Goal: Transaction & Acquisition: Purchase product/service

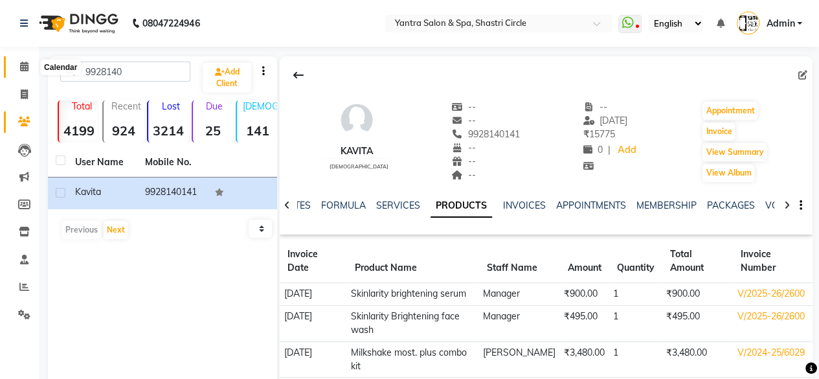
click at [23, 63] on icon at bounding box center [24, 66] width 8 height 10
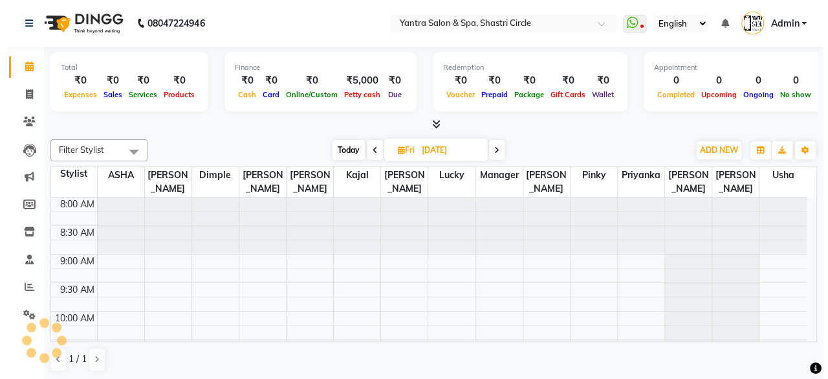
scroll to position [504, 0]
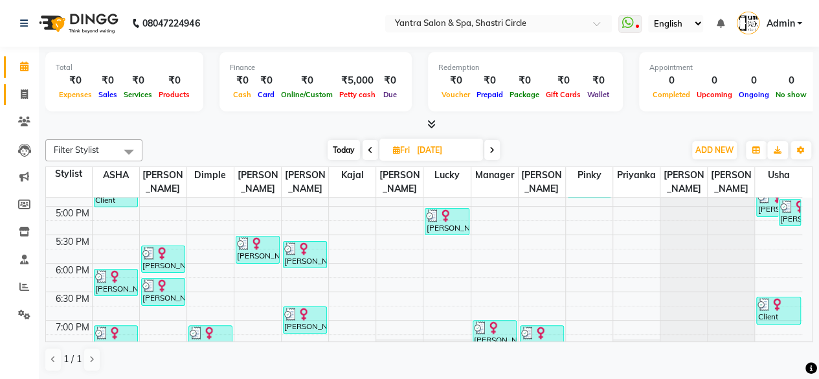
click at [9, 98] on link "Invoice" at bounding box center [19, 94] width 31 height 21
select select "service"
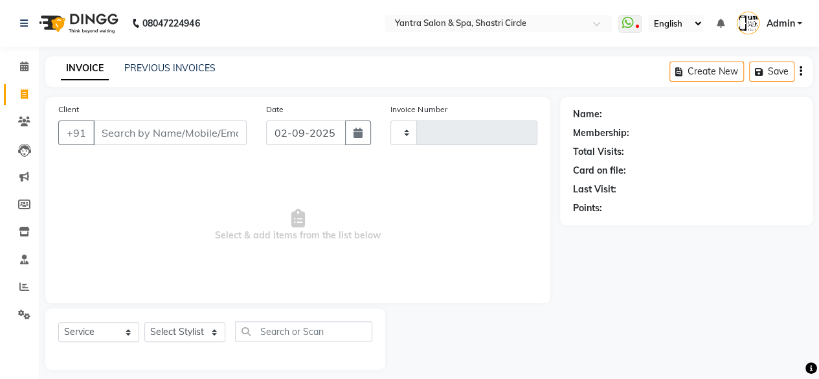
click at [131, 128] on input "Client" at bounding box center [169, 132] width 153 height 25
type input "7014874795"
click at [214, 124] on button "Add Client" at bounding box center [213, 132] width 67 height 25
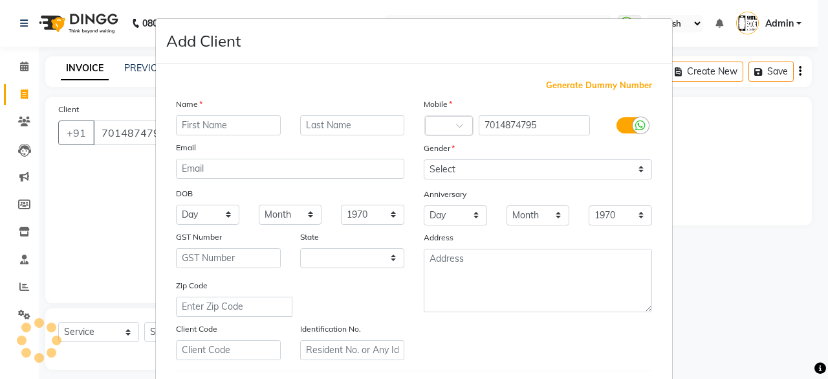
select select "33"
type input "Kavita"
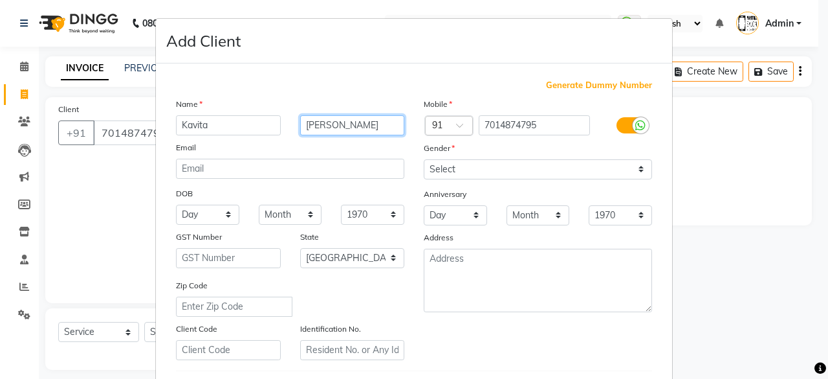
type input "[PERSON_NAME]"
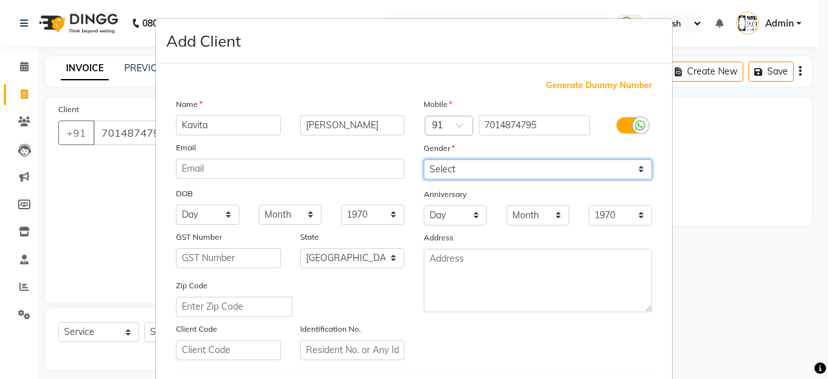
drag, startPoint x: 463, startPoint y: 159, endPoint x: 465, endPoint y: 173, distance: 14.5
click at [463, 159] on select "Select [DEMOGRAPHIC_DATA] [DEMOGRAPHIC_DATA] Other Prefer Not To Say" at bounding box center [538, 169] width 228 height 20
select select "[DEMOGRAPHIC_DATA]"
click at [424, 159] on select "Select [DEMOGRAPHIC_DATA] [DEMOGRAPHIC_DATA] Other Prefer Not To Say" at bounding box center [538, 169] width 228 height 20
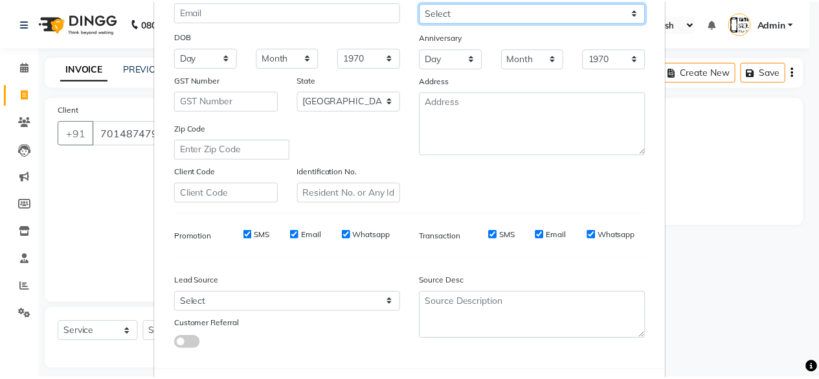
scroll to position [216, 0]
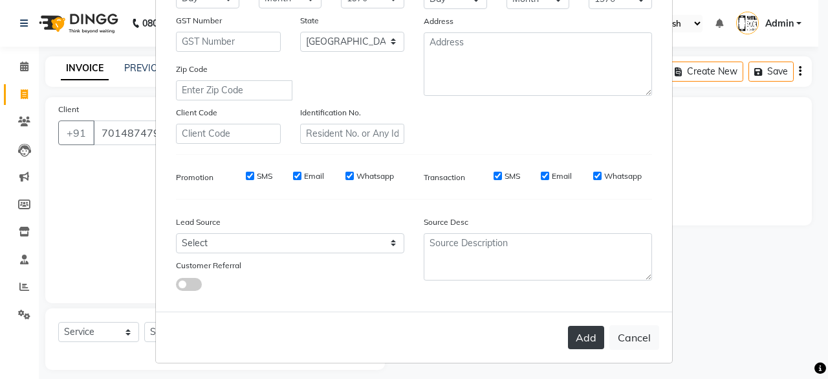
click at [599, 339] on button "Add" at bounding box center [586, 337] width 36 height 23
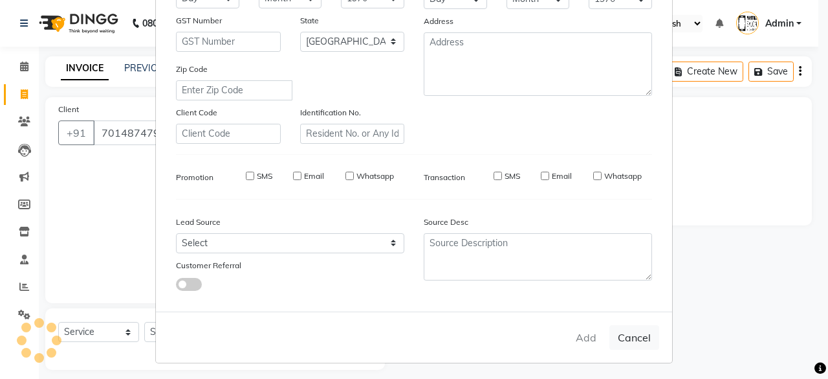
select select
select select "null"
select select
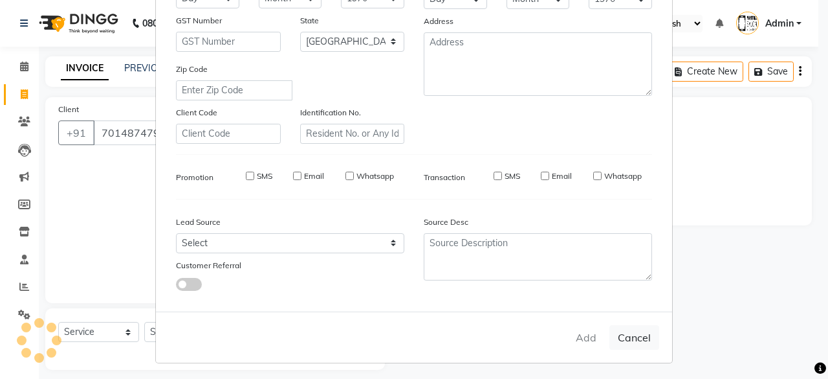
select select
checkbox input "false"
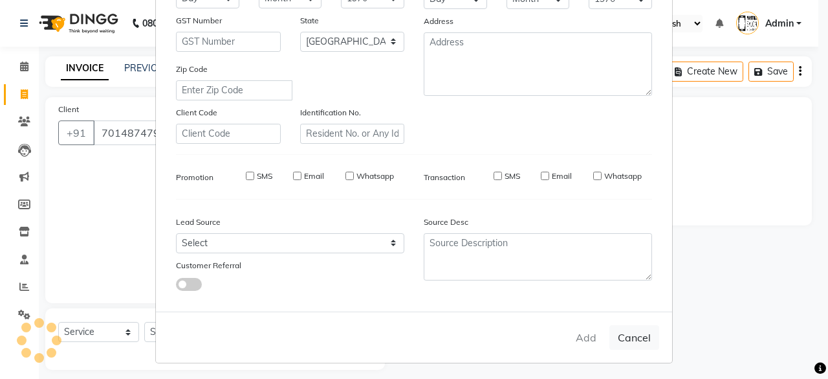
checkbox input "false"
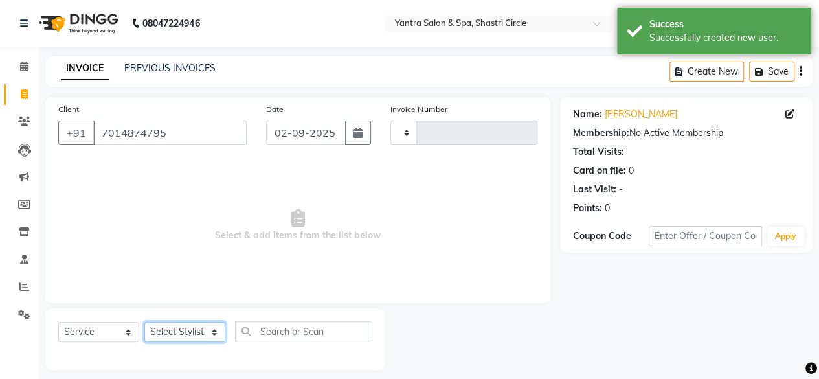
click at [205, 337] on select "Select Stylist [PERSON_NAME] [PERSON_NAME] [PERSON_NAME] [PERSON_NAME] kajal [P…" at bounding box center [184, 332] width 81 height 20
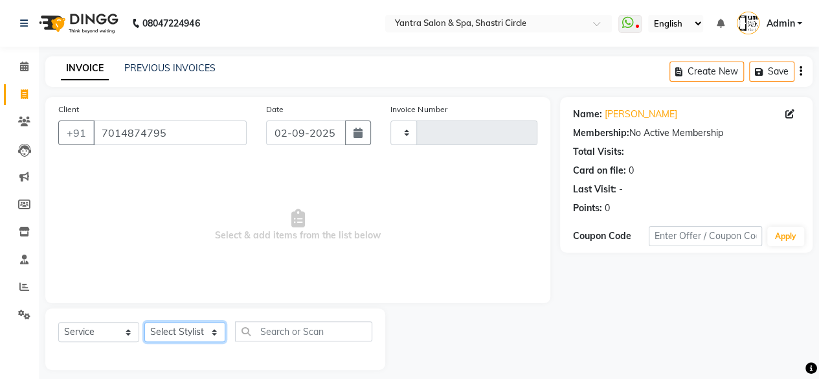
click at [202, 333] on select "Select Stylist [PERSON_NAME] [PERSON_NAME] [PERSON_NAME] [PERSON_NAME] kajal [P…" at bounding box center [184, 332] width 81 height 20
select select "44024"
click at [144, 322] on select "Select Stylist [PERSON_NAME] [PERSON_NAME] [PERSON_NAME] [PERSON_NAME] kajal [P…" at bounding box center [184, 332] width 81 height 20
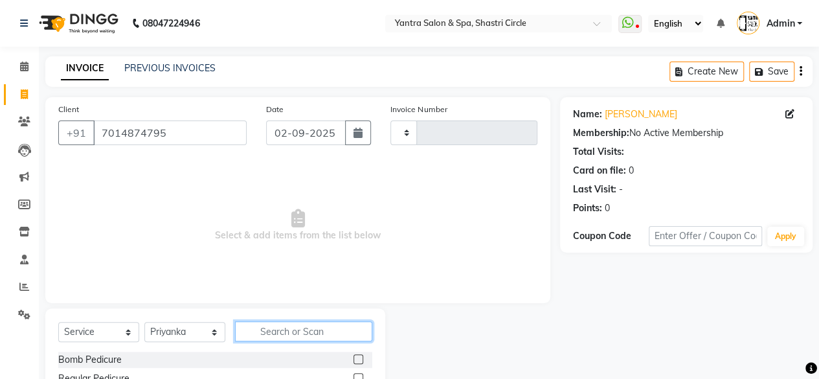
click at [272, 329] on input "text" at bounding box center [303, 331] width 137 height 20
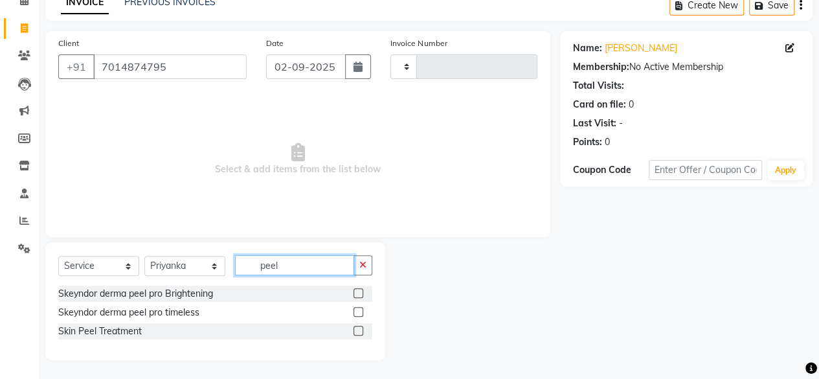
type input "peel"
click at [355, 333] on label at bounding box center [358, 331] width 10 height 10
click at [355, 333] on input "checkbox" at bounding box center [357, 331] width 8 height 8
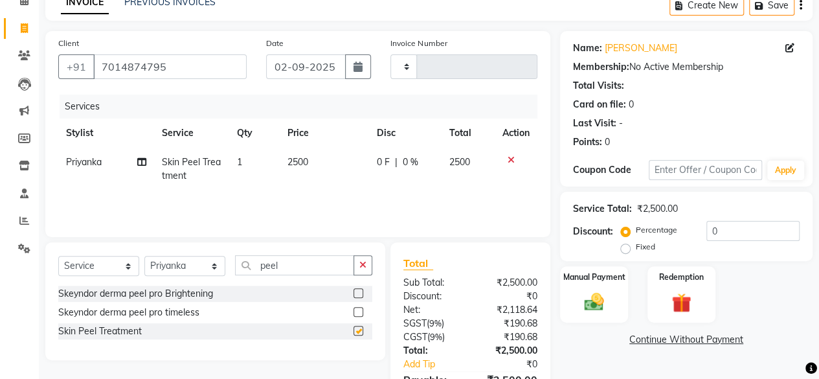
checkbox input "false"
click at [105, 262] on select "Select Service Product Membership Package Voucher Prepaid Gift Card" at bounding box center [98, 266] width 81 height 20
select select "product"
click at [58, 256] on select "Select Service Product Membership Package Voucher Prepaid Gift Card" at bounding box center [98, 266] width 81 height 20
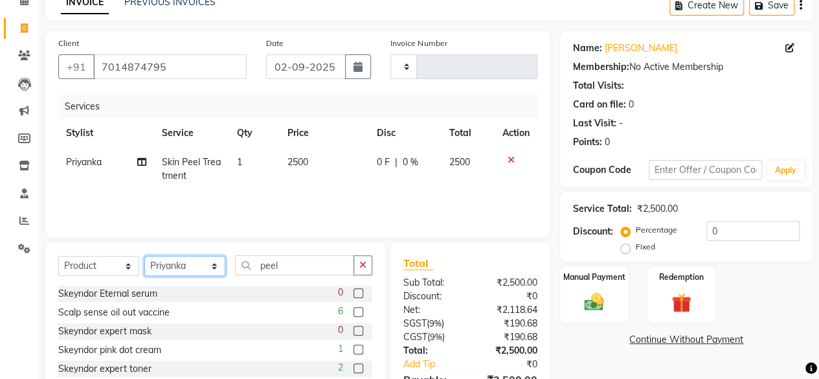
click at [194, 271] on select "Select Stylist [PERSON_NAME] [PERSON_NAME] [PERSON_NAME] [PERSON_NAME] kajal [P…" at bounding box center [184, 266] width 81 height 20
select select "72459"
click at [144, 256] on select "Select Stylist [PERSON_NAME] [PERSON_NAME] [PERSON_NAME] [PERSON_NAME] kajal [P…" at bounding box center [184, 266] width 81 height 20
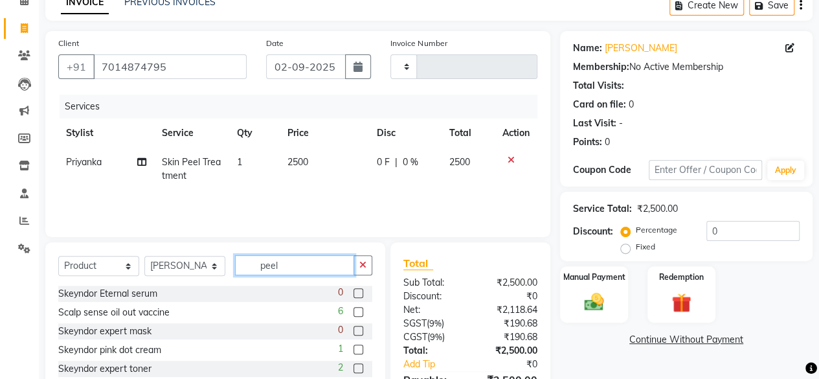
click at [295, 267] on input "peel" at bounding box center [294, 265] width 119 height 20
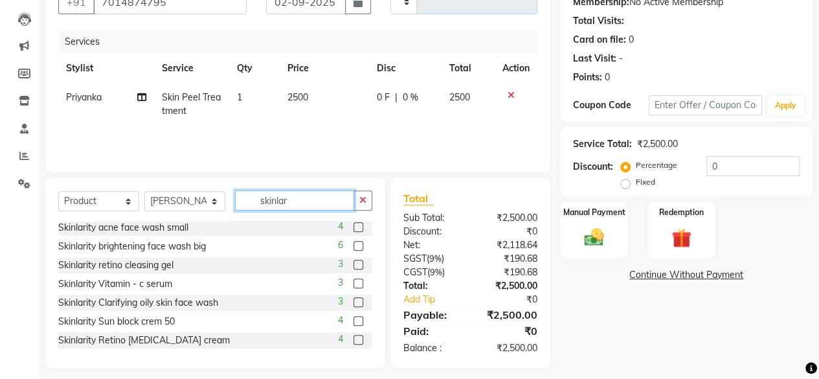
scroll to position [139, 0]
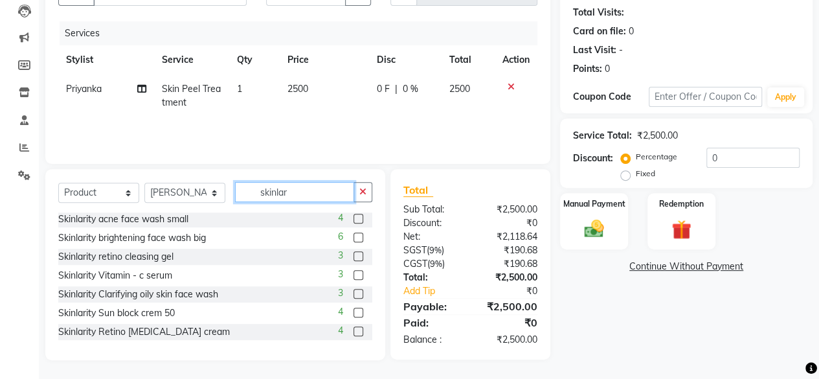
type input "skinlar"
click at [353, 333] on label at bounding box center [358, 331] width 10 height 10
click at [353, 333] on input "checkbox" at bounding box center [357, 332] width 8 height 8
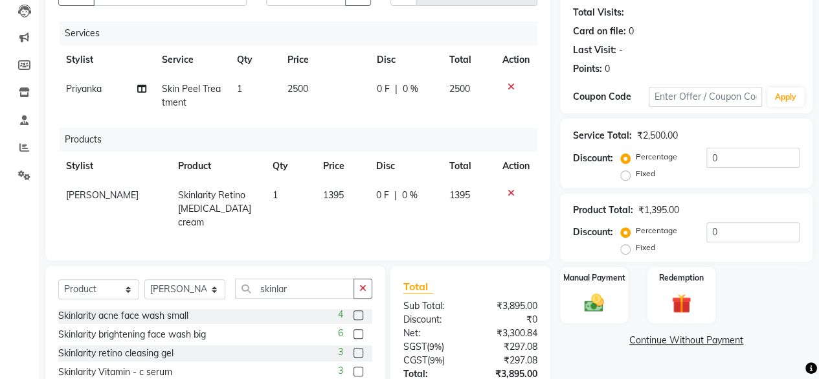
checkbox input "false"
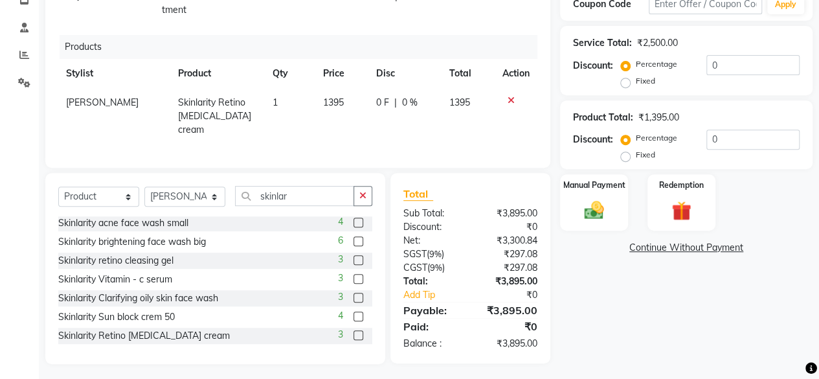
click at [353, 314] on label at bounding box center [358, 316] width 10 height 10
click at [353, 314] on input "checkbox" at bounding box center [357, 317] width 8 height 8
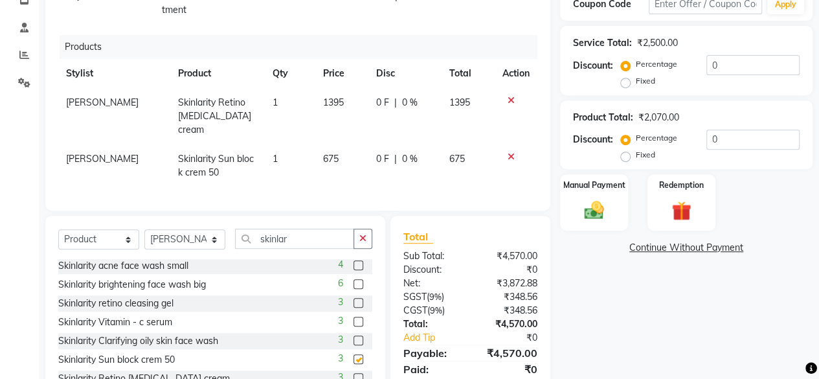
checkbox input "false"
click at [353, 279] on label at bounding box center [358, 284] width 10 height 10
click at [353, 280] on input "checkbox" at bounding box center [357, 284] width 8 height 8
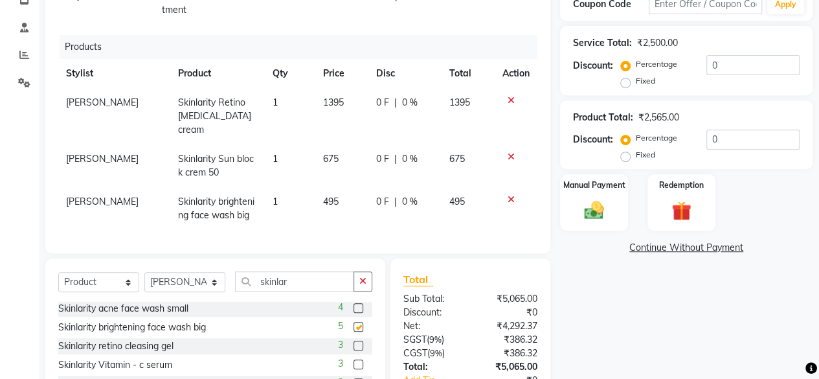
checkbox input "false"
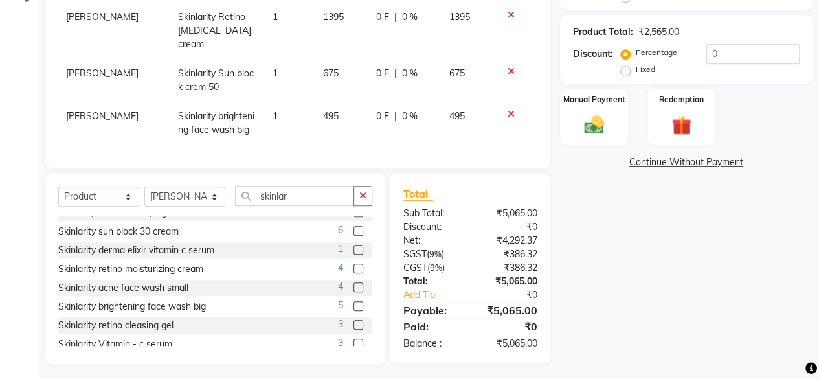
scroll to position [60, 0]
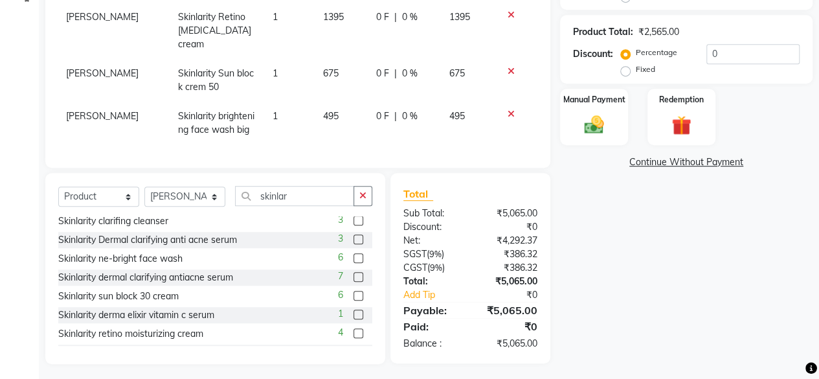
click at [353, 253] on label at bounding box center [358, 258] width 10 height 10
click at [353, 254] on input "checkbox" at bounding box center [357, 258] width 8 height 8
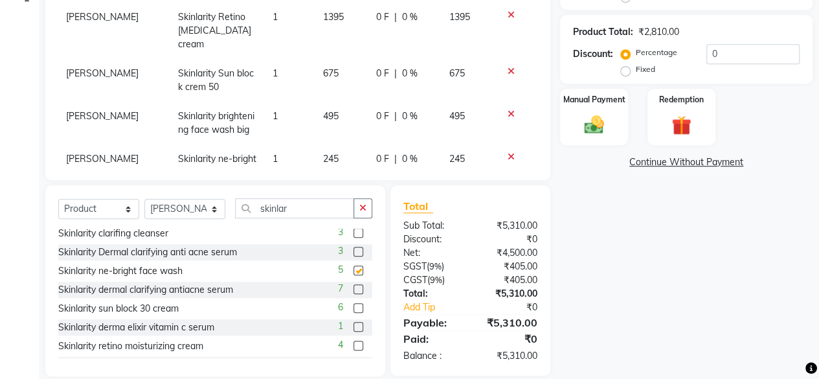
checkbox input "false"
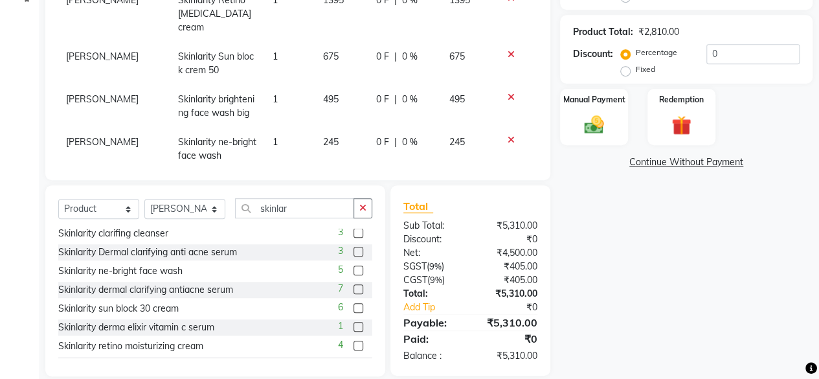
scroll to position [27, 0]
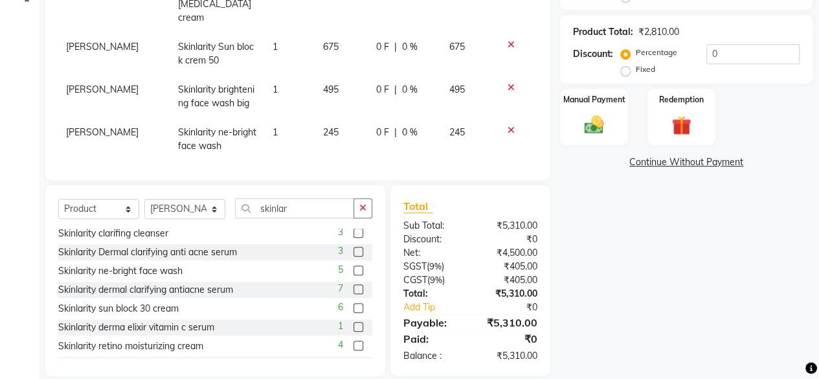
click at [507, 126] on icon at bounding box center [510, 130] width 7 height 9
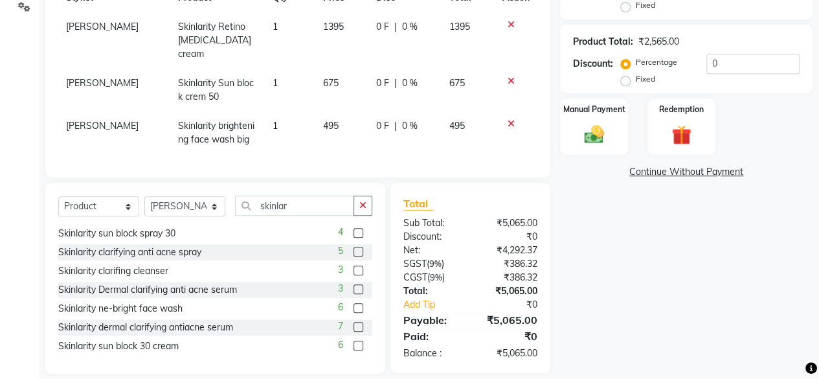
scroll to position [0, 0]
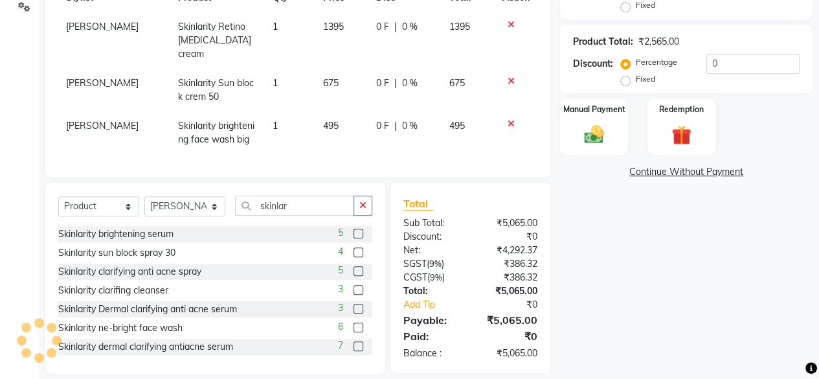
click at [353, 228] on label at bounding box center [358, 233] width 10 height 10
click at [353, 230] on input "checkbox" at bounding box center [357, 234] width 8 height 8
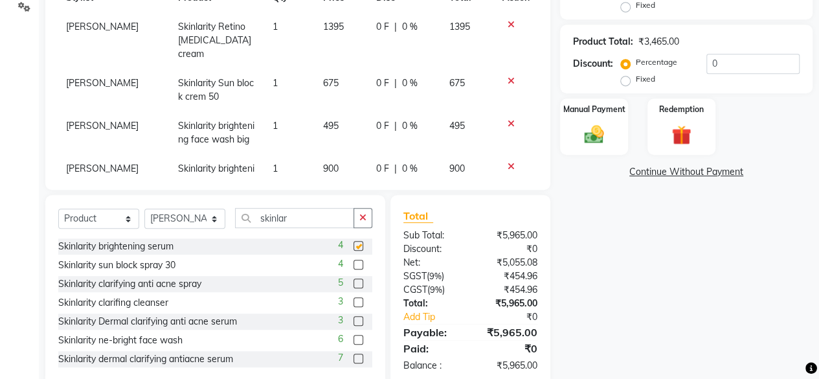
checkbox input "false"
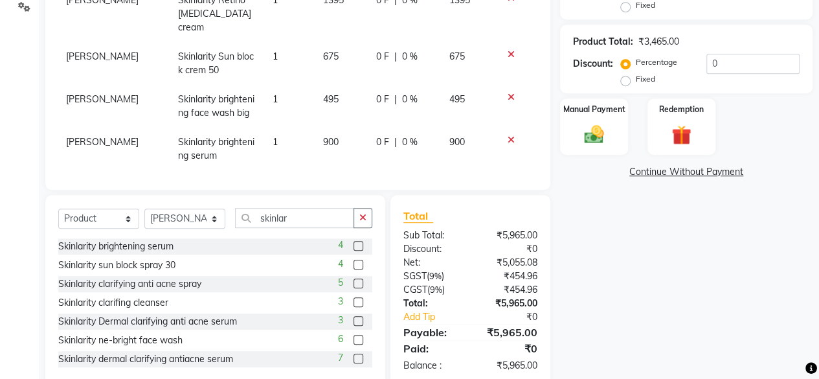
scroll to position [178, 0]
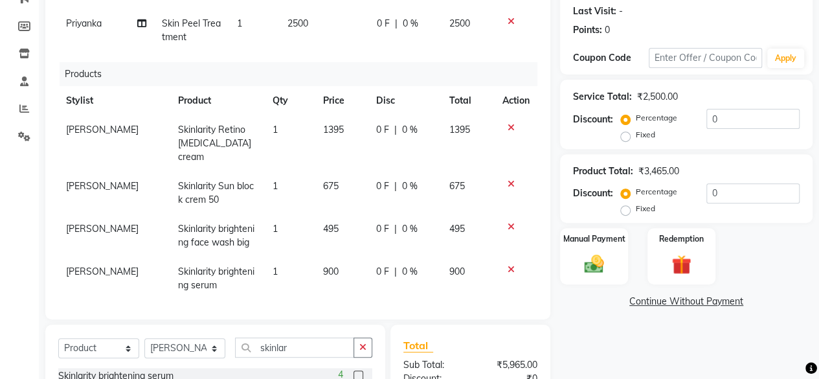
click at [324, 223] on span "495" at bounding box center [331, 229] width 16 height 12
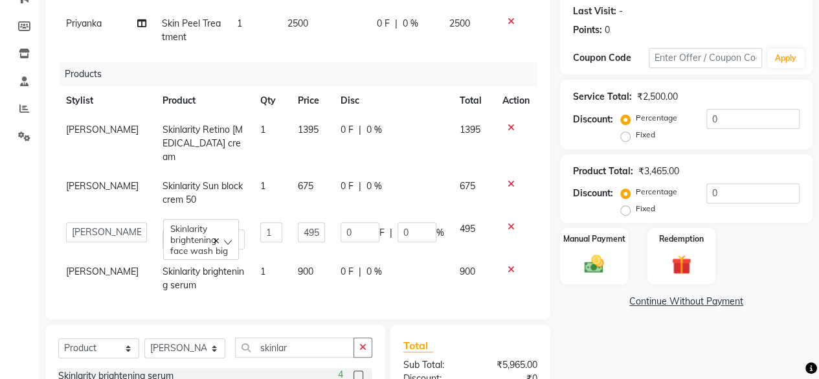
click at [333, 216] on td "0 F | 0 %" at bounding box center [392, 235] width 119 height 43
click at [298, 222] on input "495" at bounding box center [311, 232] width 27 height 20
click at [296, 181] on tr "Arvind Skinlarity Sun block crem 50 1 675 0 F | 0 % 675" at bounding box center [297, 193] width 479 height 43
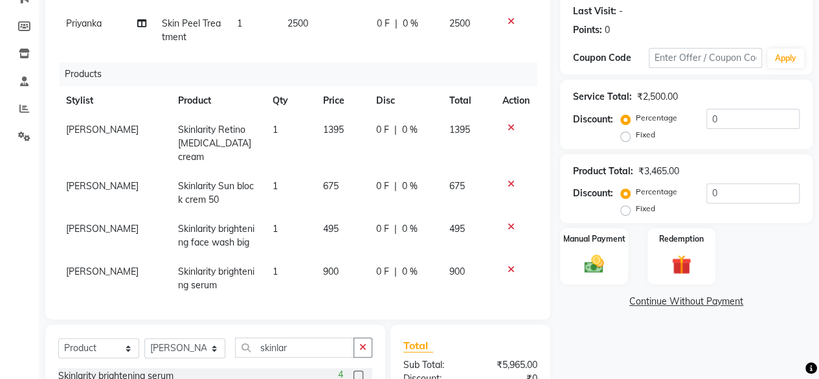
click at [296, 181] on td "1" at bounding box center [290, 193] width 50 height 43
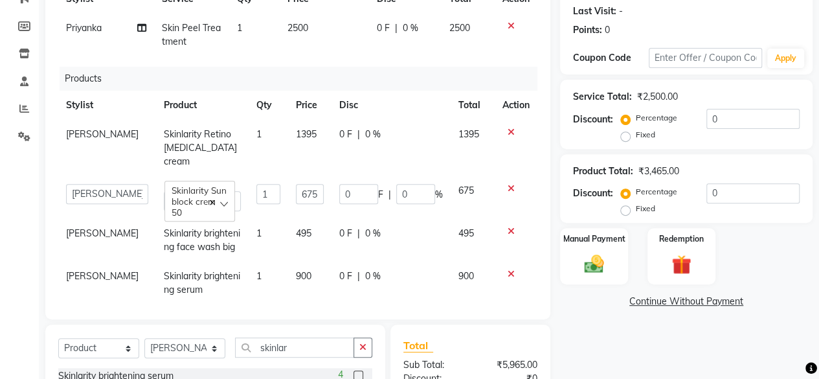
click at [296, 184] on input "675" at bounding box center [310, 194] width 28 height 20
type input "610"
click at [329, 159] on tr "Arvind Skinlarity Retino [MEDICAL_DATA] cream 1 1395 0 F | 0 % 1395" at bounding box center [297, 148] width 479 height 56
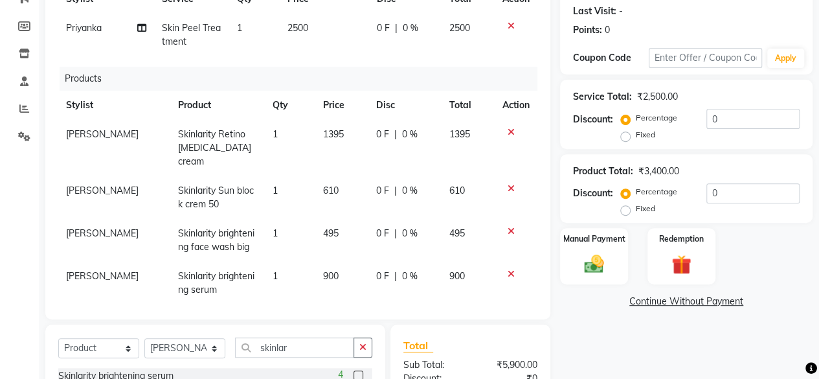
scroll to position [333, 0]
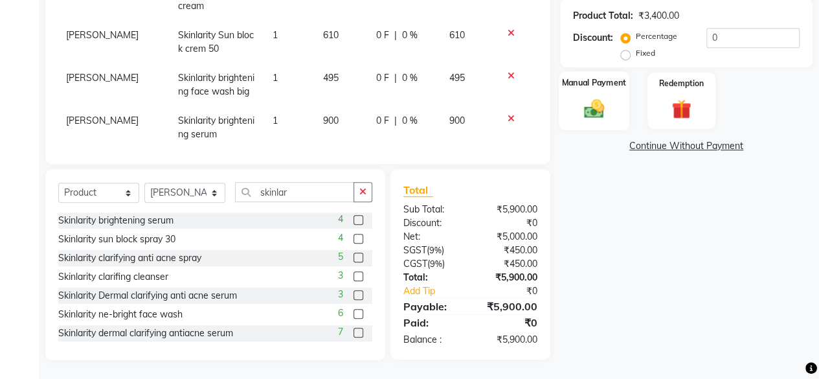
click at [594, 113] on img at bounding box center [593, 108] width 33 height 23
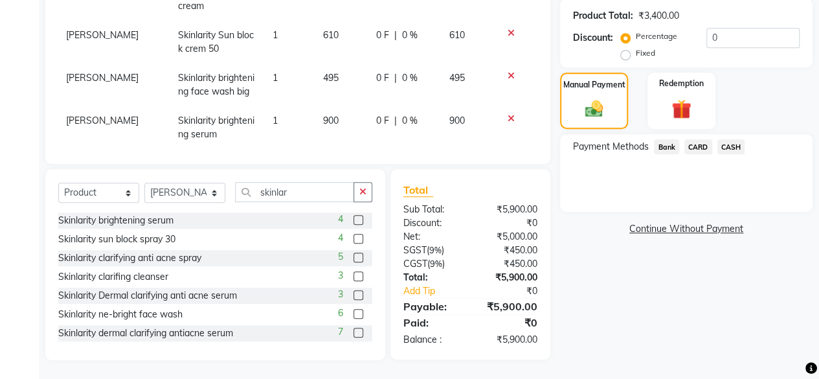
click at [728, 142] on span "CASH" at bounding box center [731, 146] width 28 height 15
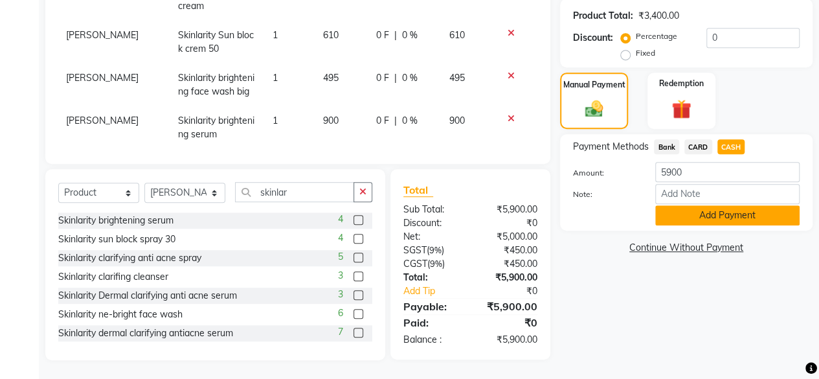
click at [717, 211] on button "Add Payment" at bounding box center [727, 215] width 144 height 20
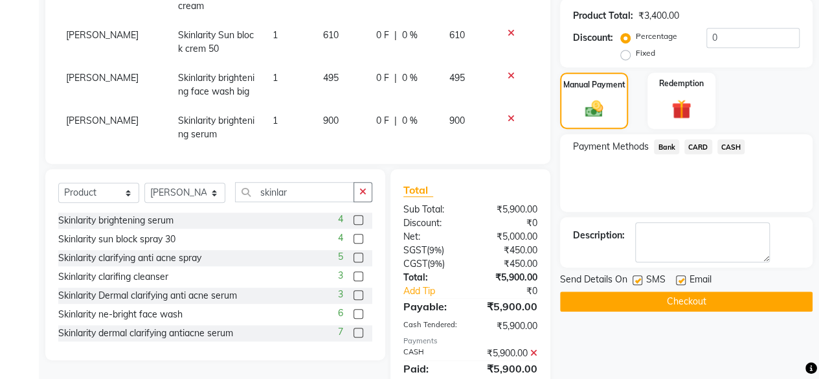
scroll to position [378, 0]
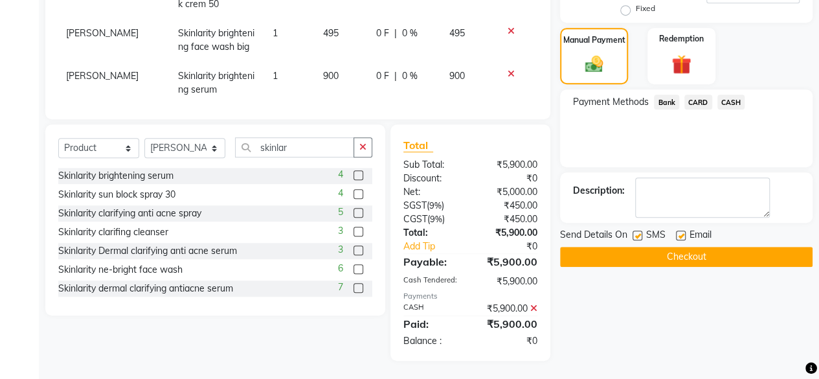
click at [719, 259] on button "Checkout" at bounding box center [686, 257] width 252 height 20
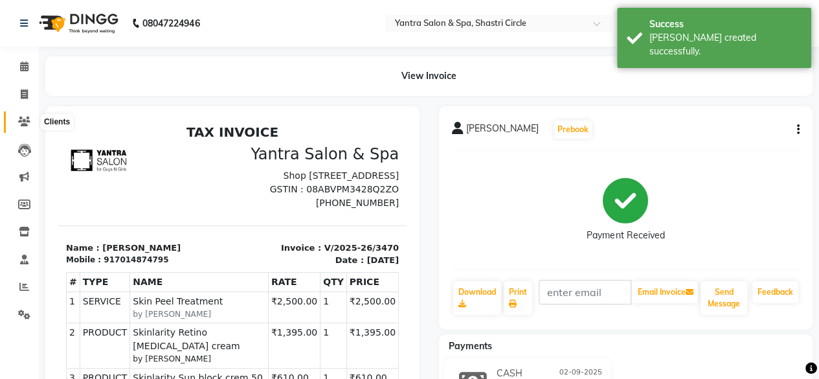
click at [19, 123] on icon at bounding box center [24, 122] width 12 height 10
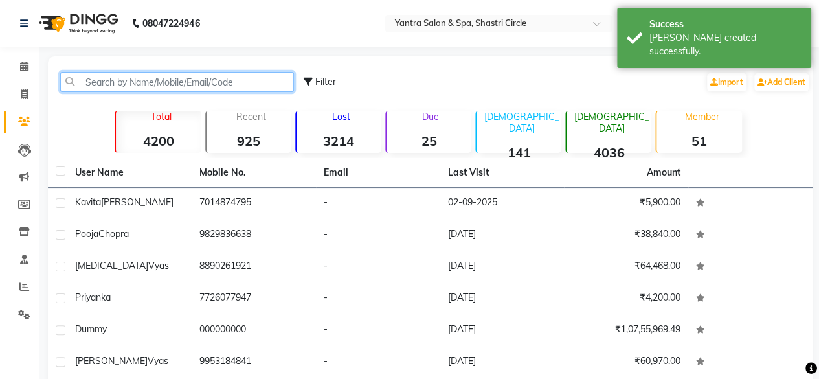
click at [167, 86] on input "text" at bounding box center [177, 82] width 234 height 20
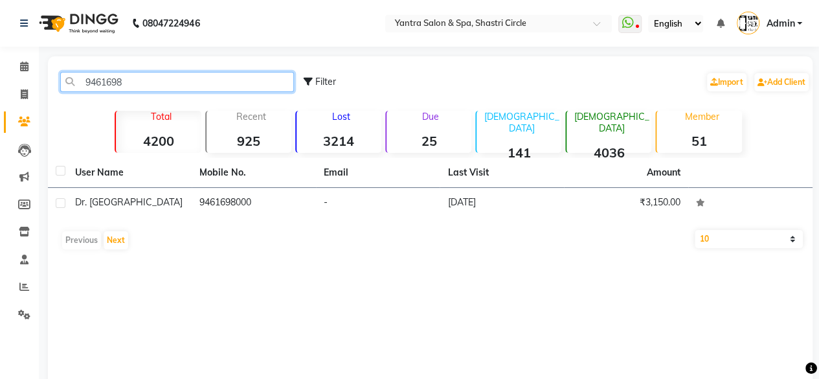
click at [212, 76] on input "9461698" at bounding box center [177, 82] width 234 height 20
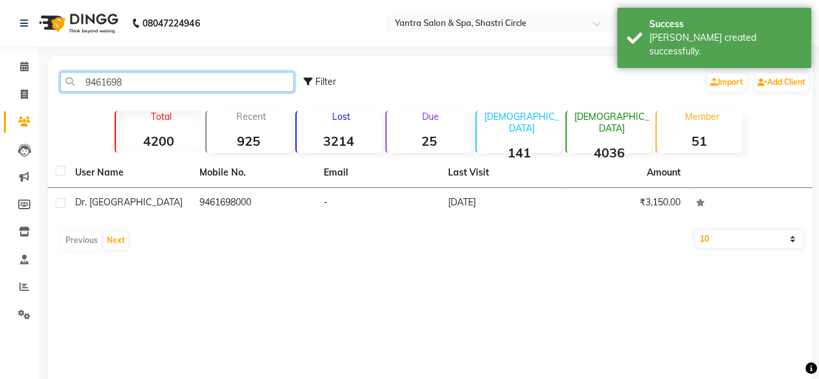
click at [212, 76] on input "9461698" at bounding box center [177, 82] width 234 height 20
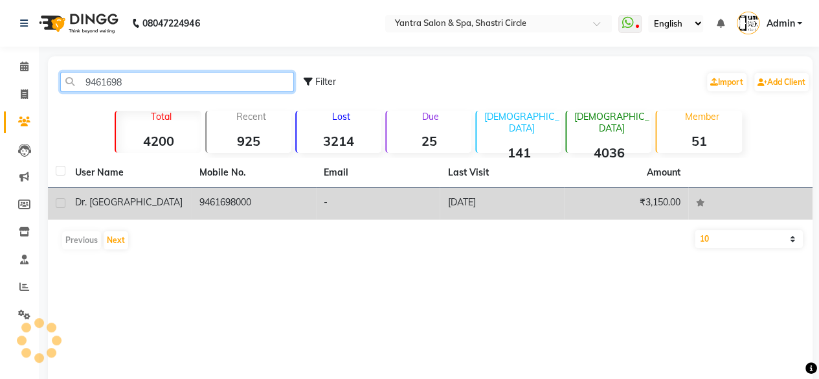
type input "9461698"
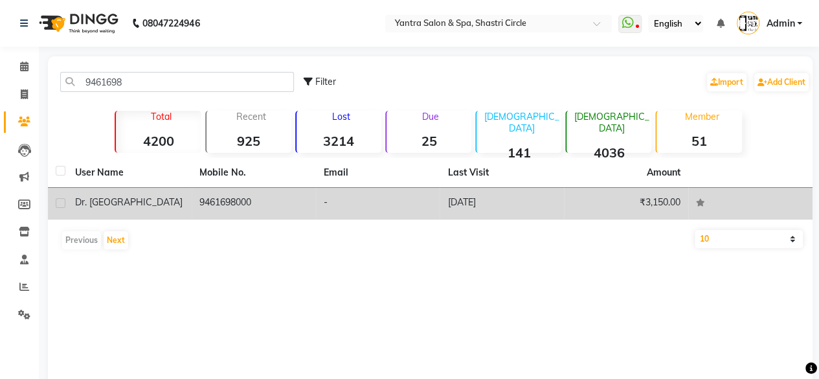
click at [228, 203] on td "9461698000" at bounding box center [254, 204] width 124 height 32
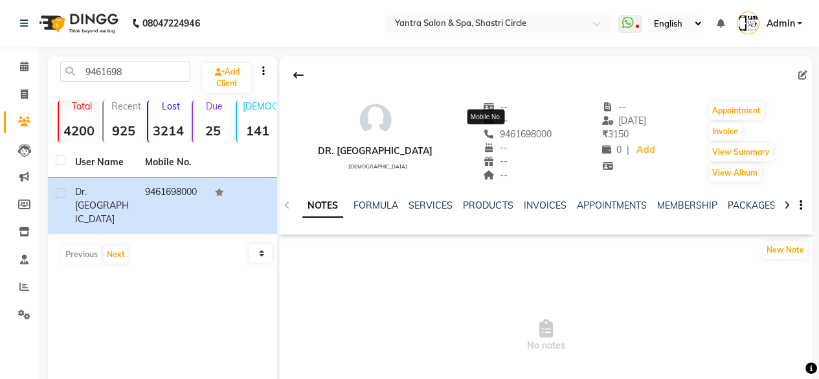
click at [514, 138] on span "9461698000" at bounding box center [517, 134] width 69 height 12
copy span "9461698000"
click at [14, 96] on span at bounding box center [24, 94] width 23 height 15
select select "service"
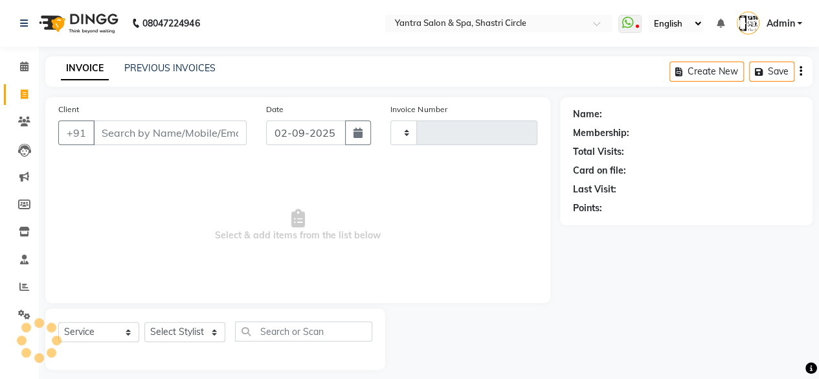
click at [175, 121] on input "Client" at bounding box center [169, 132] width 153 height 25
type input "9461698000"
select select "154"
type input "3471"
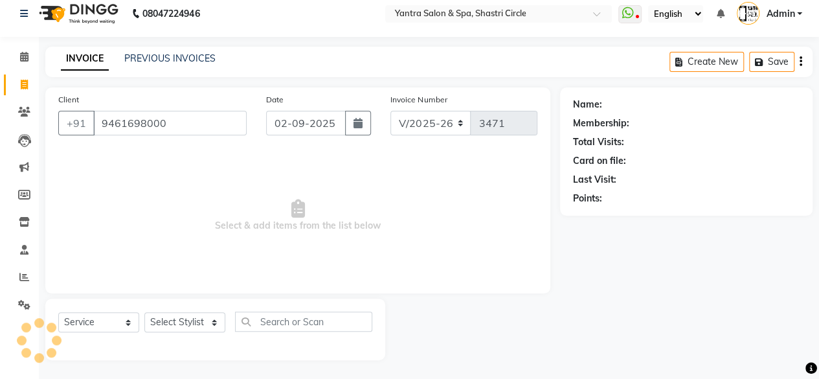
type input "9461698000"
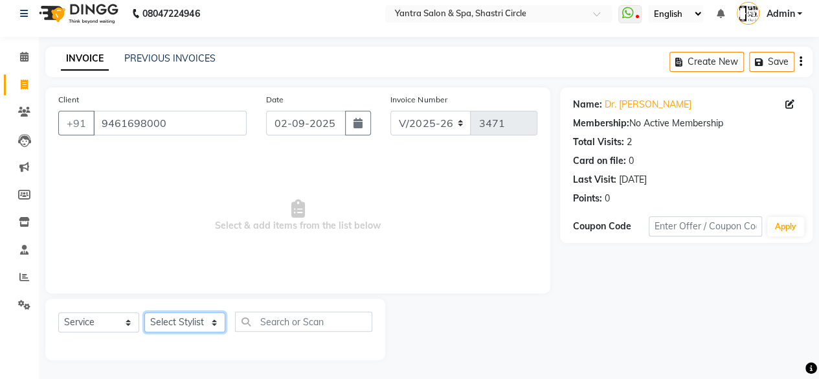
click at [208, 322] on select "Select Stylist [PERSON_NAME] [PERSON_NAME] [PERSON_NAME] [PERSON_NAME] kajal [P…" at bounding box center [184, 322] width 81 height 20
select select "4416"
click at [144, 312] on select "Select Stylist [PERSON_NAME] [PERSON_NAME] [PERSON_NAME] [PERSON_NAME] kajal [P…" at bounding box center [184, 322] width 81 height 20
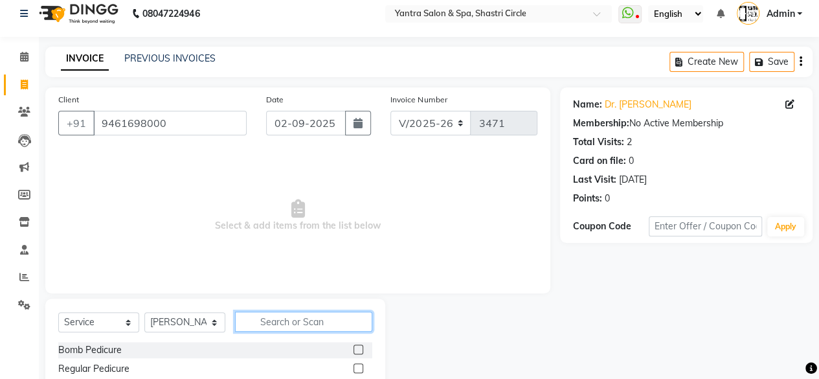
click at [283, 315] on input "text" at bounding box center [303, 321] width 137 height 20
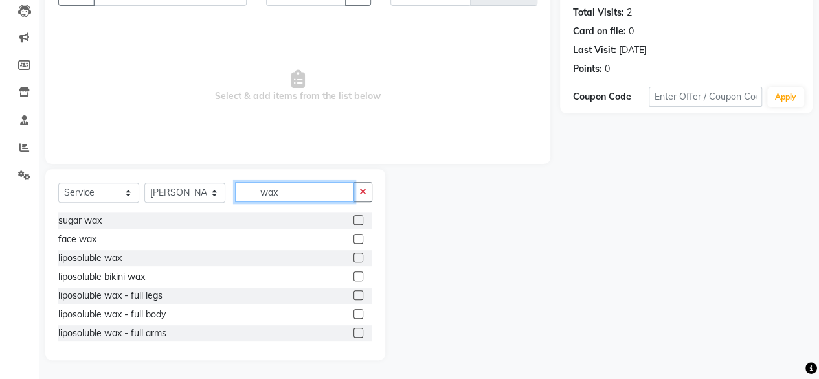
type input "wax"
click at [353, 277] on label at bounding box center [358, 276] width 10 height 10
click at [353, 277] on input "checkbox" at bounding box center [357, 276] width 8 height 8
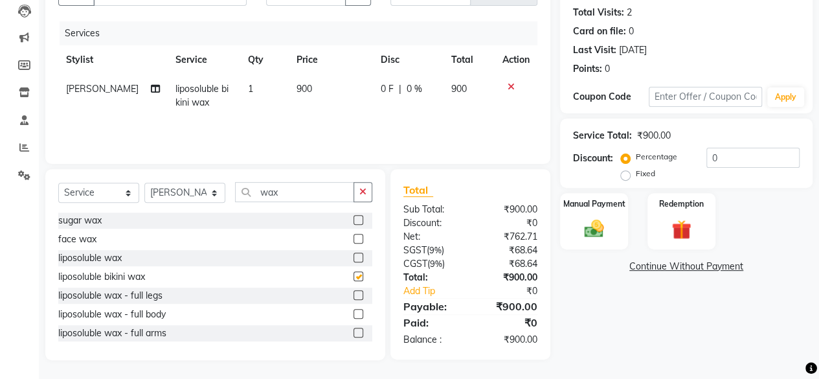
checkbox input "false"
click at [333, 82] on td "900" at bounding box center [331, 95] width 84 height 43
select select "4416"
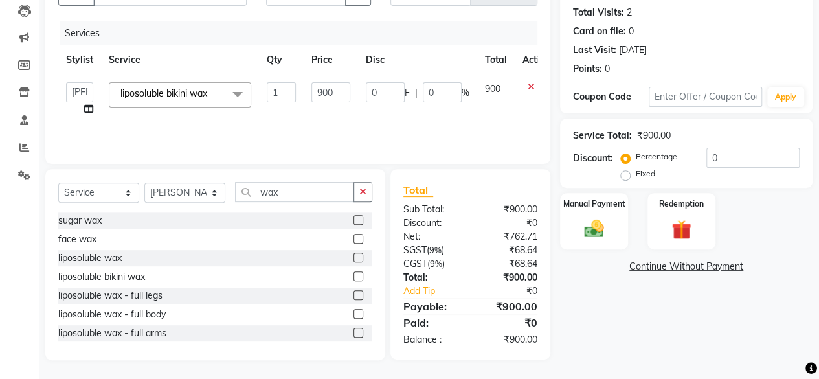
click at [333, 85] on input "900" at bounding box center [330, 92] width 39 height 20
type input "1500"
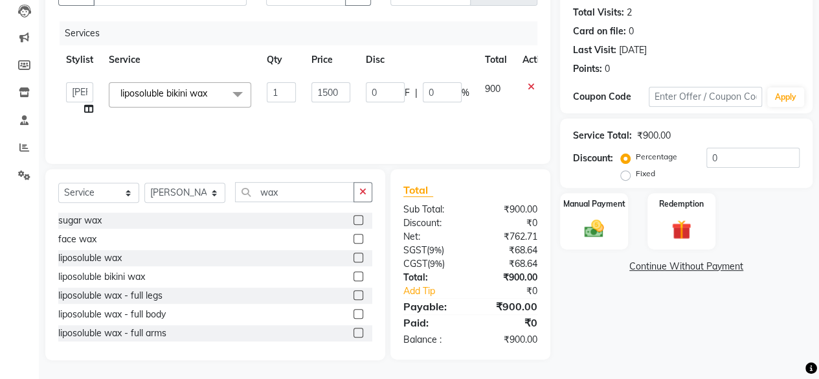
click at [337, 118] on div "Services Stylist Service Qty Price Disc Total Action Arvind ASHA [PERSON_NAME] …" at bounding box center [297, 85] width 479 height 129
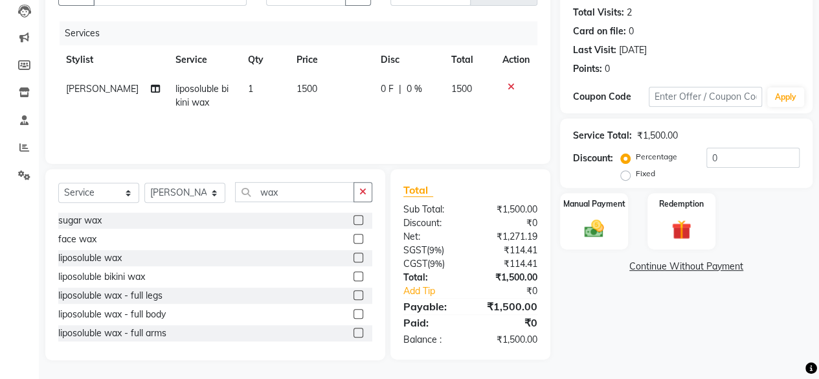
click at [326, 93] on td "1500" at bounding box center [331, 95] width 84 height 43
select select "4416"
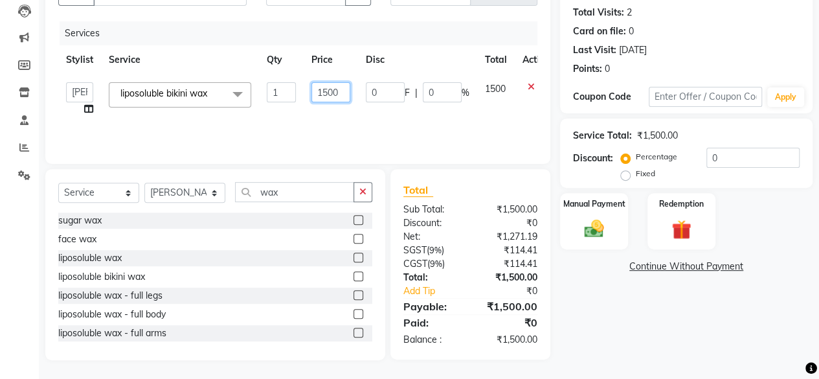
click at [326, 93] on input "1500" at bounding box center [330, 92] width 39 height 20
type input "1650"
click at [326, 113] on td "1650" at bounding box center [331, 98] width 54 height 49
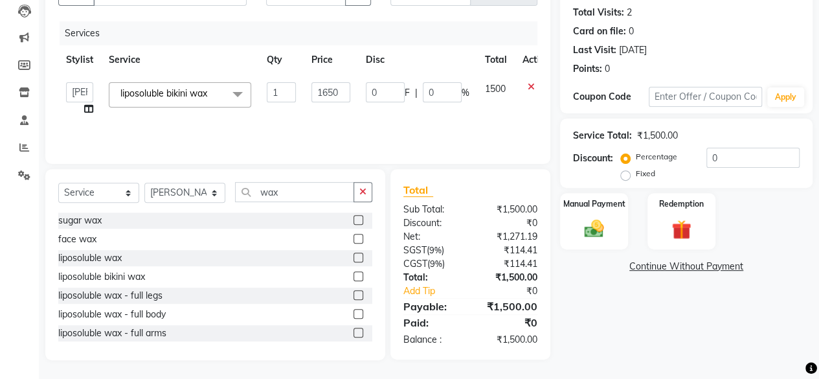
select select "4416"
click at [195, 191] on select "Select Stylist [PERSON_NAME] [PERSON_NAME] [PERSON_NAME] [PERSON_NAME] kajal [P…" at bounding box center [184, 193] width 81 height 20
select select "8429"
click at [144, 183] on select "Select Stylist [PERSON_NAME] [PERSON_NAME] [PERSON_NAME] [PERSON_NAME] kajal [P…" at bounding box center [184, 193] width 81 height 20
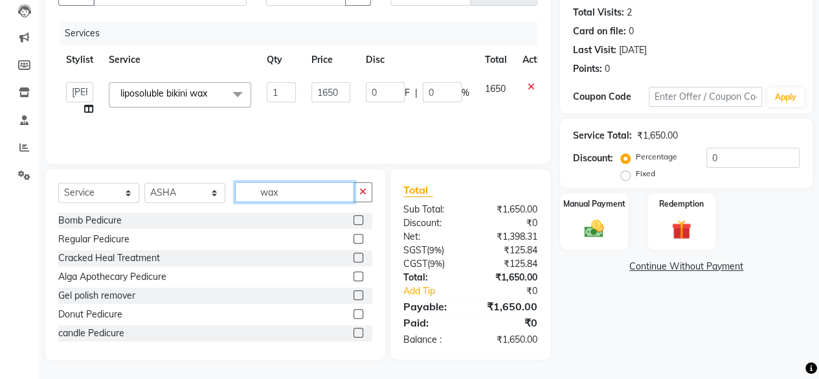
click at [277, 194] on input "wax" at bounding box center [294, 192] width 119 height 20
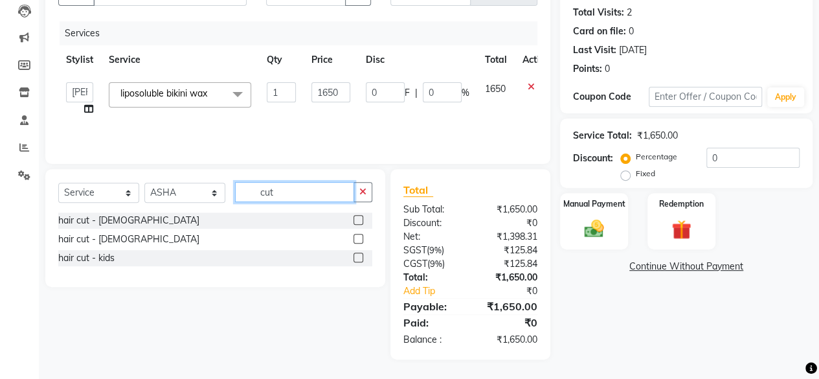
scroll to position [138, 0]
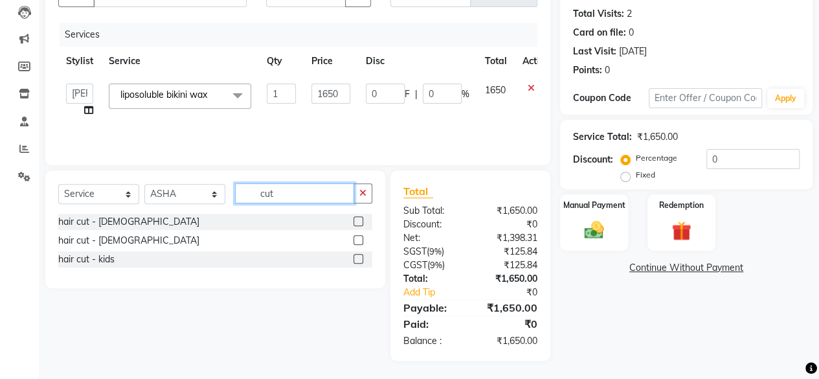
type input "cut"
click at [360, 221] on label at bounding box center [358, 221] width 10 height 10
click at [360, 221] on input "checkbox" at bounding box center [357, 221] width 8 height 8
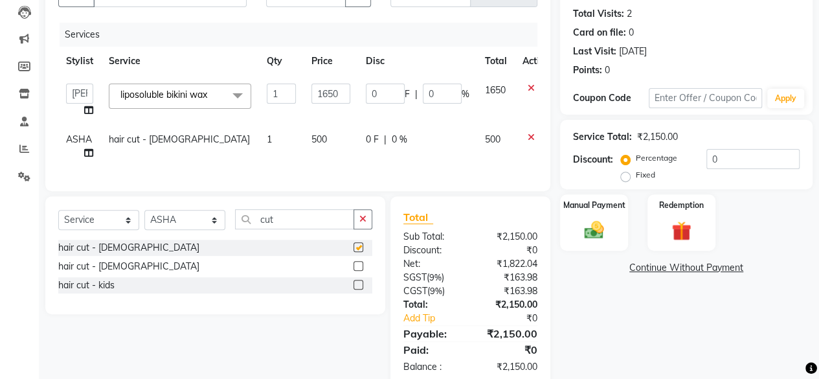
checkbox input "false"
click at [304, 229] on input "cut" at bounding box center [294, 219] width 119 height 20
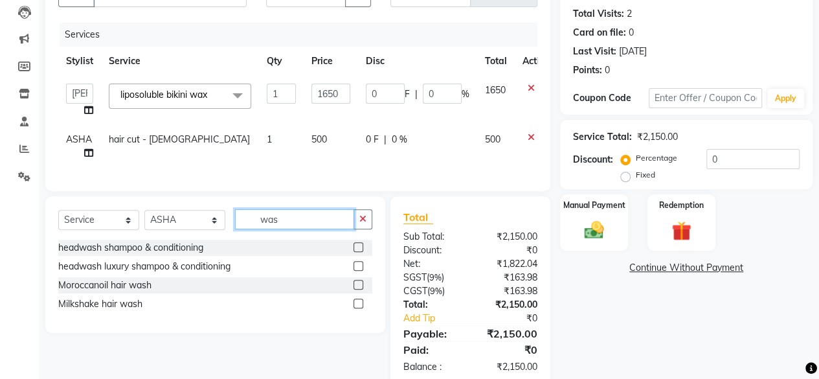
type input "was"
click at [357, 289] on label at bounding box center [358, 285] width 10 height 10
click at [357, 289] on input "checkbox" at bounding box center [357, 285] width 8 height 8
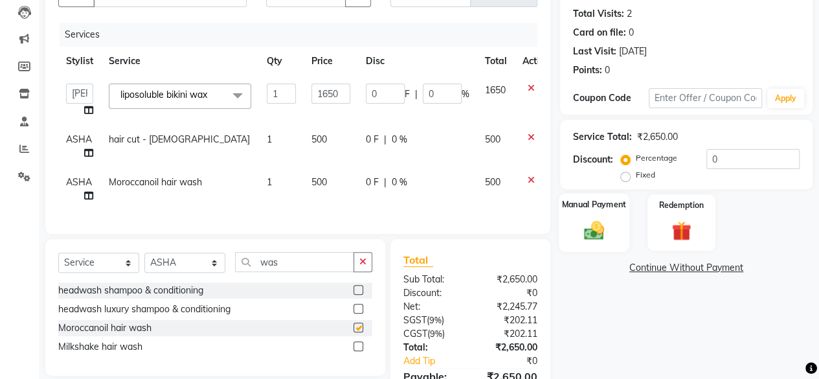
checkbox input "false"
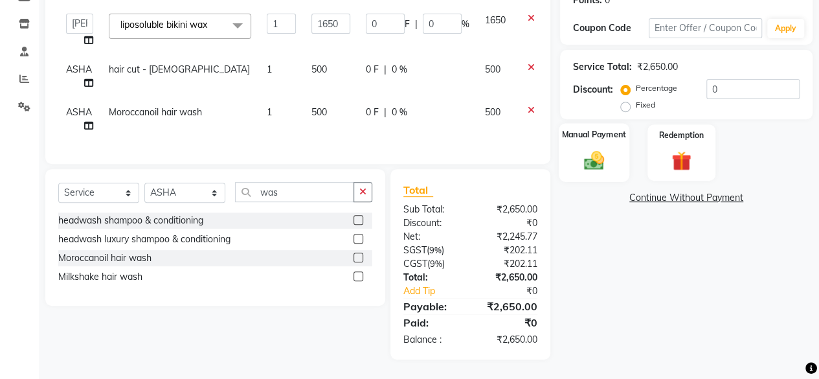
click at [603, 153] on img at bounding box center [593, 159] width 33 height 23
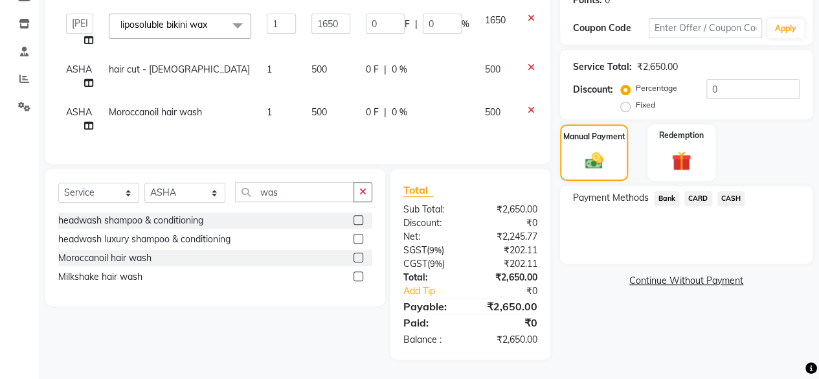
click at [672, 191] on span "Bank" at bounding box center [666, 198] width 25 height 15
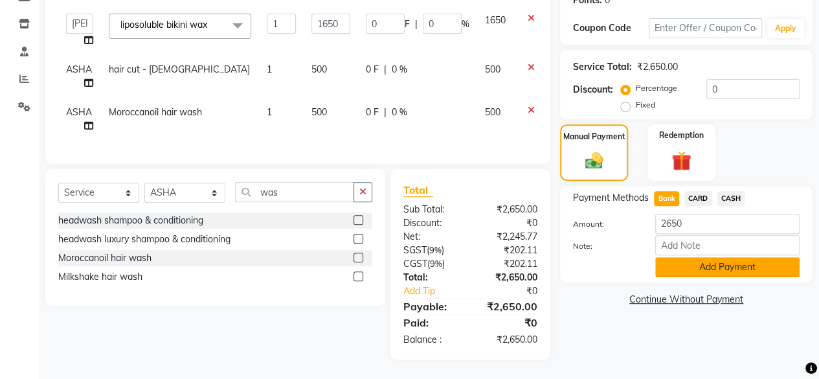
click at [702, 258] on button "Add Payment" at bounding box center [727, 267] width 144 height 20
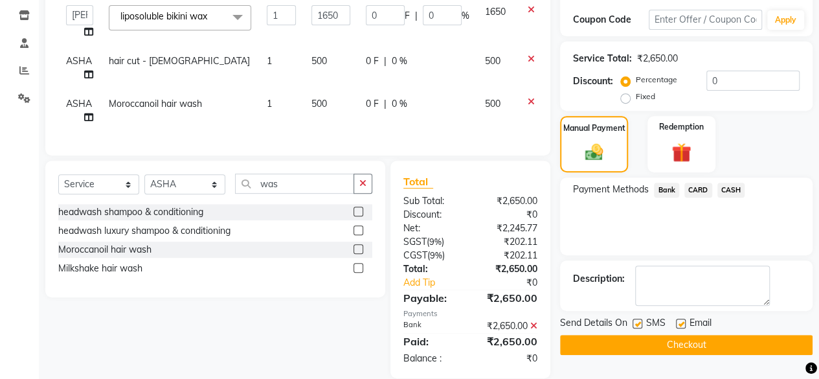
click at [718, 335] on button "Checkout" at bounding box center [686, 345] width 252 height 20
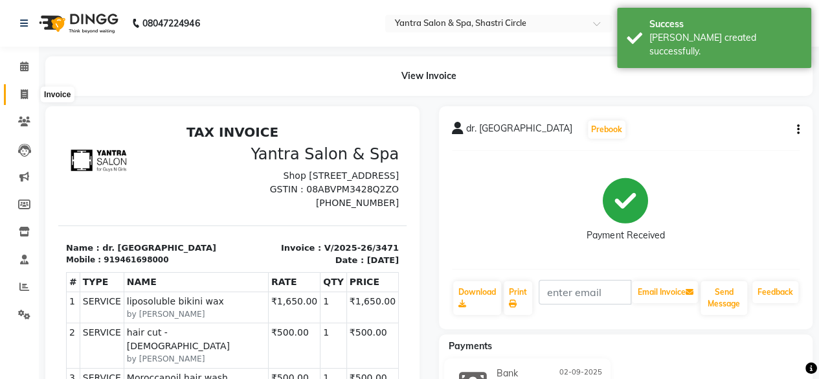
click at [23, 89] on icon at bounding box center [24, 94] width 7 height 10
select select "154"
select select "service"
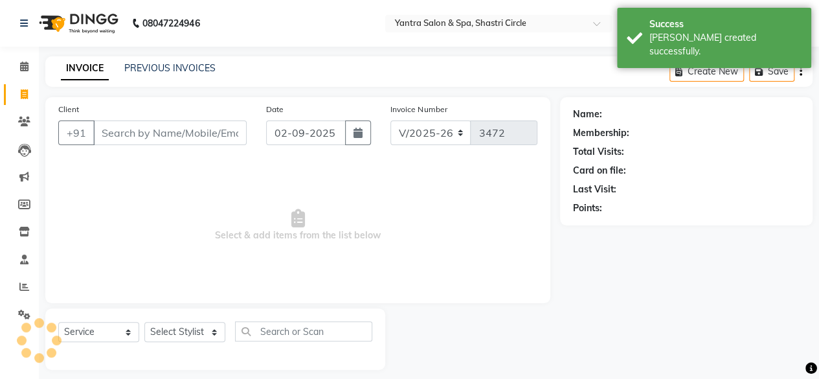
scroll to position [10, 0]
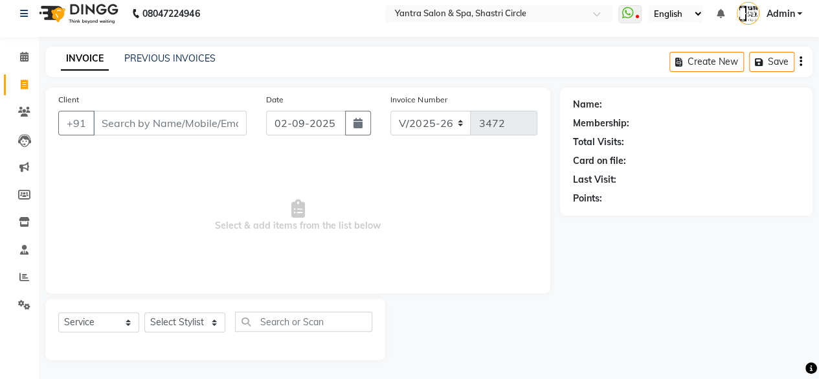
click at [141, 120] on input "Client" at bounding box center [169, 123] width 153 height 25
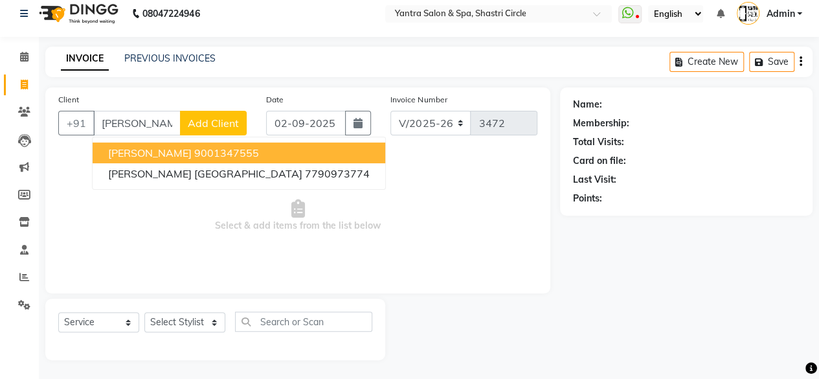
click at [168, 156] on span "[PERSON_NAME]" at bounding box center [149, 152] width 83 height 13
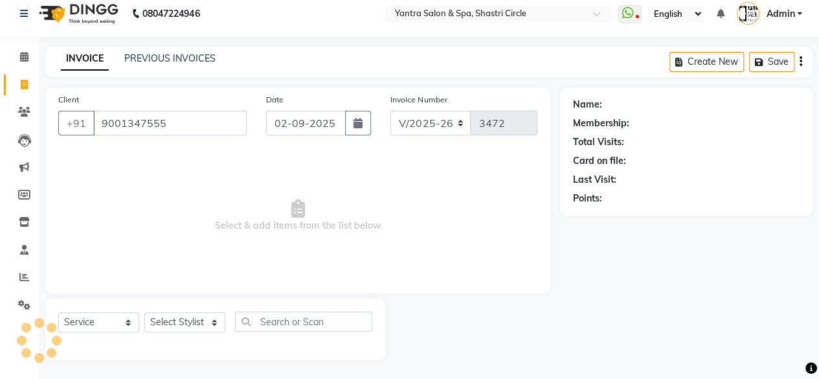
type input "9001347555"
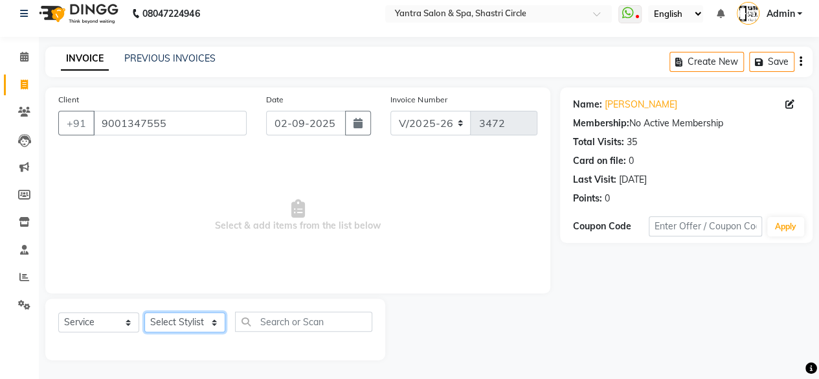
click at [193, 324] on select "Select Stylist [PERSON_NAME] [PERSON_NAME] [PERSON_NAME] [PERSON_NAME] kajal [P…" at bounding box center [184, 322] width 81 height 20
select select "4414"
click at [144, 312] on select "Select Stylist [PERSON_NAME] [PERSON_NAME] [PERSON_NAME] [PERSON_NAME] kajal [P…" at bounding box center [184, 322] width 81 height 20
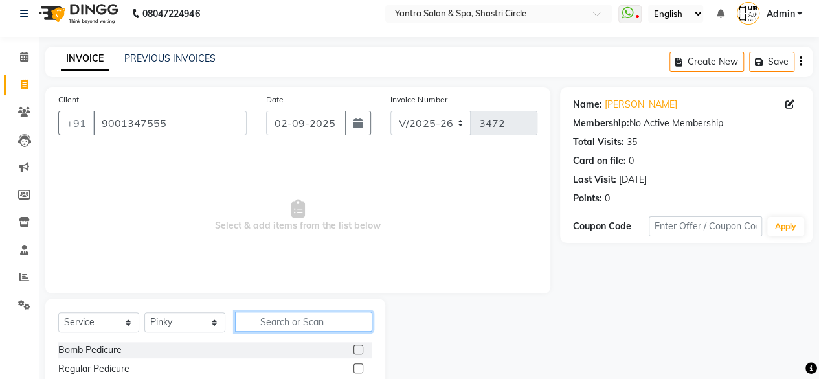
click at [309, 327] on input "text" at bounding box center [303, 321] width 137 height 20
type input "bomb"
click at [359, 350] on label at bounding box center [358, 349] width 10 height 10
click at [359, 350] on input "checkbox" at bounding box center [357, 350] width 8 height 8
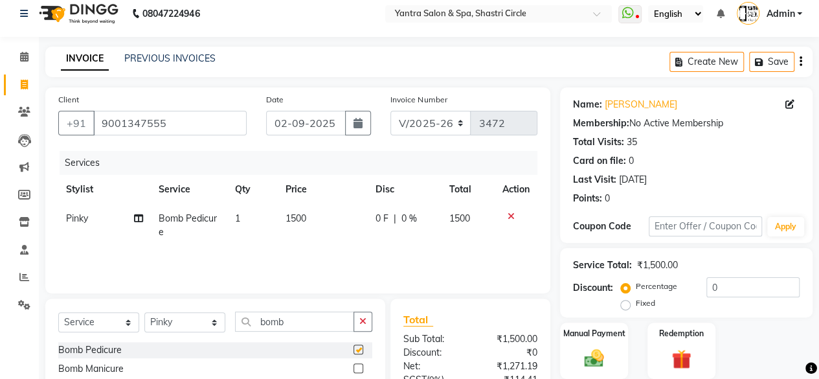
checkbox input "false"
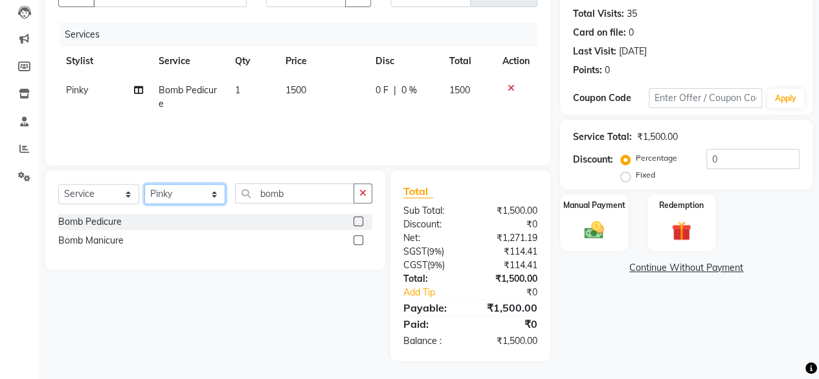
click at [181, 199] on select "Select Stylist [PERSON_NAME] [PERSON_NAME] [PERSON_NAME] [PERSON_NAME] kajal [P…" at bounding box center [184, 194] width 81 height 20
select select "44024"
click at [144, 184] on select "Select Stylist [PERSON_NAME] [PERSON_NAME] [PERSON_NAME] [PERSON_NAME] kajal [P…" at bounding box center [184, 194] width 81 height 20
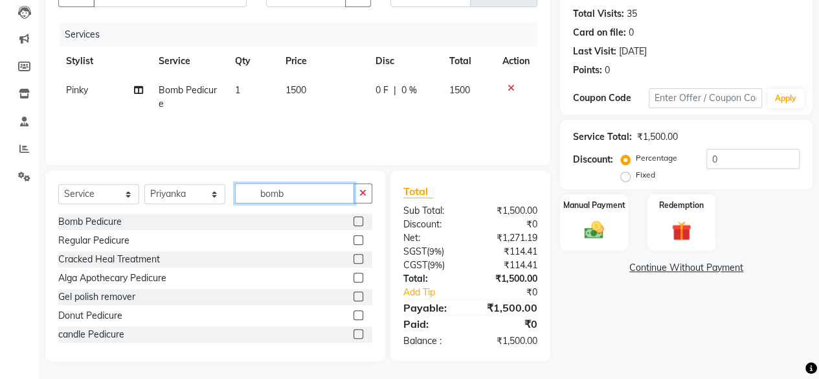
click at [272, 189] on input "bomb" at bounding box center [294, 193] width 119 height 20
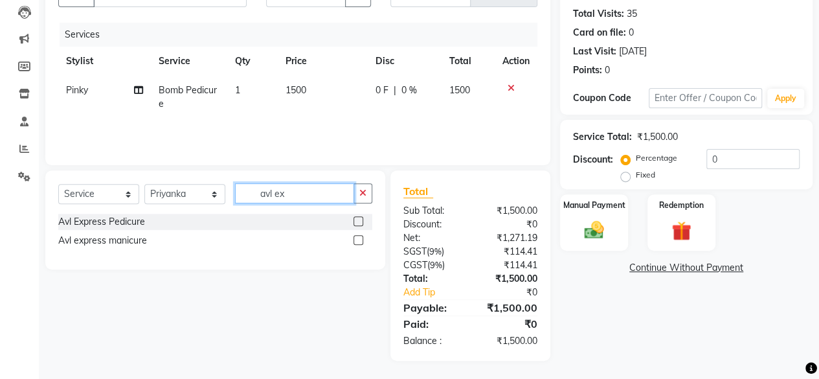
type input "avl ex"
click at [360, 236] on label at bounding box center [358, 240] width 10 height 10
click at [360, 236] on input "checkbox" at bounding box center [357, 240] width 8 height 8
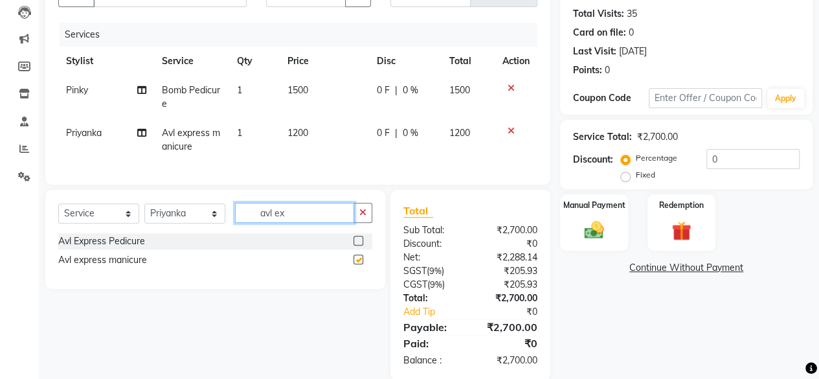
click at [309, 221] on input "avl ex" at bounding box center [294, 213] width 119 height 20
checkbox input "false"
click at [309, 221] on input "avl ex" at bounding box center [294, 213] width 119 height 20
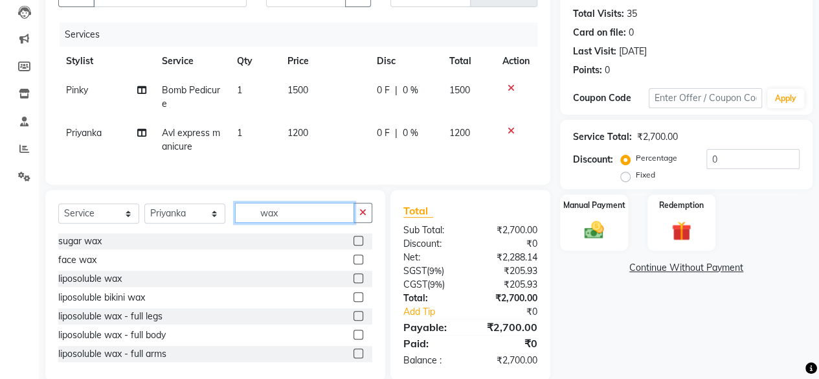
type input "wax"
click at [353, 302] on label at bounding box center [358, 297] width 10 height 10
click at [353, 302] on input "checkbox" at bounding box center [357, 297] width 8 height 8
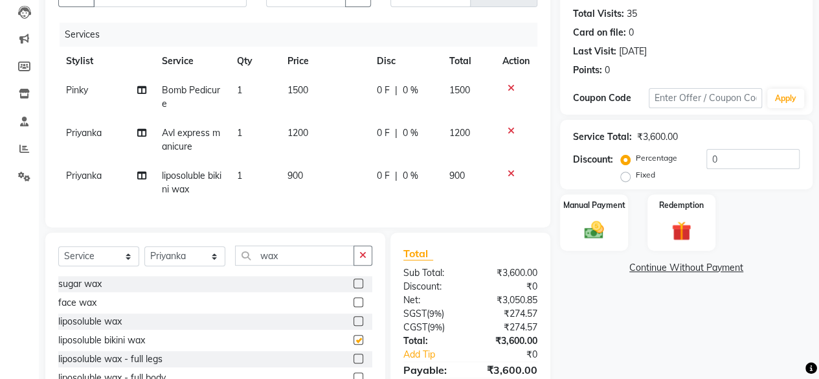
checkbox input "false"
click at [339, 181] on td "900" at bounding box center [324, 182] width 89 height 43
select select "44024"
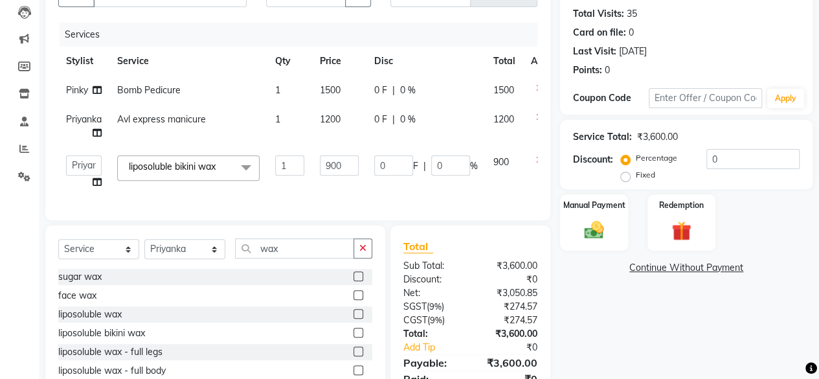
click at [338, 180] on td "900" at bounding box center [339, 172] width 54 height 49
click at [339, 175] on td "900" at bounding box center [339, 172] width 54 height 49
click at [338, 169] on input "900" at bounding box center [339, 165] width 39 height 20
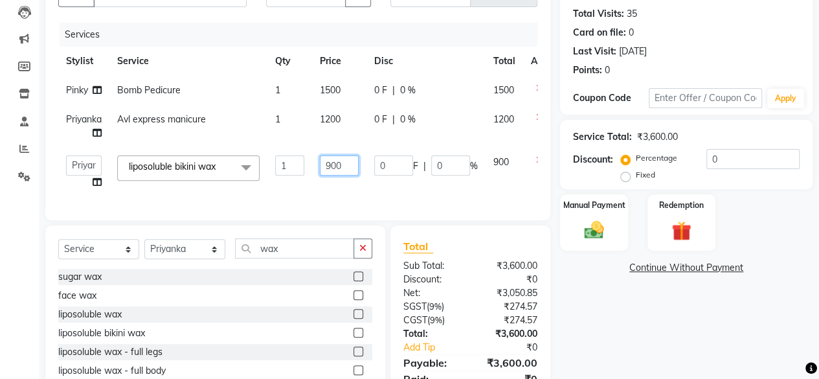
click at [338, 169] on input "900" at bounding box center [339, 165] width 39 height 20
click at [338, 169] on input "1" at bounding box center [339, 165] width 39 height 20
type input "1650"
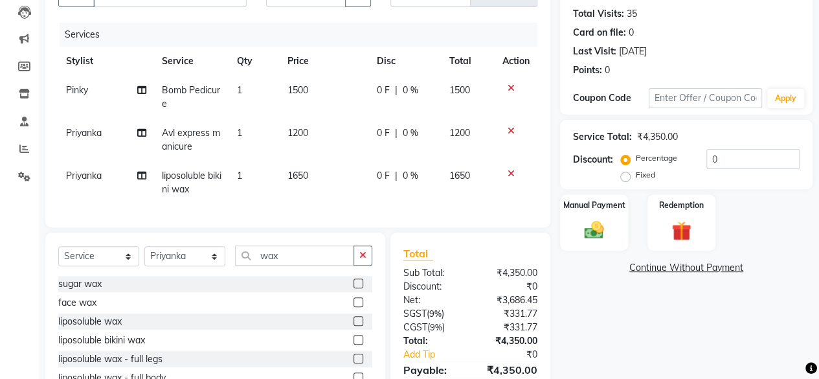
click at [339, 179] on td "1650" at bounding box center [324, 182] width 89 height 43
select select "44024"
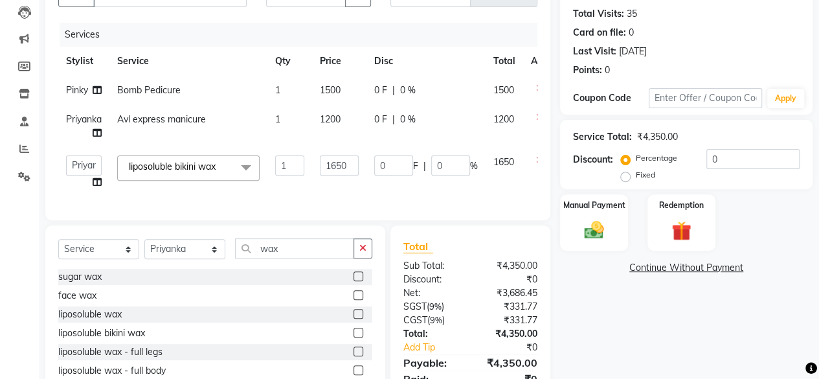
scroll to position [204, 0]
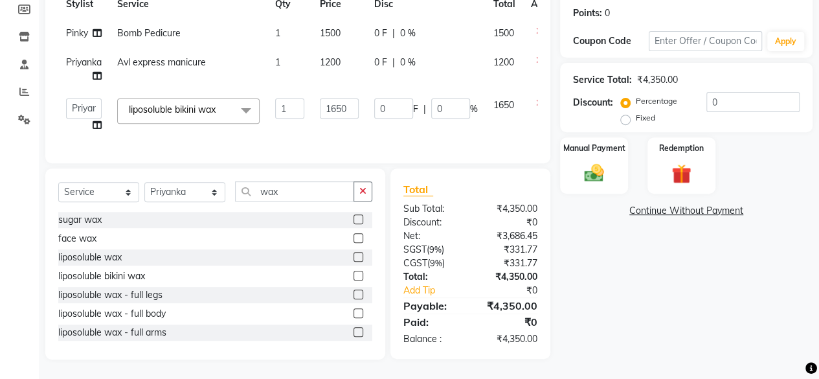
click at [294, 207] on div "Select Service Product Membership Package Voucher Prepaid Gift Card Select Styl…" at bounding box center [215, 196] width 314 height 30
click at [353, 258] on label at bounding box center [358, 257] width 10 height 10
click at [353, 258] on input "checkbox" at bounding box center [357, 257] width 8 height 8
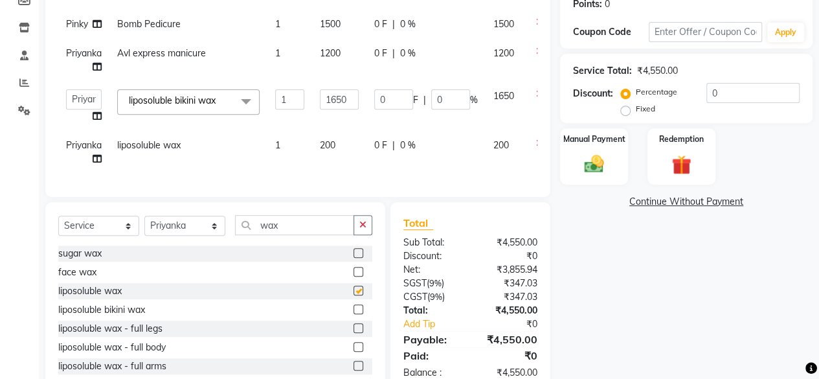
checkbox input "false"
click at [346, 159] on td "200" at bounding box center [339, 152] width 54 height 43
select select "44024"
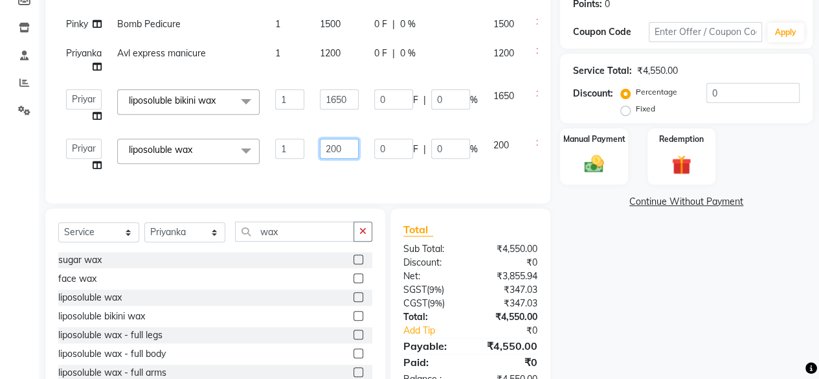
click at [344, 148] on input "200" at bounding box center [339, 149] width 39 height 20
type input "250"
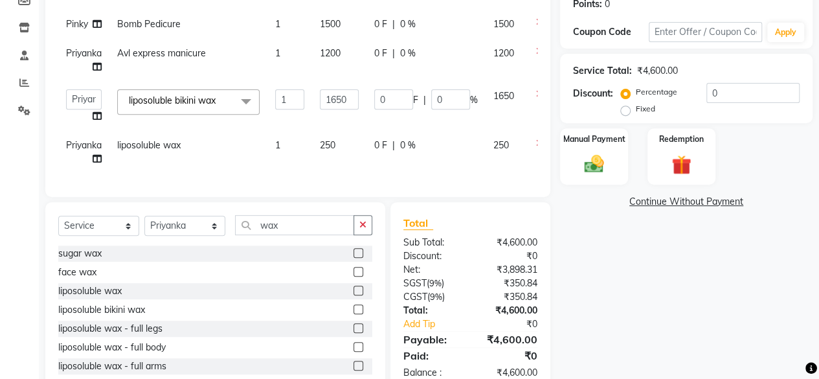
click at [343, 164] on td "250" at bounding box center [339, 152] width 54 height 43
select select "44024"
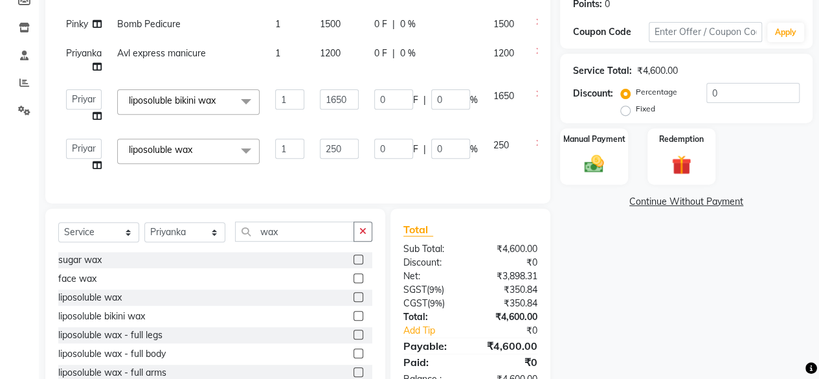
scroll to position [253, 0]
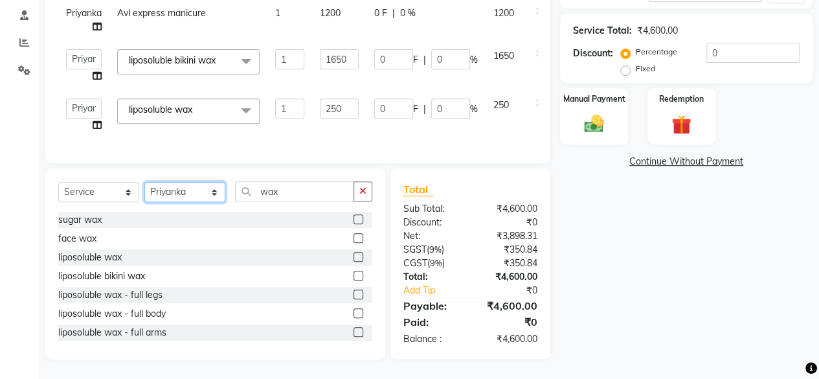
click at [190, 197] on select "Select Stylist [PERSON_NAME] [PERSON_NAME] [PERSON_NAME] [PERSON_NAME] kajal [P…" at bounding box center [184, 192] width 81 height 20
select select "4414"
click at [144, 183] on select "Select Stylist [PERSON_NAME] [PERSON_NAME] [PERSON_NAME] [PERSON_NAME] kajal [P…" at bounding box center [184, 192] width 81 height 20
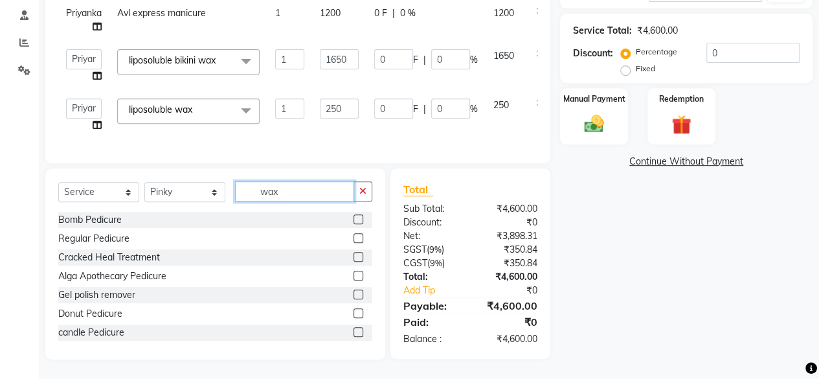
click at [260, 190] on input "wax" at bounding box center [294, 191] width 119 height 20
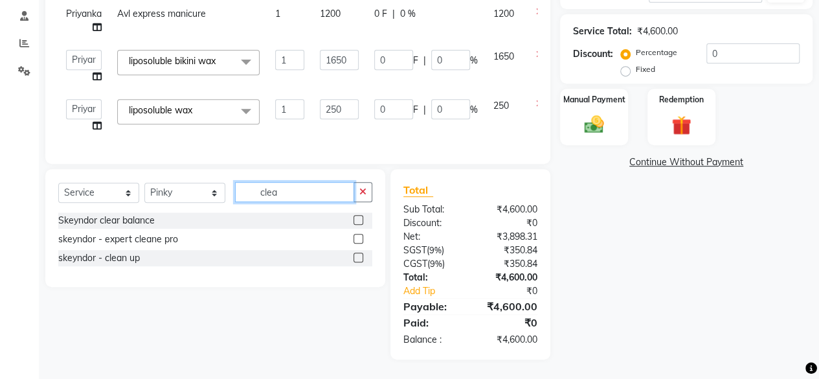
scroll to position [252, 0]
type input "clea"
click at [359, 260] on label at bounding box center [358, 257] width 10 height 10
click at [359, 260] on input "checkbox" at bounding box center [357, 258] width 8 height 8
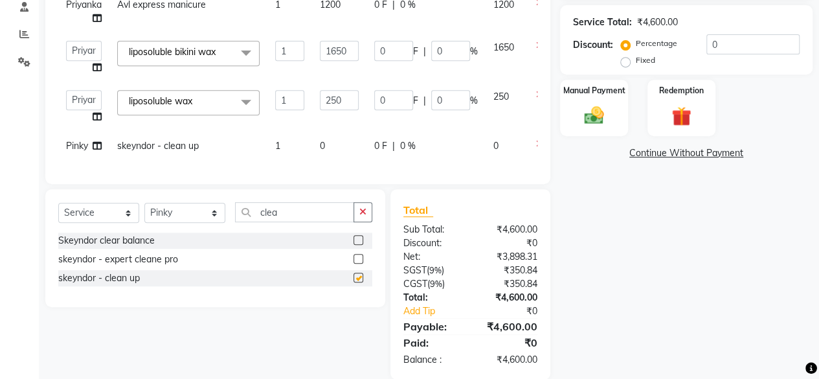
checkbox input "false"
click at [347, 141] on td "0" at bounding box center [339, 145] width 54 height 29
select select "4414"
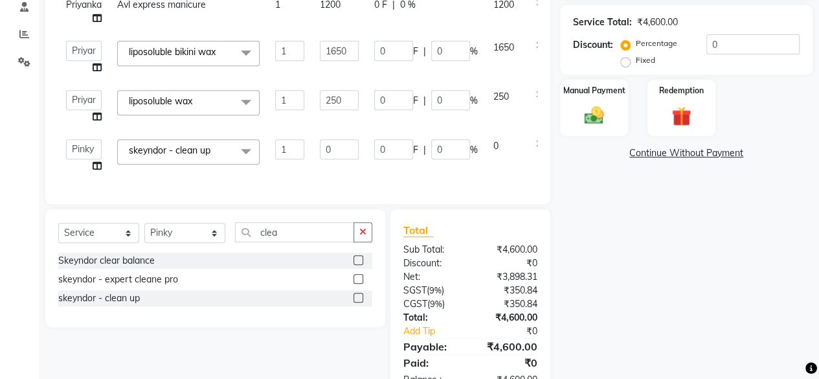
click at [347, 141] on input "0" at bounding box center [339, 149] width 39 height 20
type input "2000"
click at [317, 161] on div "Services Stylist Service Qty Price Disc Total Action Pinky Bomb Pedicure 1 1500…" at bounding box center [297, 49] width 479 height 283
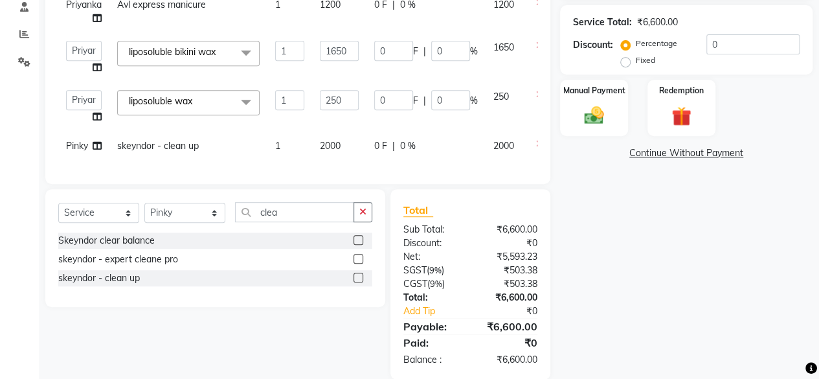
scroll to position [281, 0]
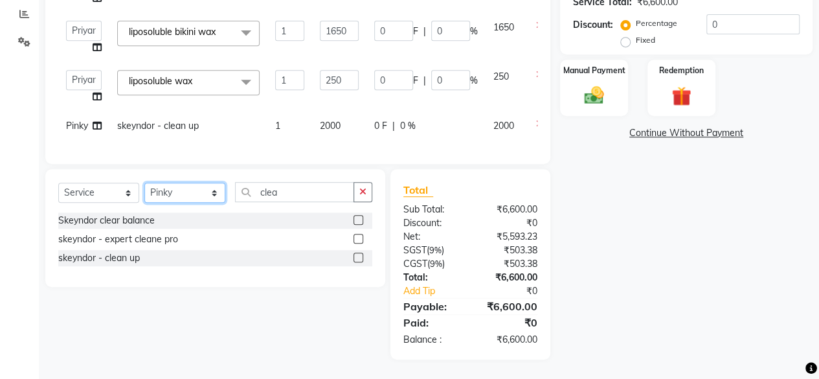
click at [167, 197] on select "Select Stylist [PERSON_NAME] [PERSON_NAME] [PERSON_NAME] [PERSON_NAME] kajal [P…" at bounding box center [184, 193] width 81 height 20
select select "12950"
click at [144, 183] on select "Select Stylist [PERSON_NAME] [PERSON_NAME] [PERSON_NAME] [PERSON_NAME] kajal [P…" at bounding box center [184, 193] width 81 height 20
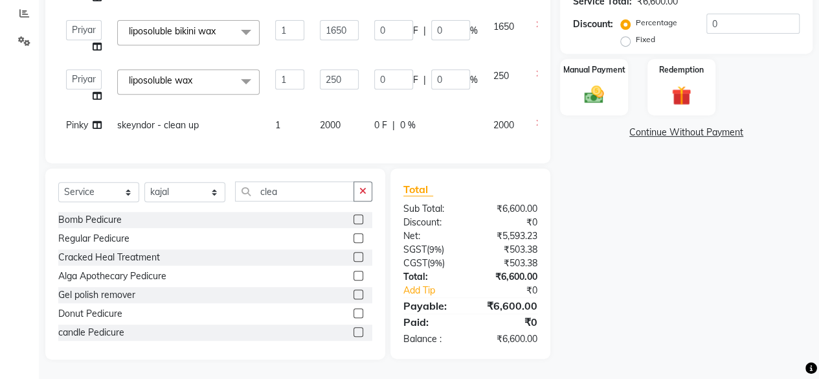
click at [304, 206] on div "Select Service Product Membership Package Voucher Prepaid Gift Card Select Styl…" at bounding box center [215, 196] width 314 height 30
click at [300, 199] on input "clea" at bounding box center [294, 191] width 119 height 20
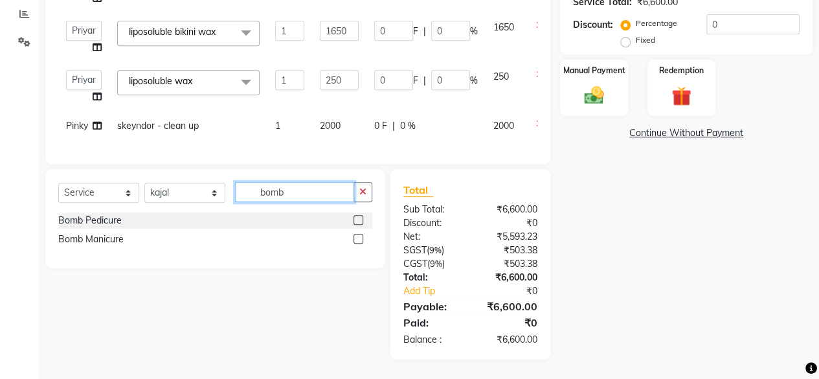
type input "bomb"
click at [361, 219] on label at bounding box center [358, 220] width 10 height 10
click at [361, 219] on input "checkbox" at bounding box center [357, 220] width 8 height 8
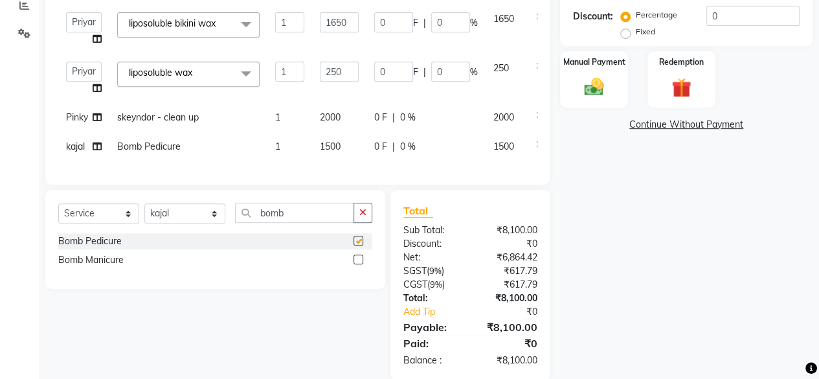
scroll to position [311, 0]
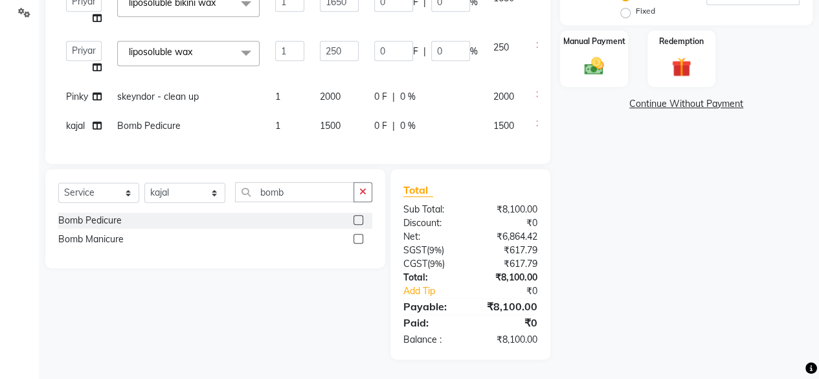
checkbox input "false"
select select "4414"
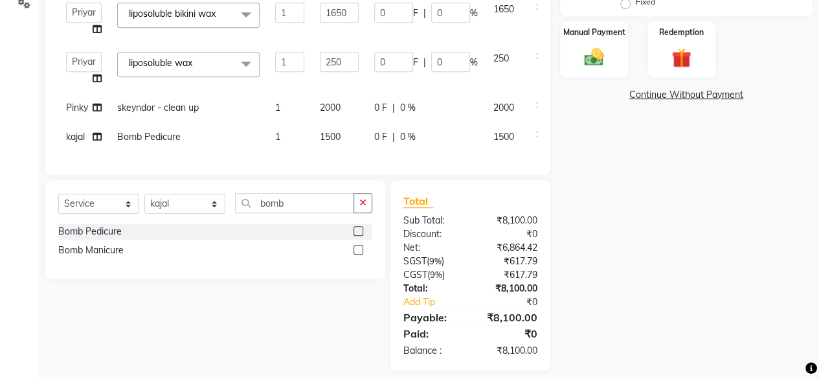
scroll to position [52, 0]
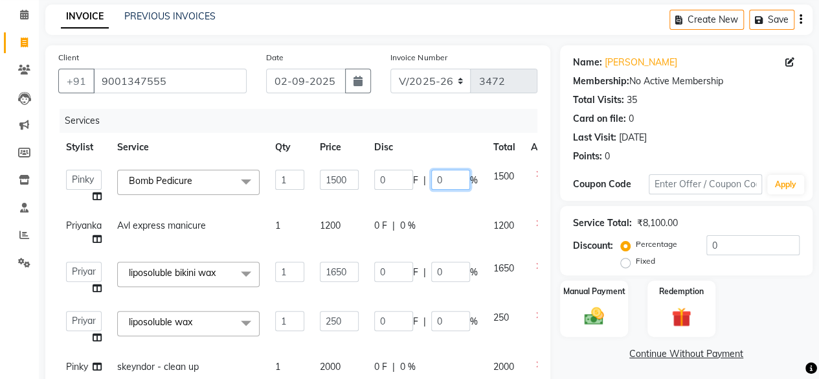
click at [447, 184] on input "0" at bounding box center [450, 180] width 39 height 20
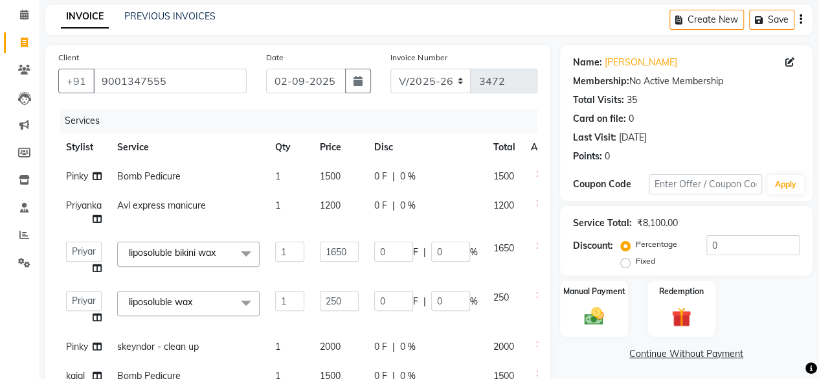
click at [395, 183] on td "0 F | 0 %" at bounding box center [425, 176] width 119 height 29
select select "4414"
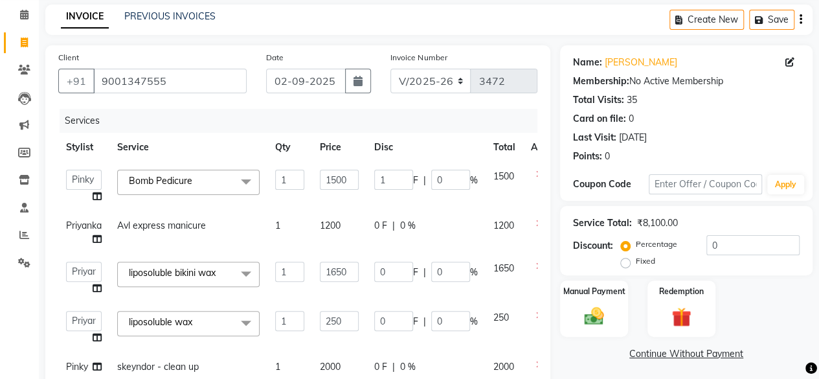
type input "10"
click at [409, 146] on th "Disc" at bounding box center [425, 147] width 119 height 29
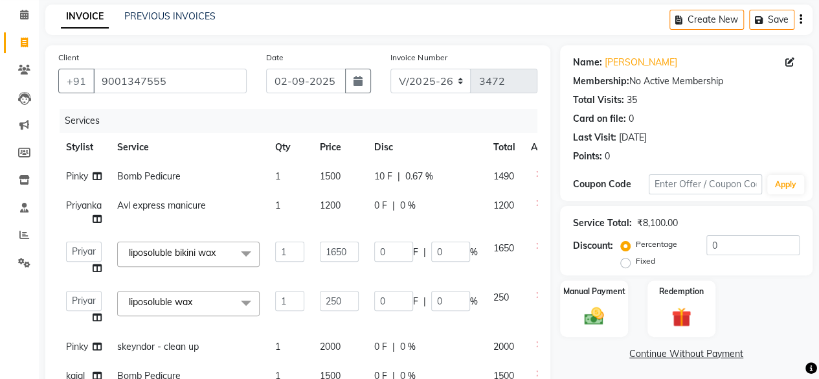
click at [382, 184] on td "10 F | 0.67 %" at bounding box center [425, 176] width 119 height 29
select select "4414"
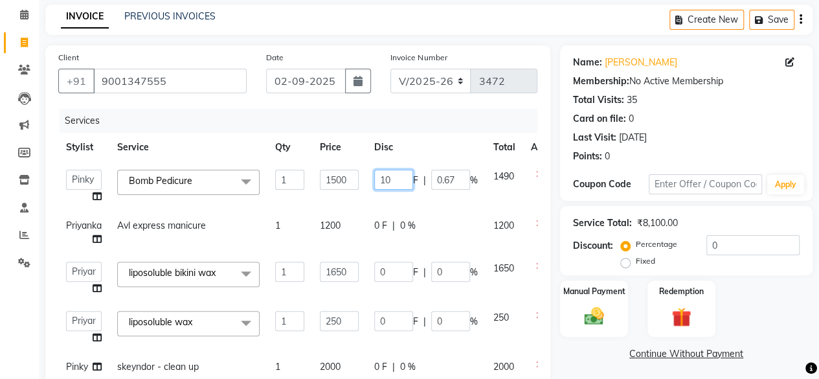
click at [386, 183] on input "10" at bounding box center [393, 180] width 39 height 20
type input "0"
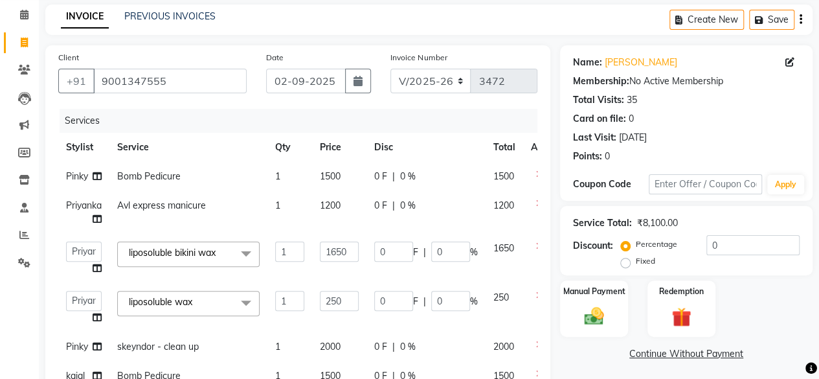
click at [449, 177] on div "0 F | 0 %" at bounding box center [426, 177] width 104 height 14
select select "4414"
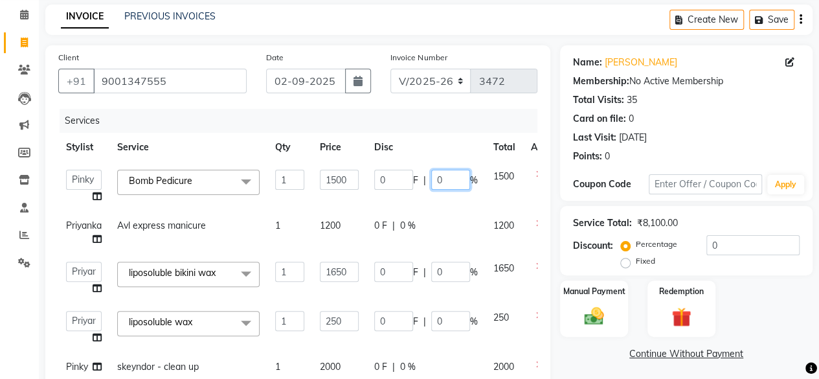
click at [441, 178] on input "0" at bounding box center [450, 180] width 39 height 20
drag, startPoint x: 448, startPoint y: 177, endPoint x: 441, endPoint y: 178, distance: 7.2
click at [441, 178] on input "0" at bounding box center [450, 180] width 39 height 20
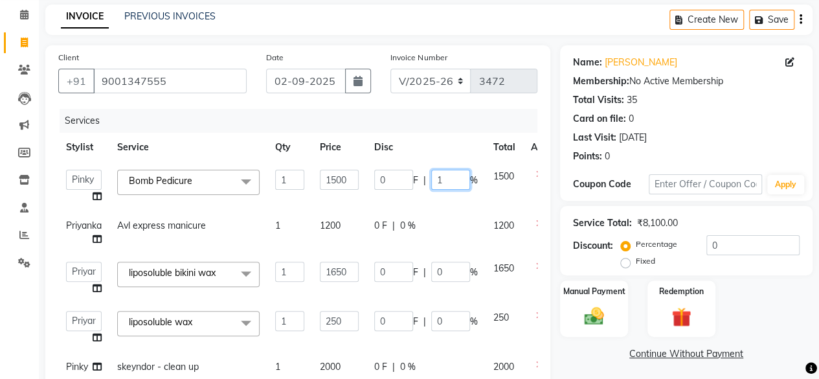
type input "10"
click at [442, 211] on td "0 F | 0 %" at bounding box center [425, 232] width 119 height 43
select select "44024"
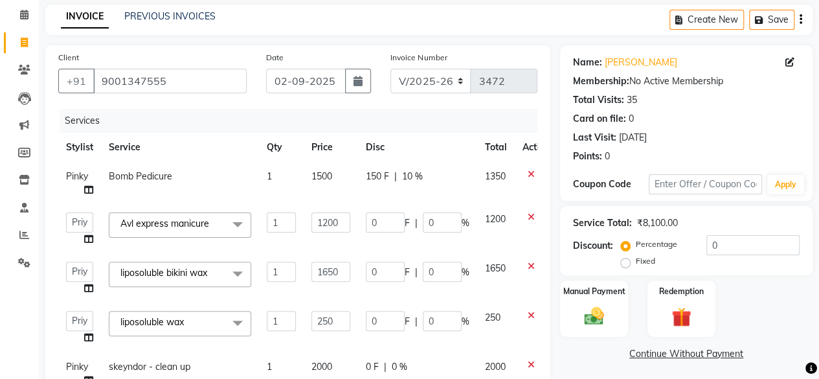
click at [442, 210] on td "0 F | 0 %" at bounding box center [417, 229] width 119 height 49
click at [440, 214] on input "0" at bounding box center [442, 222] width 39 height 20
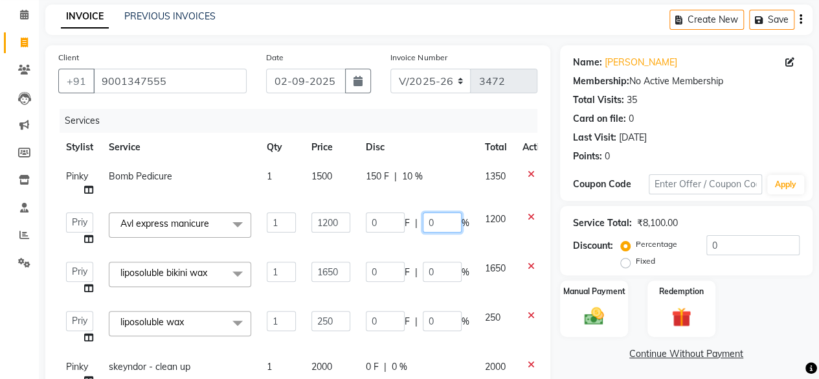
click at [440, 214] on input "0" at bounding box center [442, 222] width 39 height 20
type input "10"
click at [444, 262] on td "0 F | 0 %" at bounding box center [417, 278] width 119 height 49
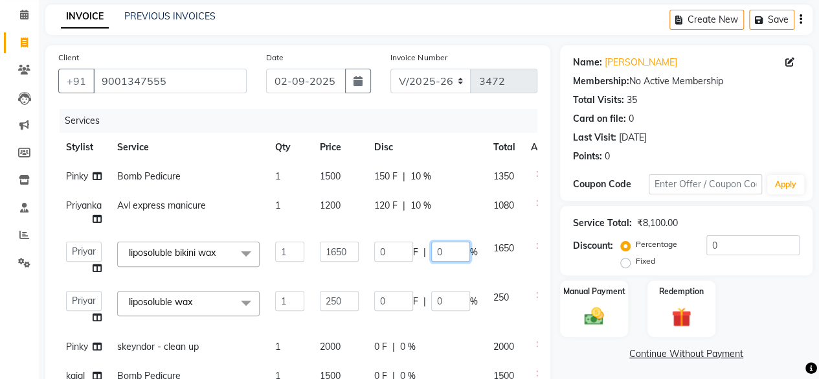
click at [441, 258] on input "0" at bounding box center [450, 251] width 39 height 20
click at [441, 257] on input "0" at bounding box center [450, 251] width 39 height 20
type input "10"
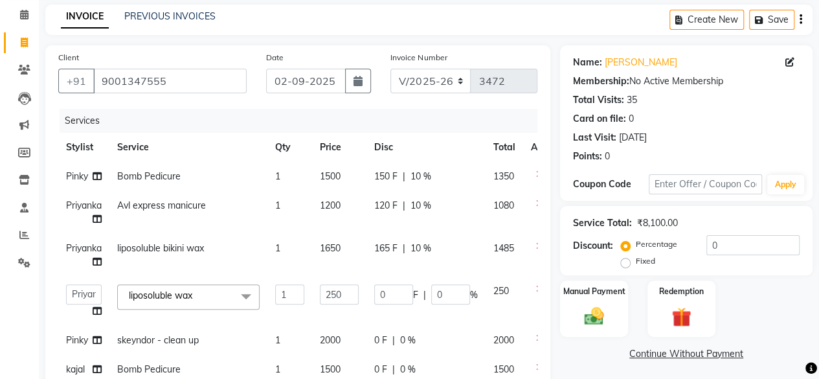
click at [443, 278] on tbody "Pinky Bomb Pedicure 1 1500 150 F | 10 % 1350 Priyanka Avl express manicure 1 12…" at bounding box center [311, 273] width 507 height 222
click at [441, 291] on input "0" at bounding box center [450, 294] width 39 height 20
type input "10"
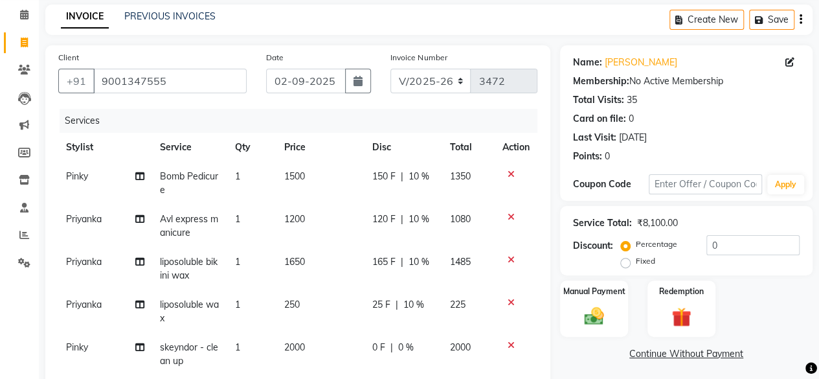
click at [449, 327] on tbody "Pinky Bomb Pedicure 1 1500 150 F | 10 % 1350 Priyanka Avl express manicure 1 12…" at bounding box center [297, 290] width 479 height 256
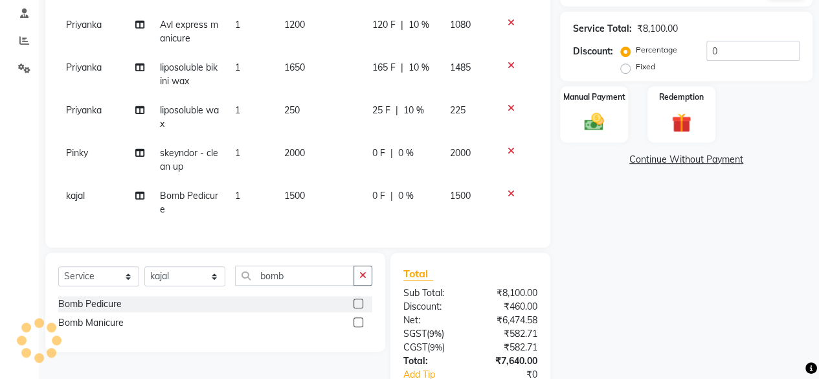
click at [411, 146] on div "0 F | 0 %" at bounding box center [403, 153] width 62 height 14
select select "4414"
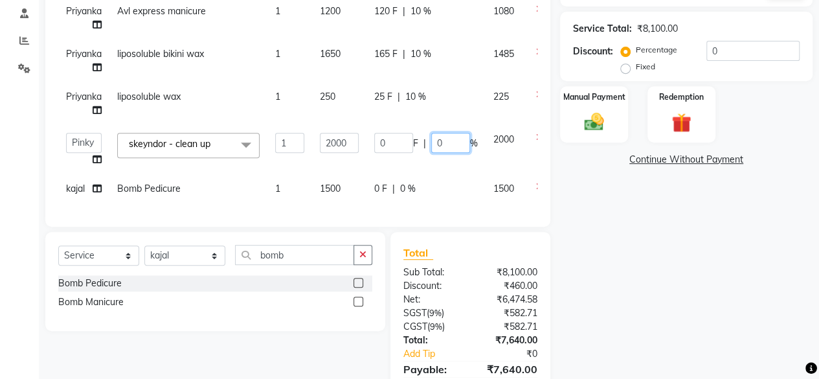
click at [436, 139] on input "0" at bounding box center [450, 143] width 39 height 20
type input "10"
click at [450, 164] on tr "Arvind ASHA [PERSON_NAME] [PERSON_NAME] [PERSON_NAME] kajal [PERSON_NAME] lucky…" at bounding box center [311, 149] width 507 height 49
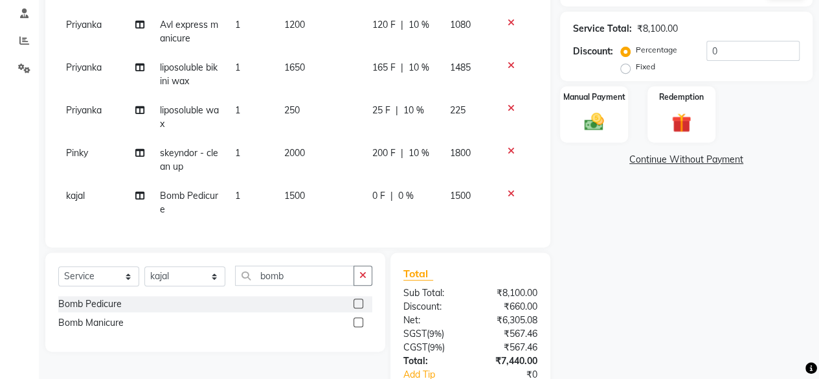
click at [416, 199] on div "0 F | 0 %" at bounding box center [403, 196] width 62 height 14
select select "12950"
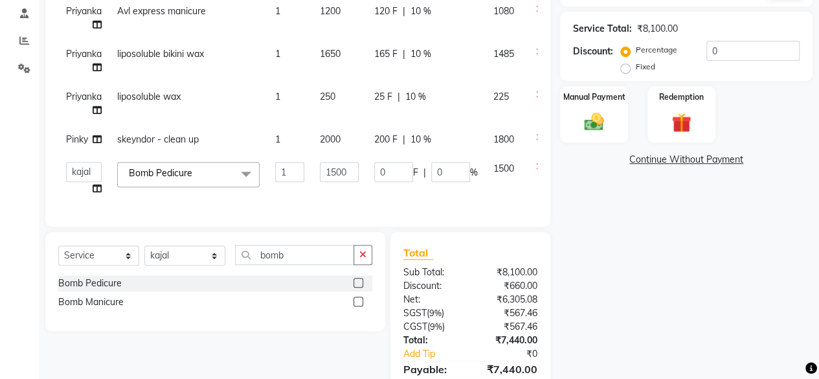
scroll to position [317, 0]
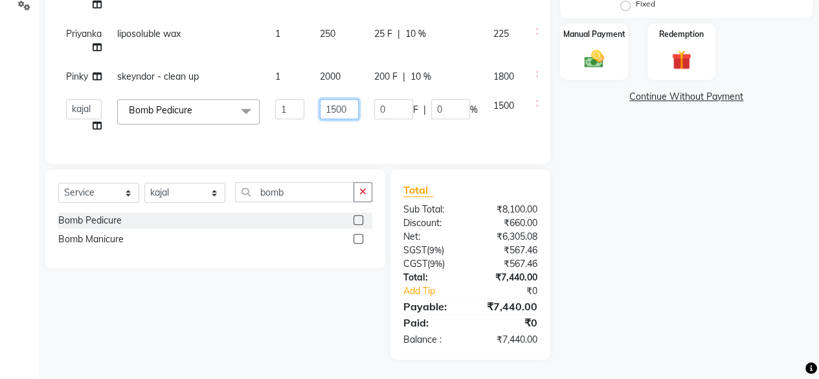
click at [340, 106] on input "1500" at bounding box center [339, 109] width 39 height 20
type input "0"
click at [338, 118] on td "0" at bounding box center [339, 115] width 54 height 49
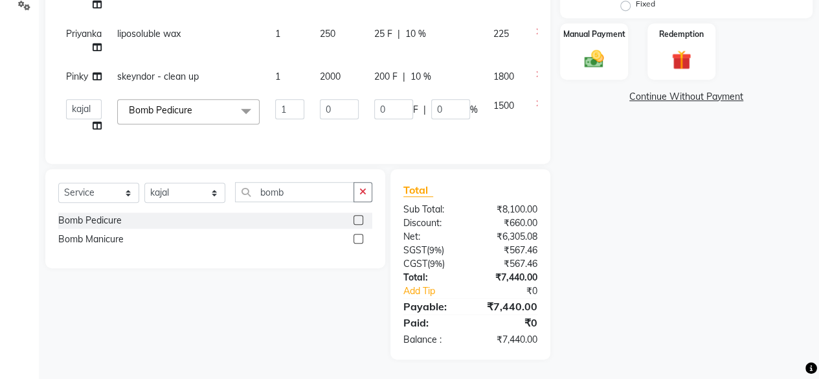
select select "12950"
click at [329, 104] on input "0" at bounding box center [339, 109] width 39 height 20
type input "60"
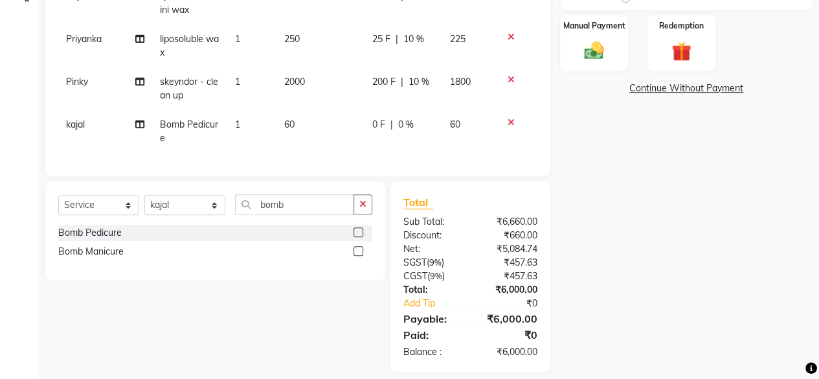
click at [333, 130] on td "60" at bounding box center [319, 131] width 87 height 43
select select "12950"
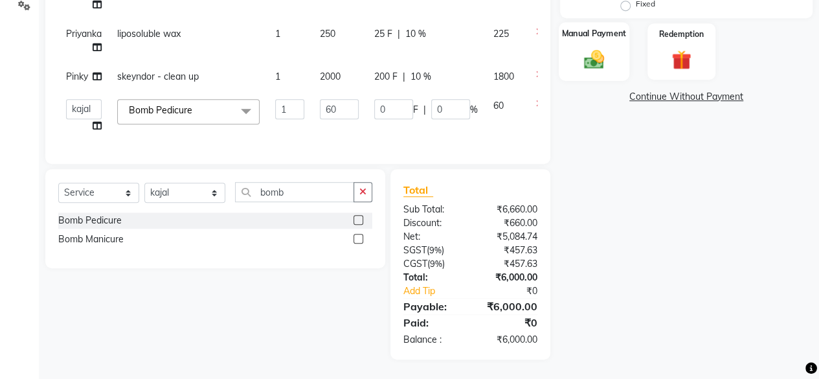
click at [600, 47] on img at bounding box center [593, 58] width 33 height 23
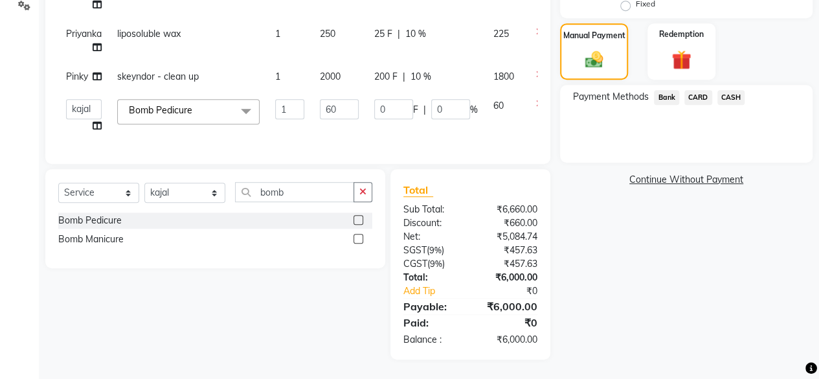
click at [733, 94] on span "CASH" at bounding box center [731, 97] width 28 height 15
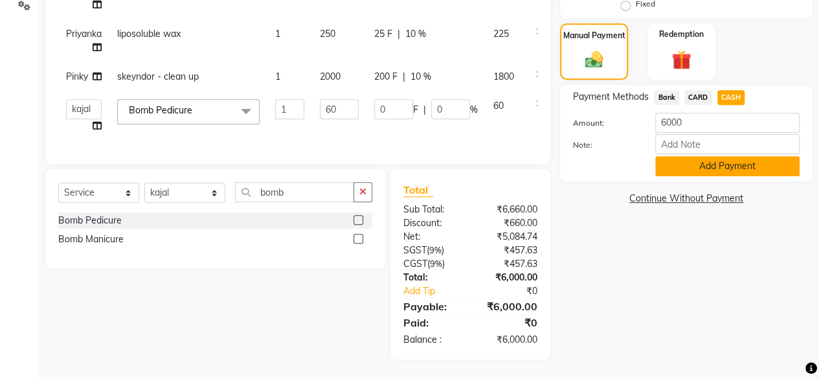
click at [711, 163] on button "Add Payment" at bounding box center [727, 166] width 144 height 20
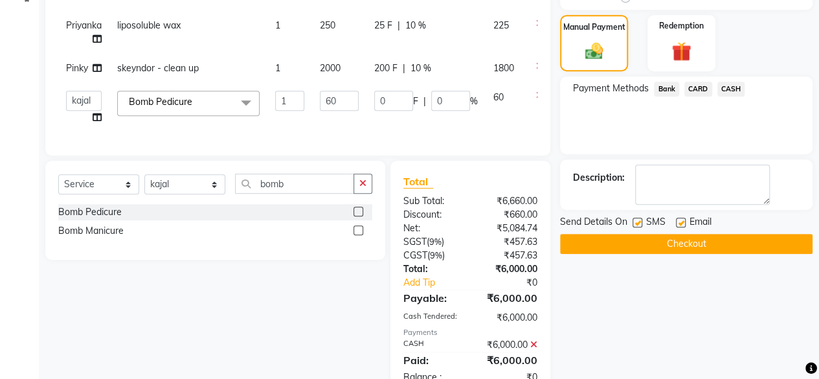
scroll to position [363, 0]
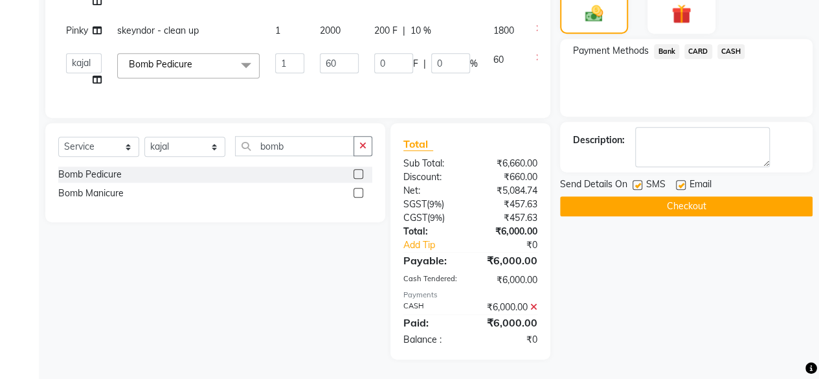
click at [689, 199] on button "Checkout" at bounding box center [686, 206] width 252 height 20
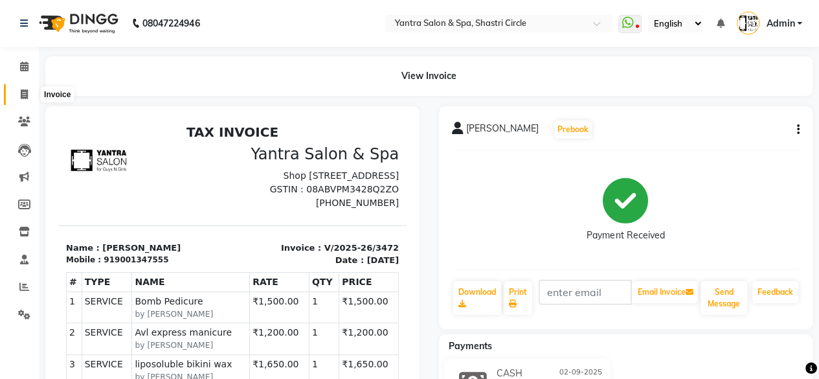
drag, startPoint x: 30, startPoint y: 95, endPoint x: 35, endPoint y: 101, distance: 7.8
click at [30, 95] on span at bounding box center [24, 94] width 23 height 15
select select "service"
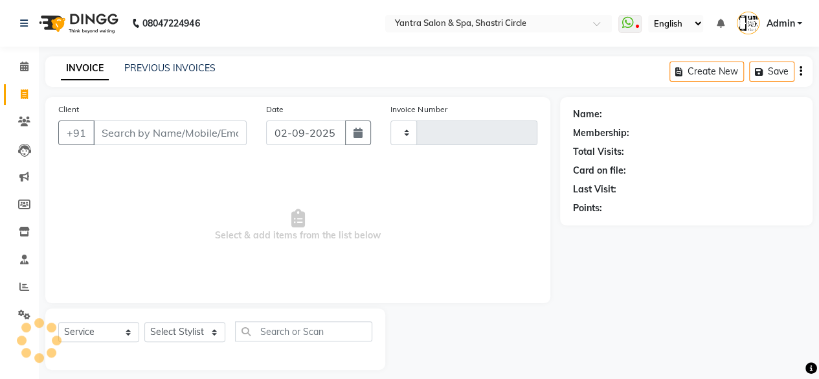
click at [148, 123] on input "Client" at bounding box center [169, 132] width 153 height 25
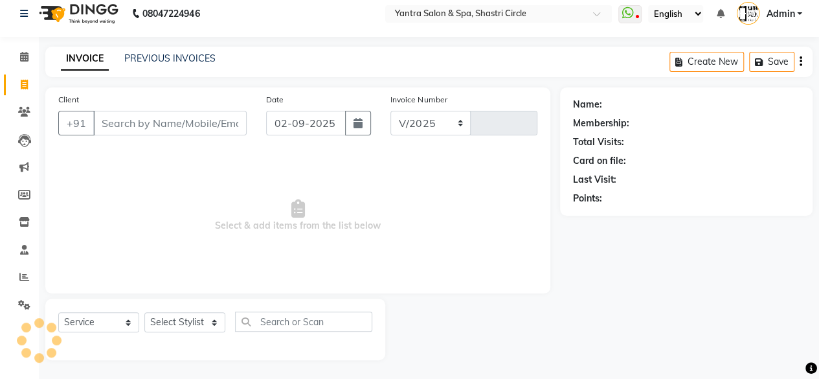
select select "154"
type input "3473"
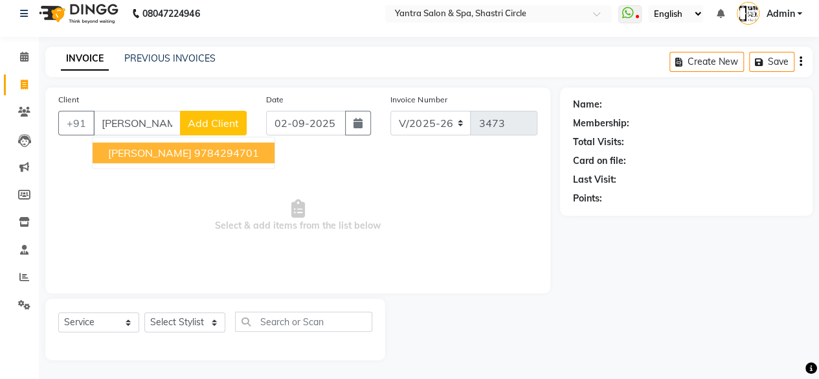
click at [144, 149] on span "[PERSON_NAME]" at bounding box center [149, 152] width 83 height 13
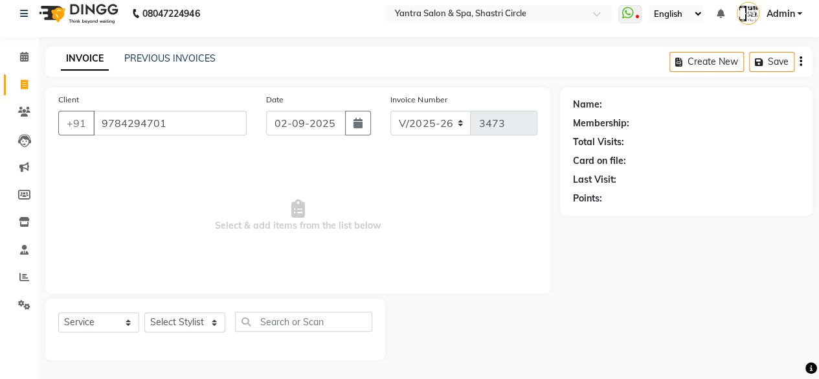
type input "9784294701"
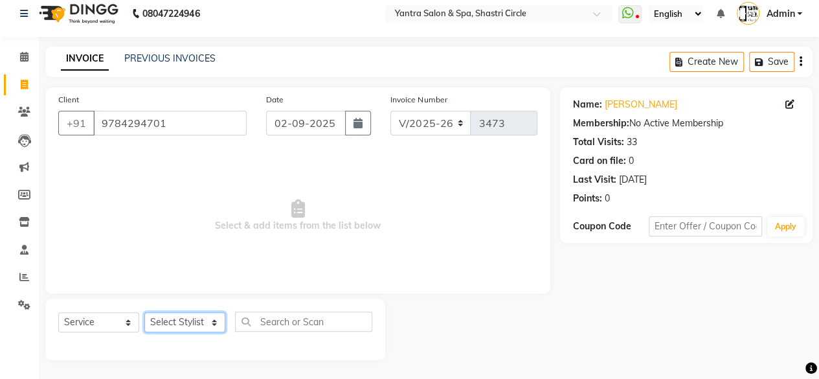
click at [184, 327] on select "Select Stylist [PERSON_NAME] [PERSON_NAME] [PERSON_NAME] [PERSON_NAME] kajal [P…" at bounding box center [184, 322] width 81 height 20
select select "8429"
click at [144, 312] on select "Select Stylist [PERSON_NAME] [PERSON_NAME] [PERSON_NAME] [PERSON_NAME] kajal [P…" at bounding box center [184, 322] width 81 height 20
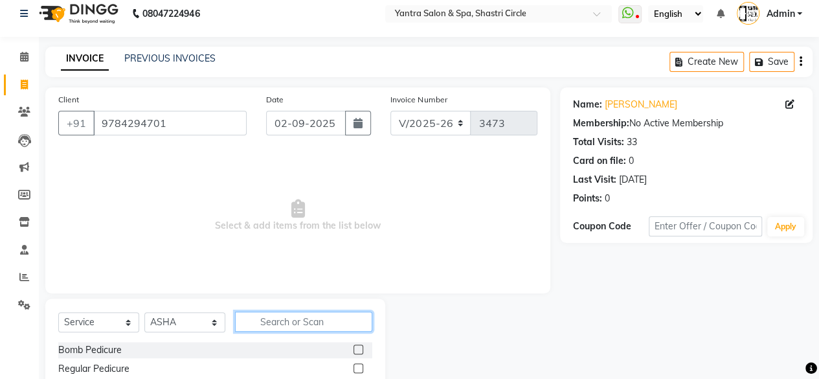
click at [280, 324] on input "text" at bounding box center [303, 321] width 137 height 20
type input "bot"
click at [359, 368] on label at bounding box center [358, 368] width 10 height 10
click at [359, 368] on input "checkbox" at bounding box center [357, 368] width 8 height 8
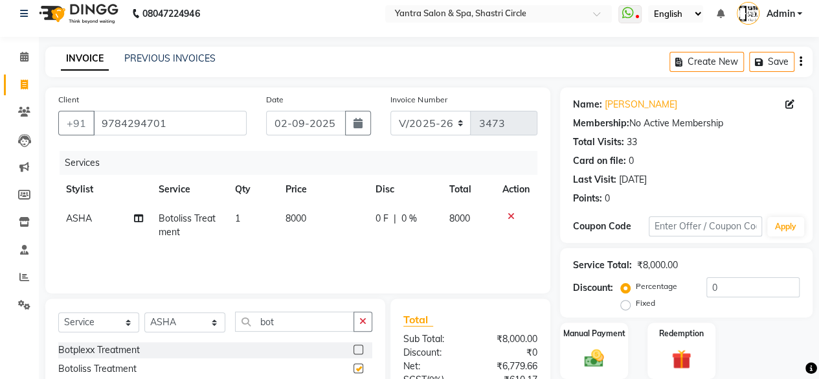
checkbox input "false"
click at [335, 222] on td "8000" at bounding box center [323, 225] width 90 height 43
select select "8429"
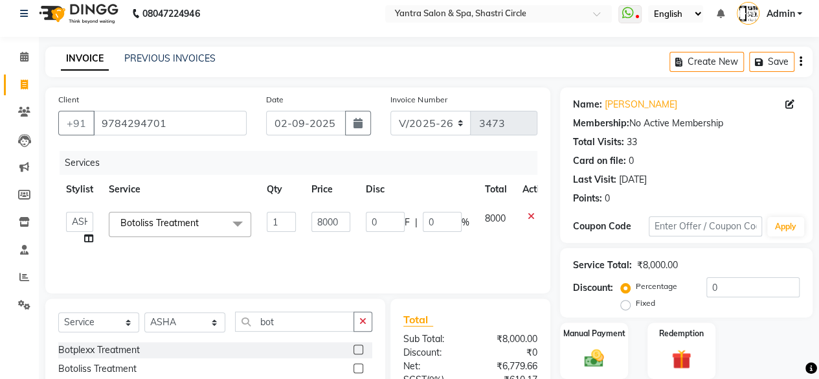
click at [335, 222] on input "8000" at bounding box center [330, 222] width 39 height 20
type input "500"
click at [327, 245] on td "500" at bounding box center [331, 228] width 54 height 49
select select "8429"
click at [333, 228] on input "500" at bounding box center [330, 222] width 39 height 20
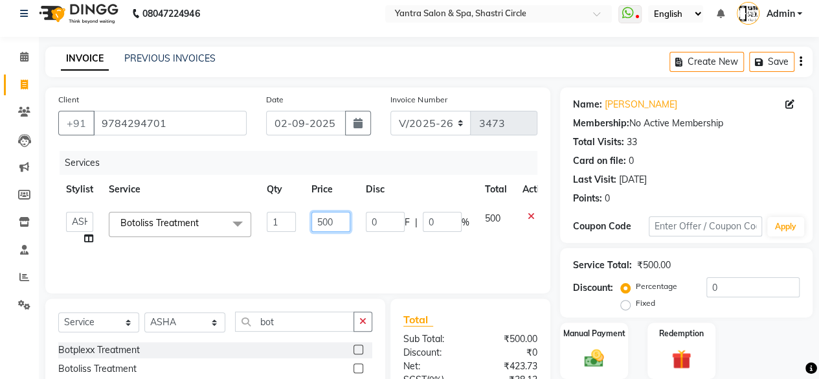
type input "5000"
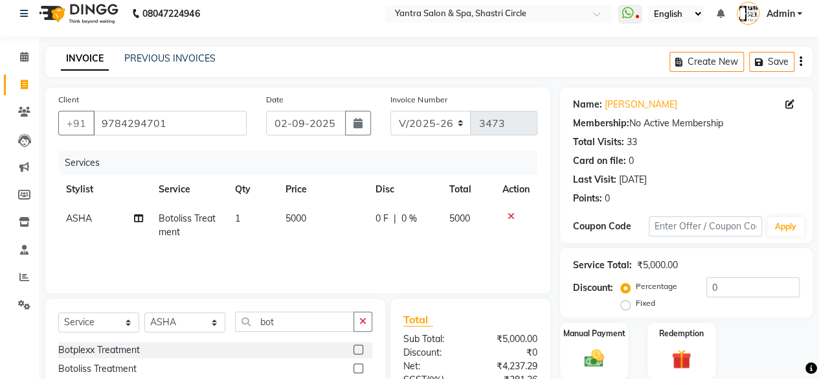
click at [335, 254] on div "Services Stylist Service Qty Price Disc Total Action ASHA Botoliss Treatment 1 …" at bounding box center [297, 215] width 479 height 129
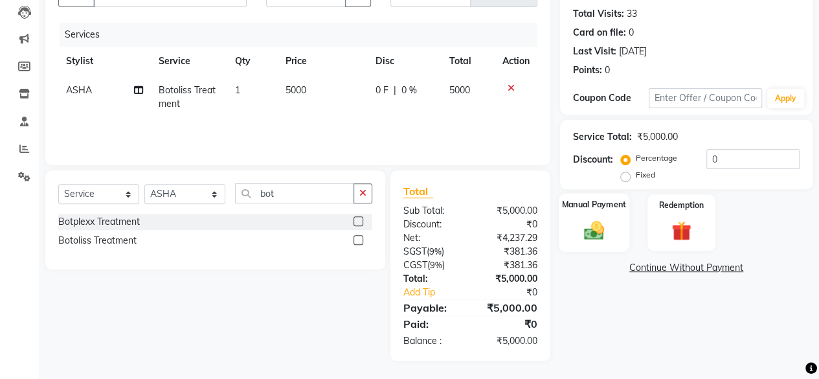
click at [600, 234] on img at bounding box center [593, 229] width 33 height 23
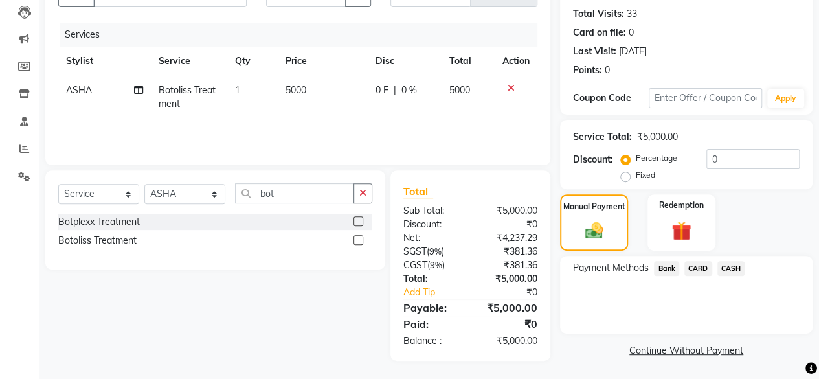
click at [732, 274] on span "CASH" at bounding box center [731, 268] width 28 height 15
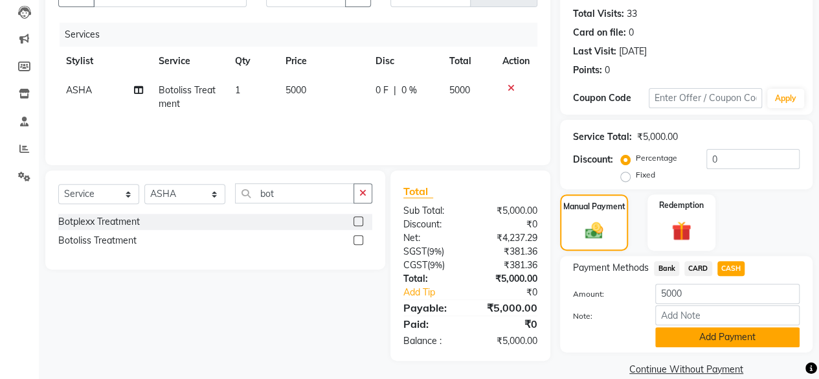
click at [728, 332] on button "Add Payment" at bounding box center [727, 337] width 144 height 20
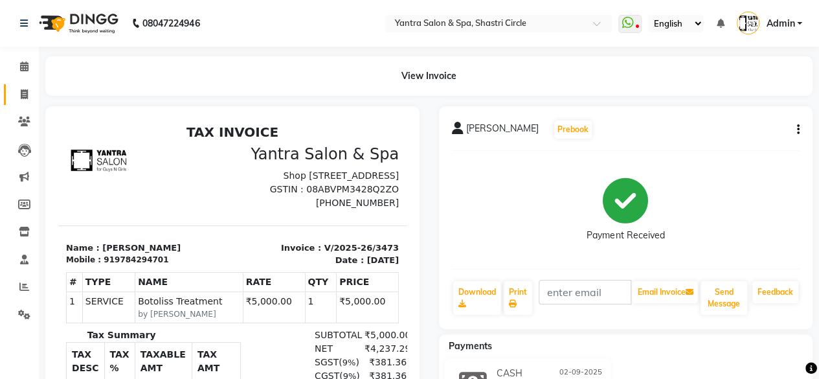
click at [10, 94] on link "Invoice" at bounding box center [19, 94] width 31 height 21
select select "154"
select select "service"
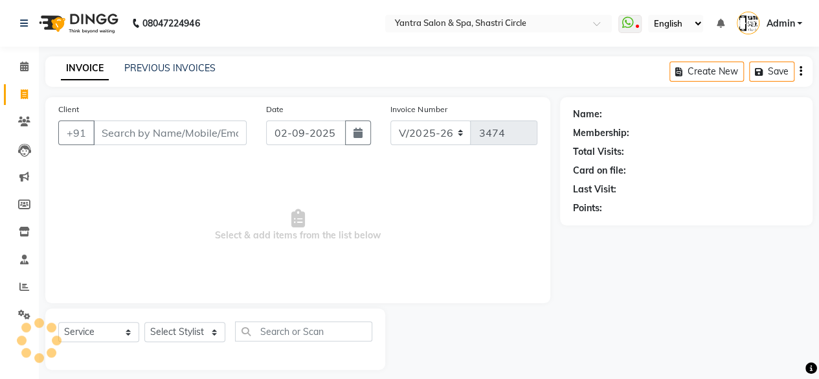
type input "9"
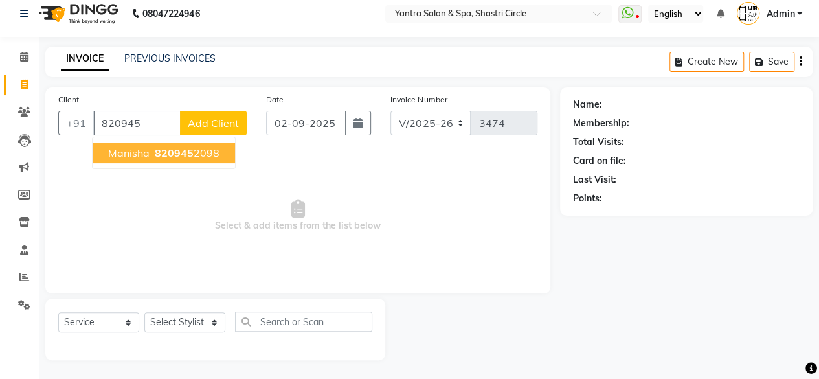
click at [175, 147] on span "820945" at bounding box center [174, 152] width 39 height 13
type input "8209452098"
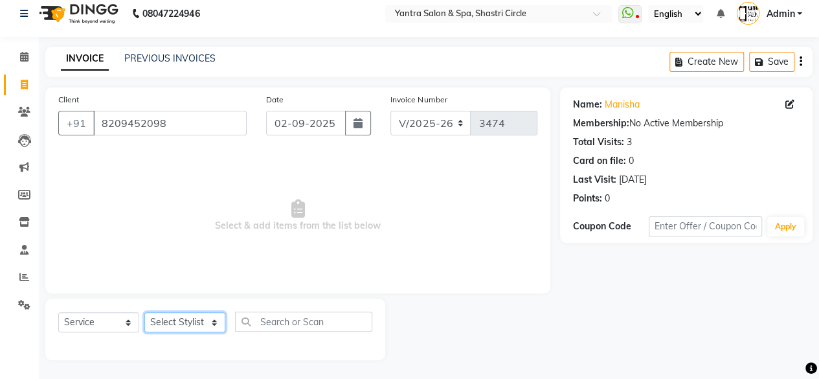
click at [188, 322] on select "Select Stylist [PERSON_NAME] [PERSON_NAME] [PERSON_NAME] [PERSON_NAME] kajal [P…" at bounding box center [184, 322] width 81 height 20
select select "44022"
click at [144, 312] on select "Select Stylist [PERSON_NAME] [PERSON_NAME] [PERSON_NAME] [PERSON_NAME] kajal [P…" at bounding box center [184, 322] width 81 height 20
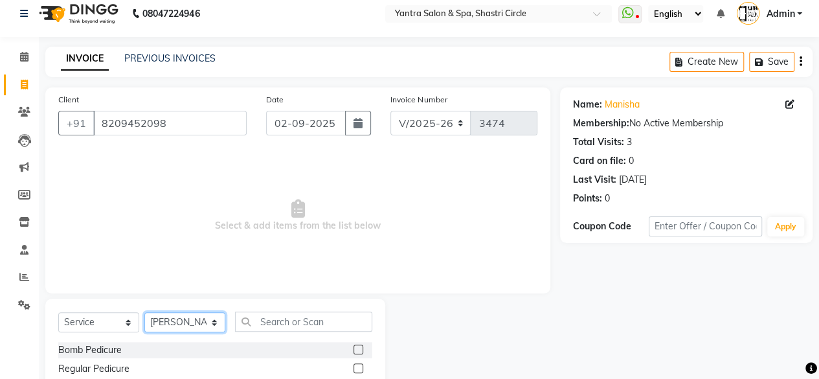
scroll to position [139, 0]
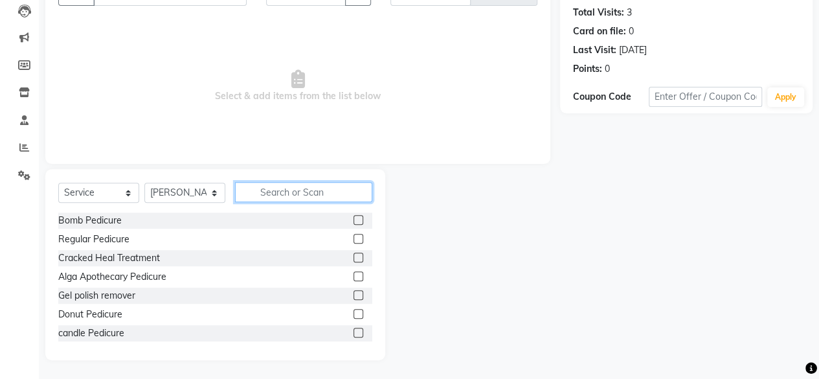
click at [282, 190] on input "text" at bounding box center [303, 192] width 137 height 20
type input "wax"
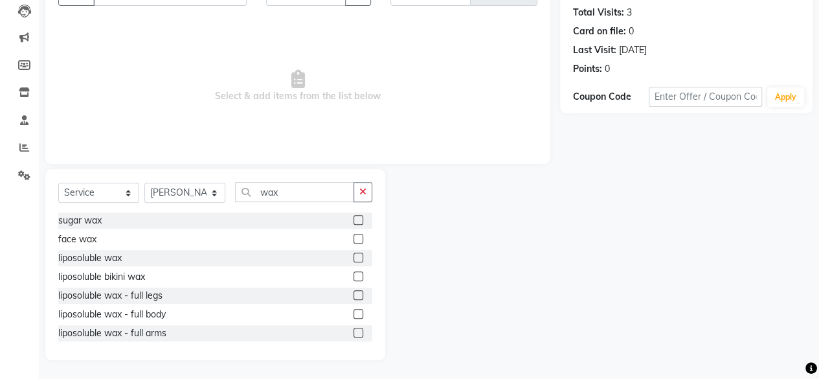
click at [353, 256] on label at bounding box center [358, 257] width 10 height 10
click at [353, 256] on input "checkbox" at bounding box center [357, 258] width 8 height 8
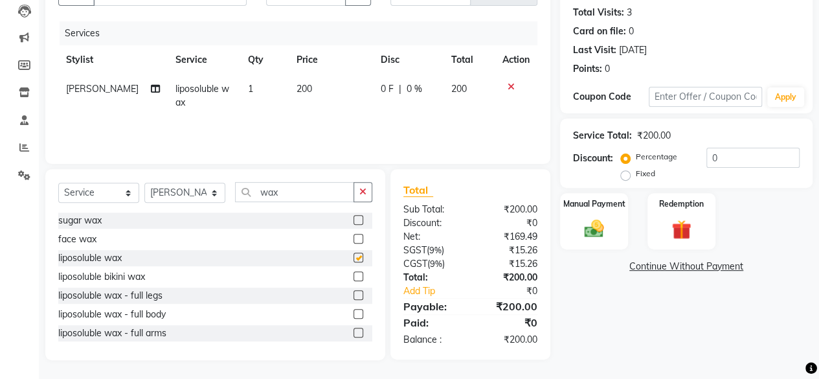
checkbox input "false"
click at [353, 274] on label at bounding box center [358, 276] width 10 height 10
click at [353, 274] on input "checkbox" at bounding box center [357, 276] width 8 height 8
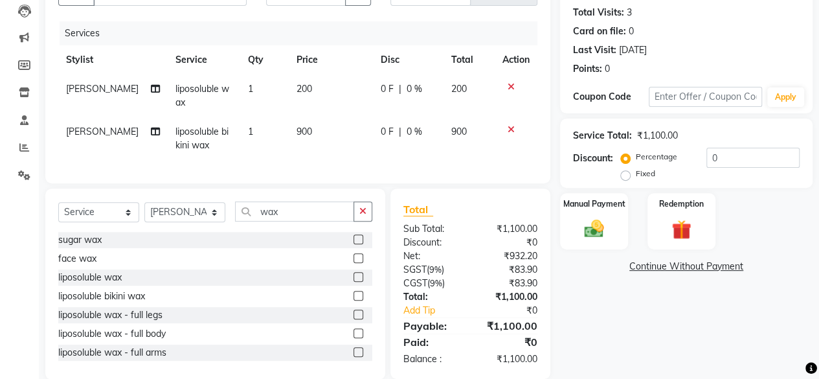
checkbox input "false"
click at [333, 89] on td "200" at bounding box center [331, 95] width 84 height 43
select select "44022"
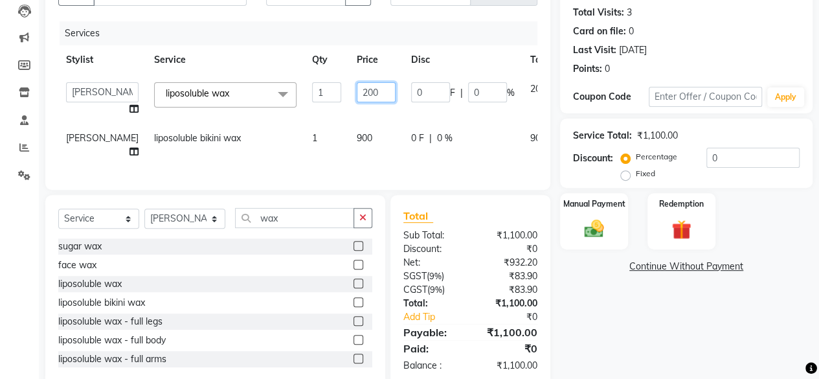
click at [357, 89] on input "200" at bounding box center [376, 92] width 39 height 20
type input "1600"
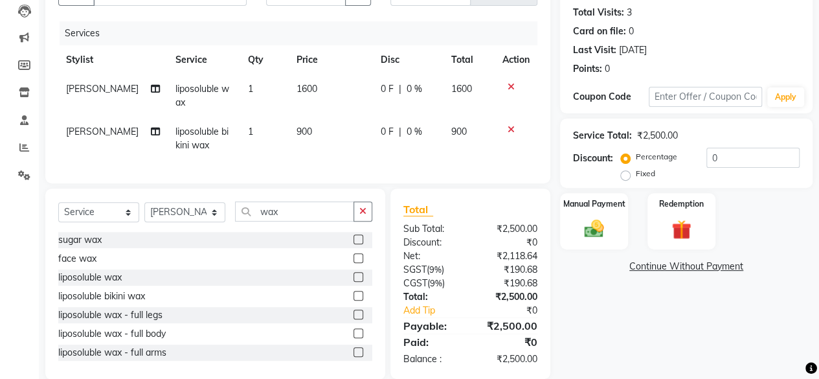
click at [333, 131] on td "900" at bounding box center [331, 138] width 84 height 43
select select "44022"
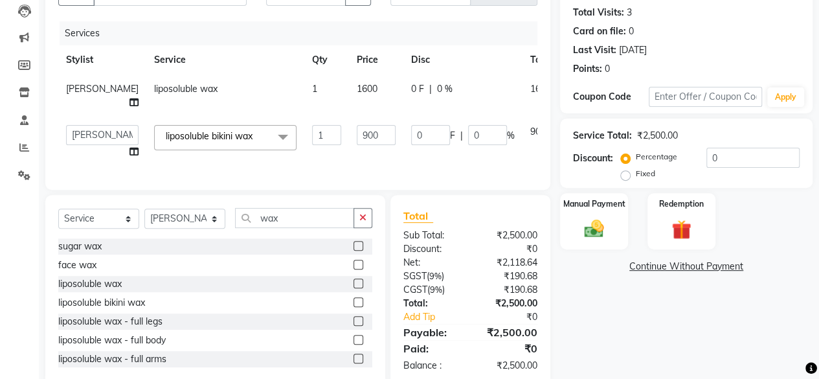
click at [357, 131] on input "900" at bounding box center [376, 135] width 39 height 20
type input "1650"
click at [349, 147] on td "1650" at bounding box center [376, 141] width 54 height 49
select select "44022"
click at [626, 192] on div "Manual Payment" at bounding box center [594, 221] width 71 height 59
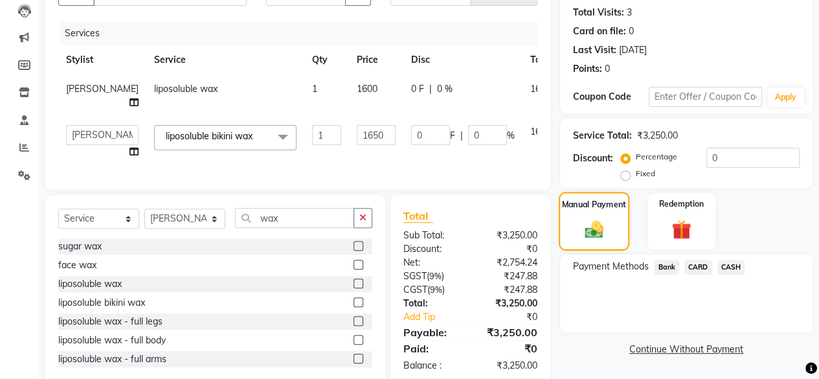
scroll to position [175, 0]
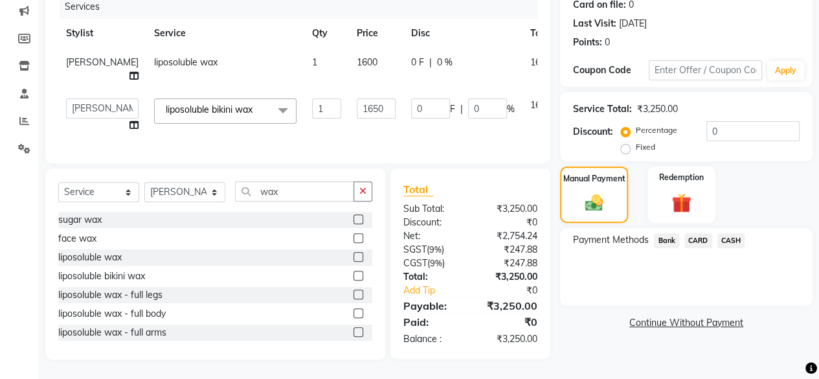
click at [675, 233] on span "Bank" at bounding box center [666, 240] width 25 height 15
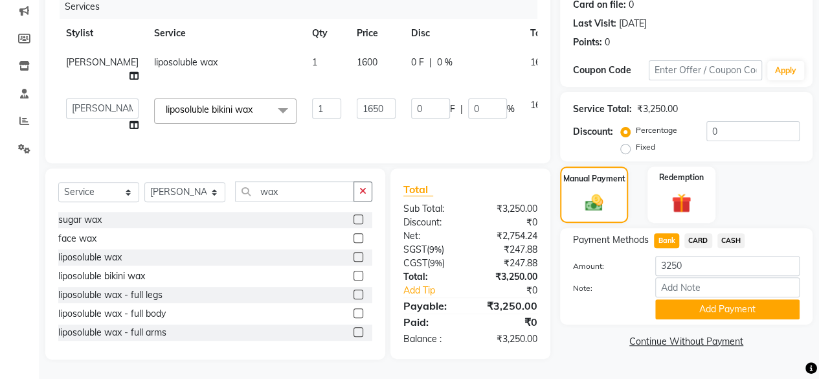
click at [704, 309] on div "Payment Methods Bank CARD CASH Amount: 3250 Note: Add Payment" at bounding box center [686, 276] width 252 height 96
click at [718, 299] on button "Add Payment" at bounding box center [727, 309] width 144 height 20
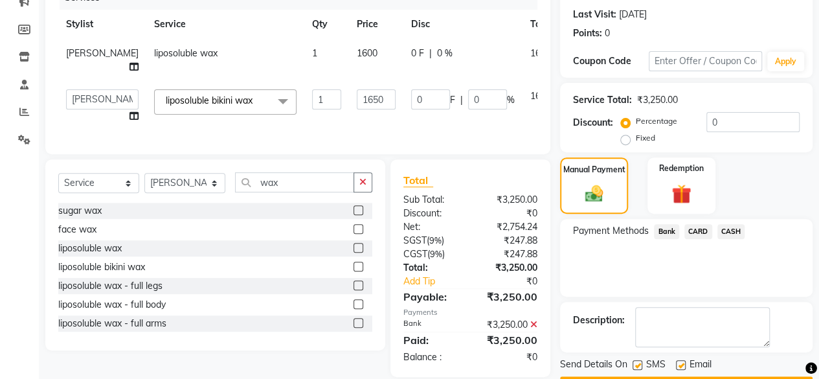
scroll to position [210, 0]
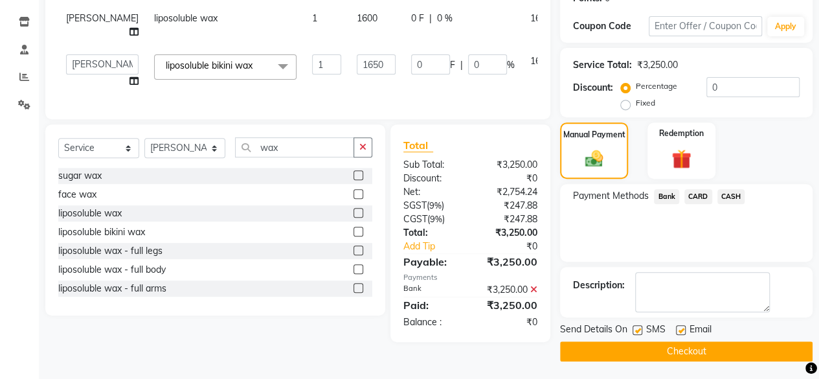
click at [709, 350] on button "Checkout" at bounding box center [686, 351] width 252 height 20
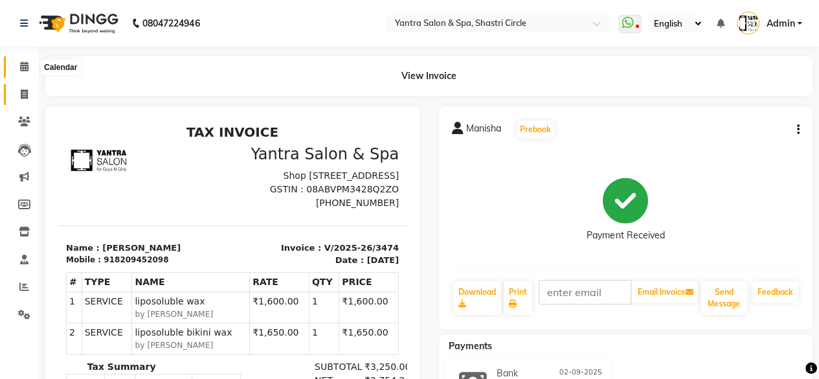
drag, startPoint x: 24, startPoint y: 71, endPoint x: 34, endPoint y: 92, distance: 23.5
click at [24, 71] on icon at bounding box center [24, 66] width 8 height 10
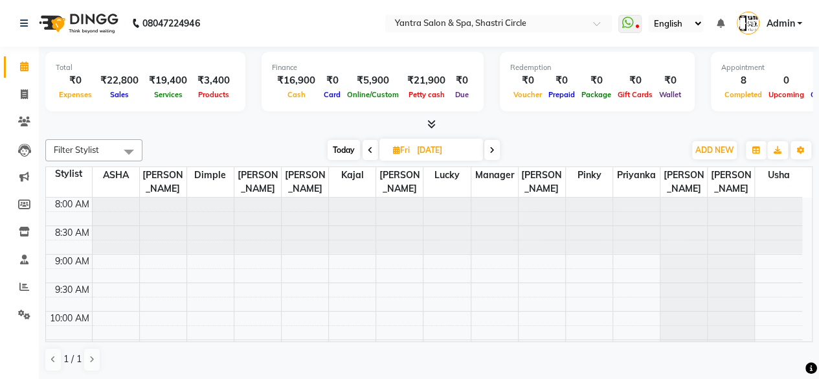
click at [343, 150] on span "Today" at bounding box center [344, 150] width 32 height 20
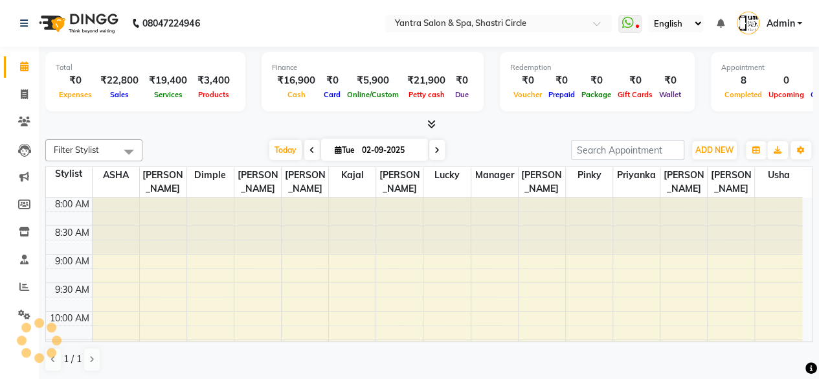
scroll to position [528, 0]
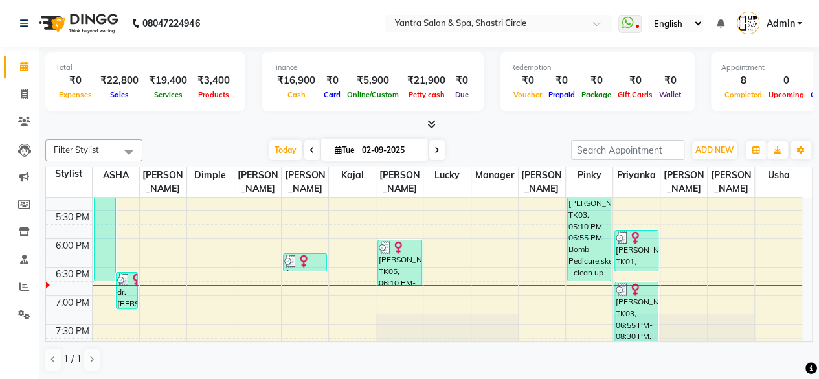
click at [435, 147] on icon at bounding box center [436, 150] width 5 height 8
type input "[DATE]"
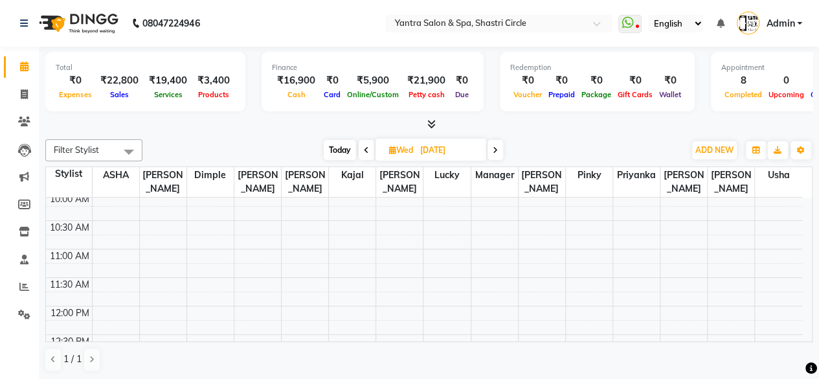
scroll to position [140, 0]
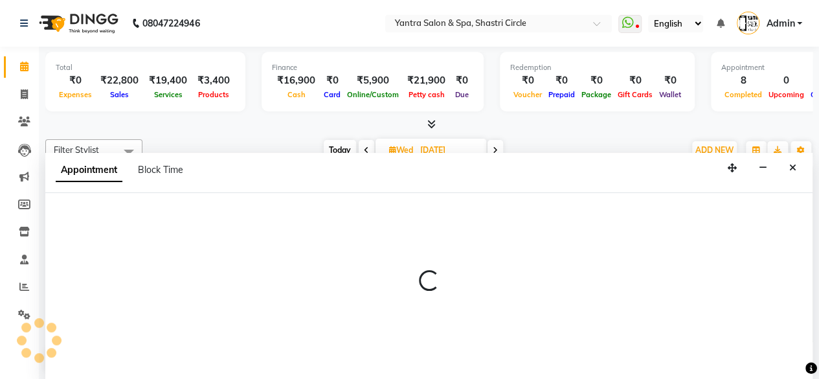
select select "8429"
select select "720"
select select "tentative"
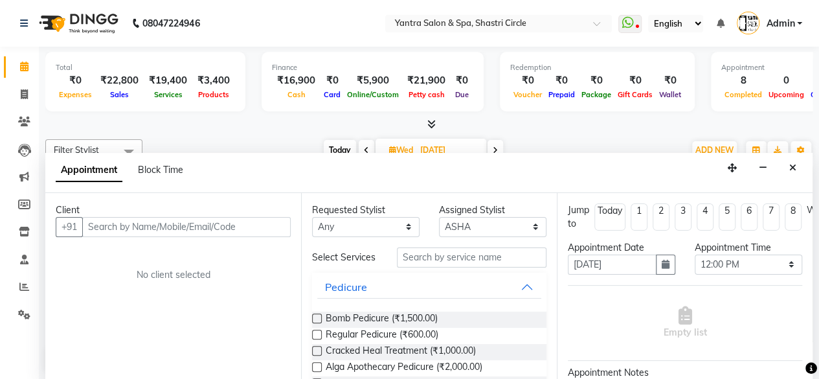
click at [154, 223] on input "text" at bounding box center [186, 227] width 208 height 20
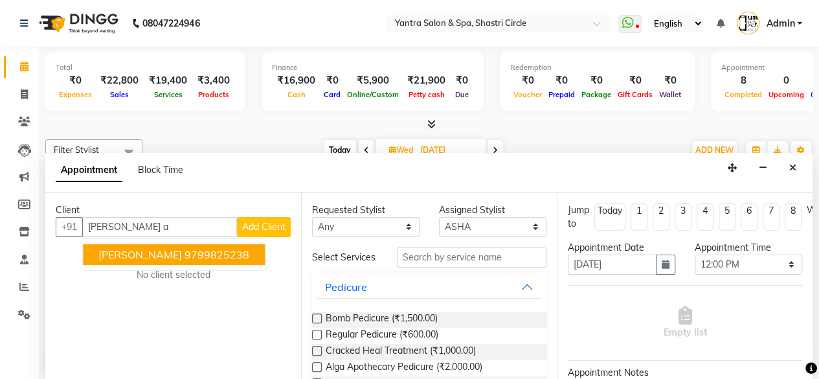
click at [249, 249] on ngb-highlight "9799825238" at bounding box center [216, 254] width 65 height 13
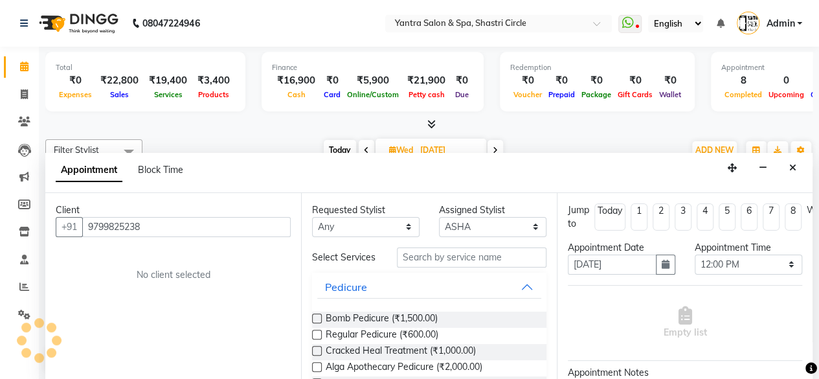
type input "9799825238"
click at [422, 260] on input "text" at bounding box center [472, 257] width 150 height 20
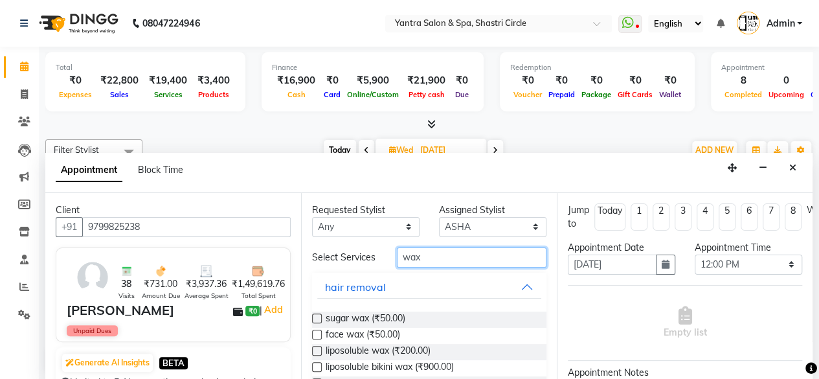
type input "wax"
click at [320, 355] on label at bounding box center [317, 351] width 10 height 10
click at [320, 356] on input "checkbox" at bounding box center [316, 352] width 8 height 8
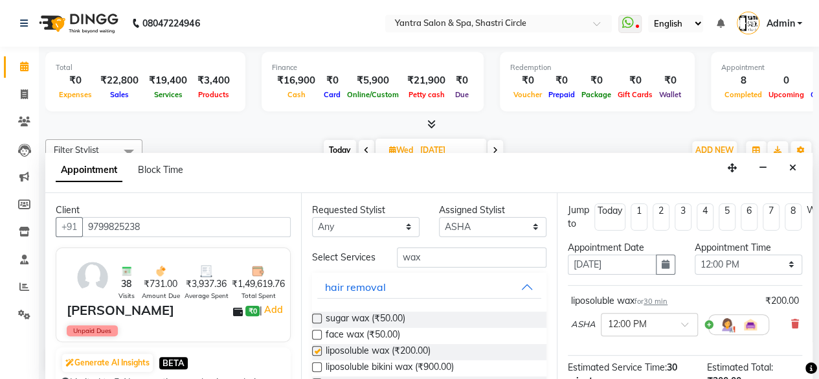
checkbox input "false"
click at [454, 267] on div "Select Services wax" at bounding box center [429, 257] width 254 height 20
click at [456, 258] on input "wax" at bounding box center [472, 257] width 150 height 20
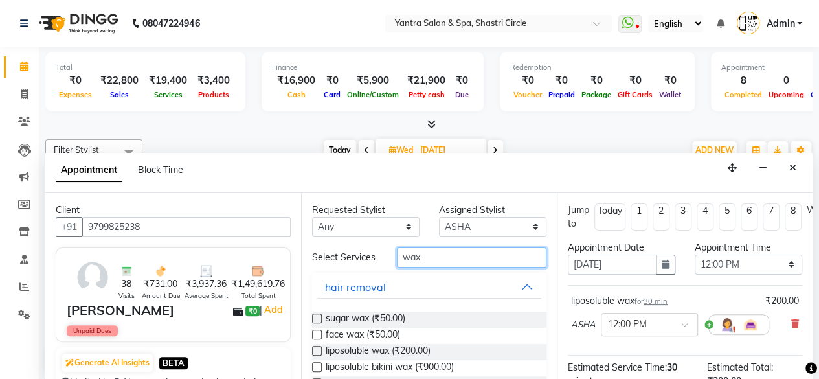
click at [456, 258] on input "wax" at bounding box center [472, 257] width 150 height 20
type input "pedi"
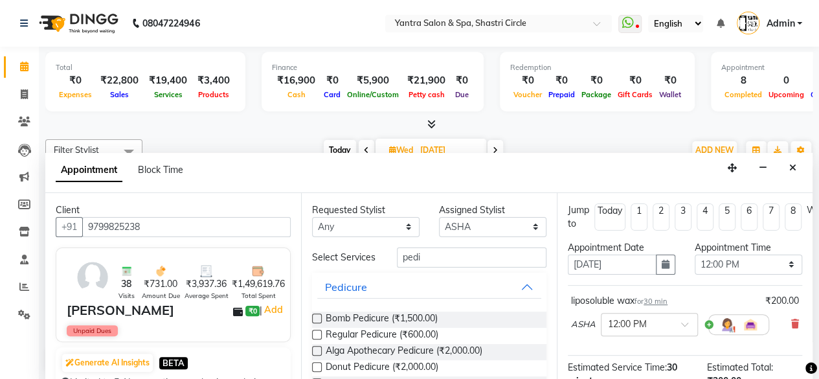
click at [319, 322] on label at bounding box center [317, 318] width 10 height 10
click at [319, 322] on input "checkbox" at bounding box center [316, 319] width 8 height 8
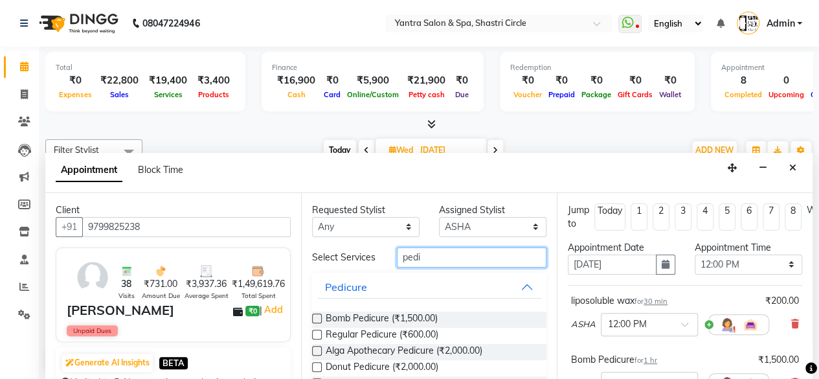
checkbox input "false"
click at [428, 266] on input "pedi" at bounding box center [472, 257] width 150 height 20
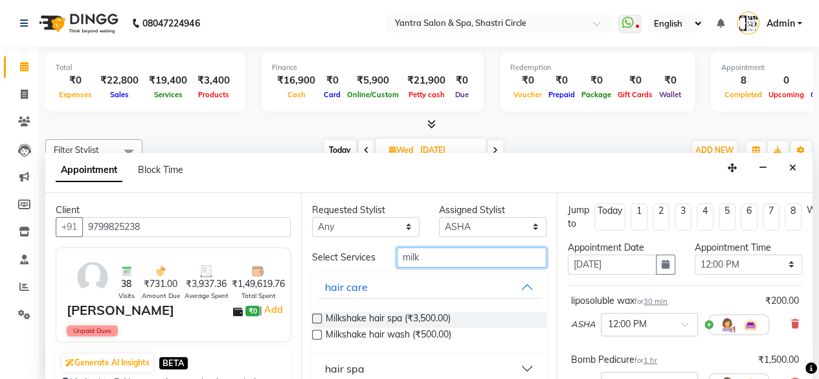
type input "milk"
click at [323, 328] on div "Milkshake hair spa (₹3,500.00)" at bounding box center [429, 319] width 234 height 16
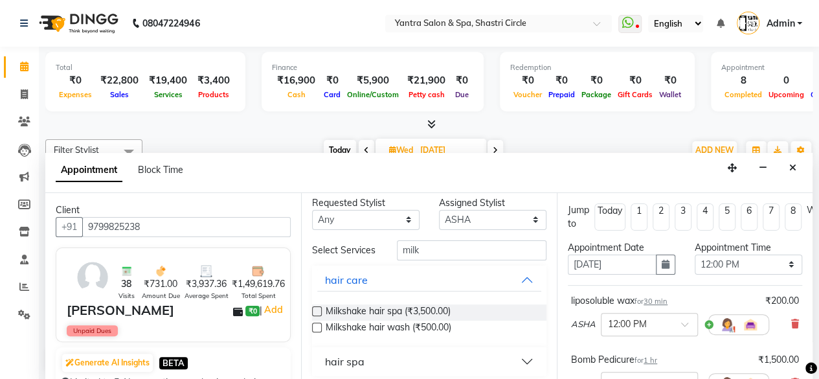
scroll to position [19, 0]
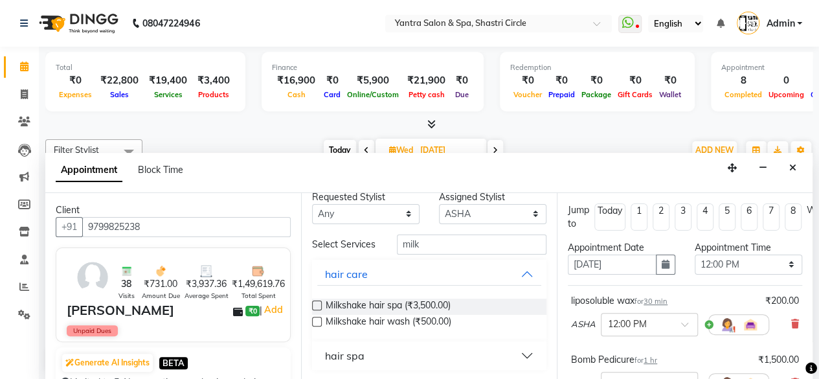
click at [315, 319] on label at bounding box center [317, 322] width 10 height 10
click at [315, 319] on input "checkbox" at bounding box center [316, 322] width 8 height 8
checkbox input "false"
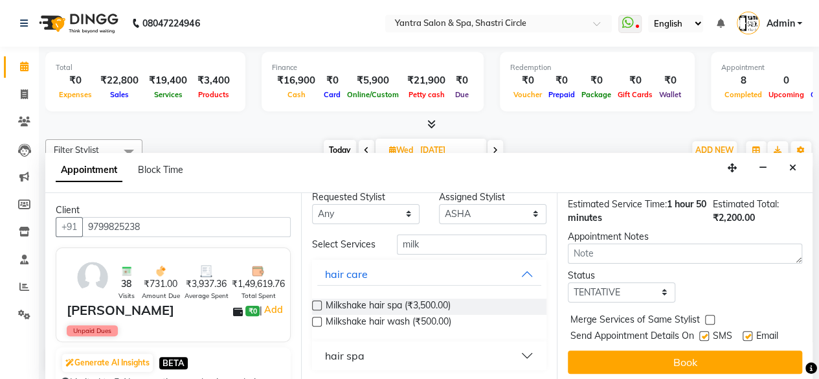
scroll to position [294, 0]
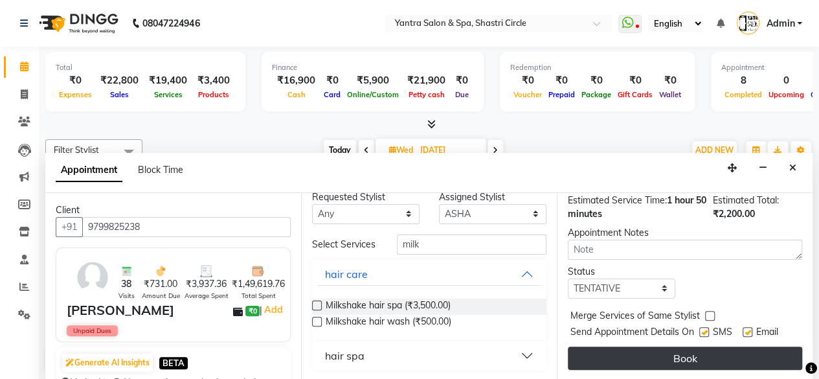
click at [700, 346] on button "Book" at bounding box center [685, 357] width 234 height 23
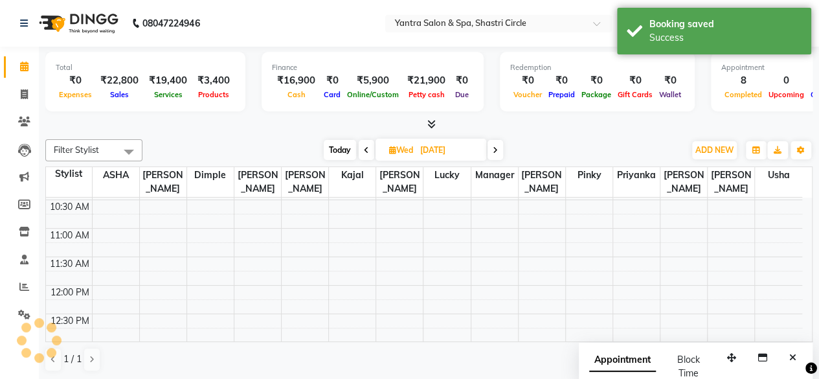
scroll to position [0, 0]
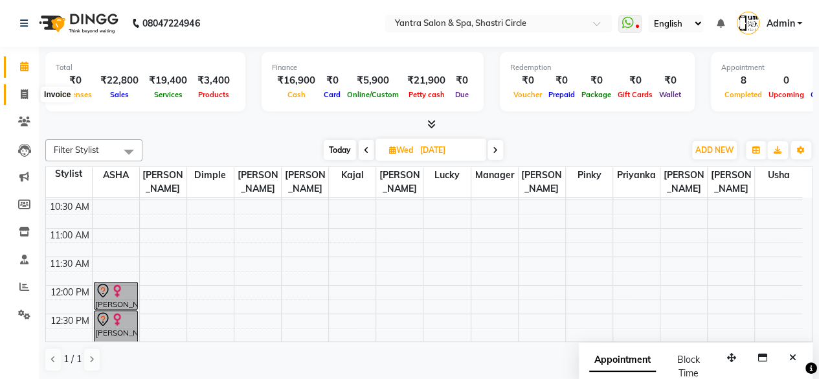
click at [23, 96] on icon at bounding box center [24, 94] width 7 height 10
select select "service"
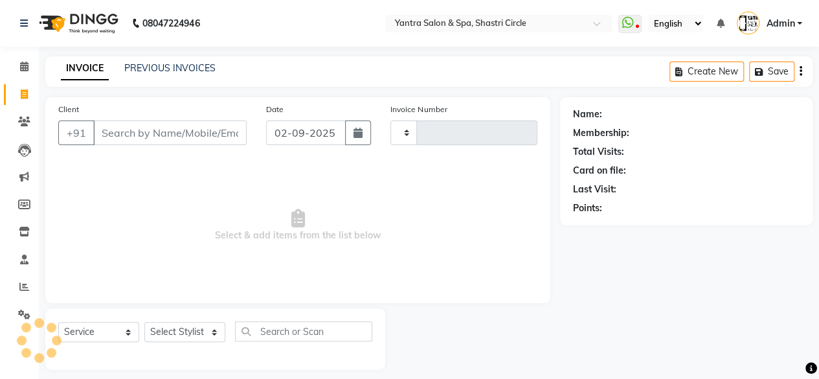
click at [198, 139] on input "Client" at bounding box center [169, 132] width 153 height 25
type input "3475"
select select "154"
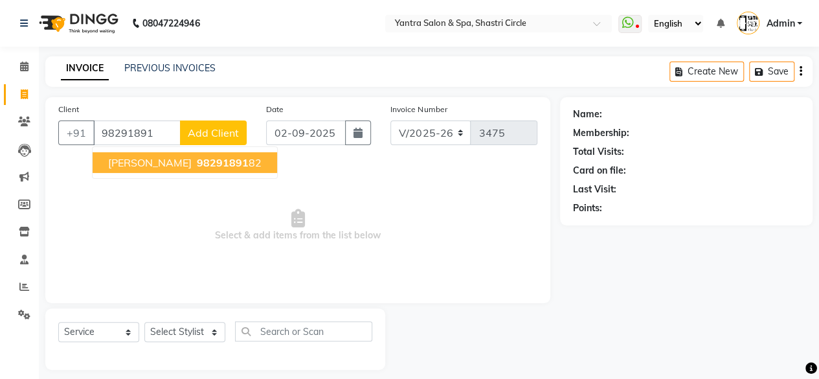
click at [198, 154] on button "[PERSON_NAME] 98291891 82" at bounding box center [185, 162] width 184 height 21
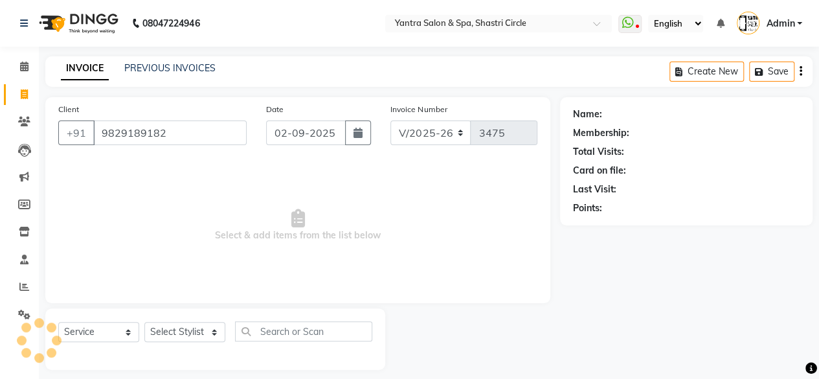
type input "9829189182"
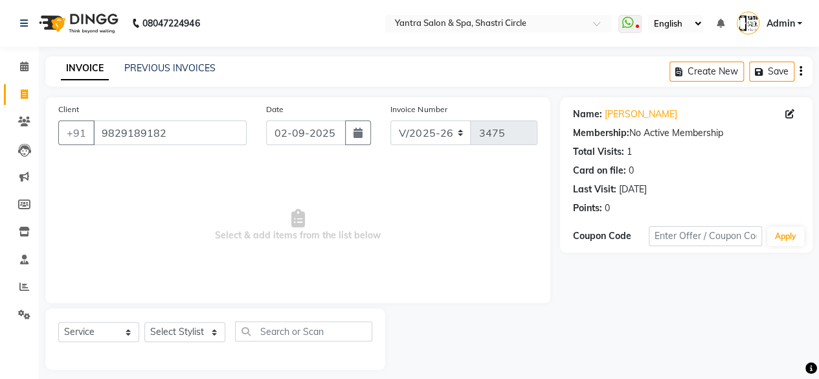
scroll to position [10, 0]
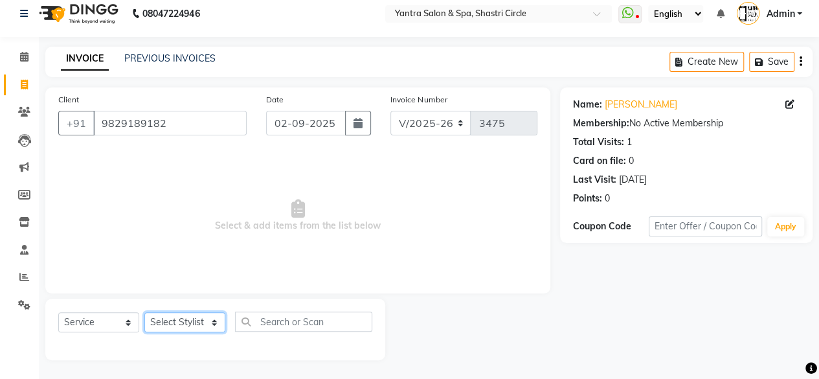
click at [188, 322] on select "Select Stylist [PERSON_NAME] [PERSON_NAME] [PERSON_NAME] [PERSON_NAME] kajal [P…" at bounding box center [184, 322] width 81 height 20
select select "4454"
click at [144, 312] on select "Select Stylist [PERSON_NAME] [PERSON_NAME] [PERSON_NAME] [PERSON_NAME] kajal [P…" at bounding box center [184, 322] width 81 height 20
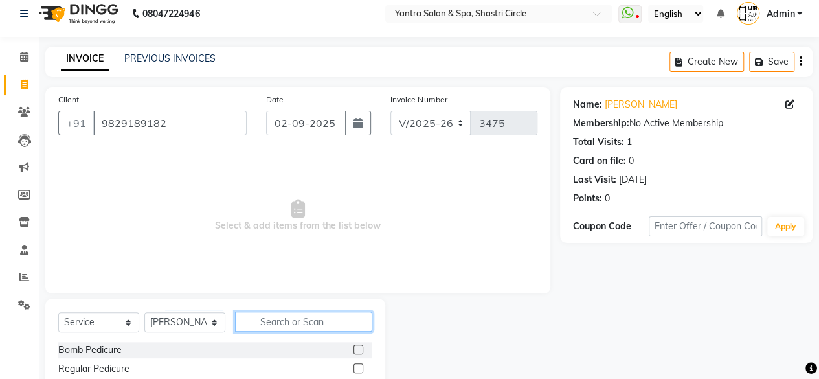
click at [278, 324] on input "text" at bounding box center [303, 321] width 137 height 20
type input "jc inf"
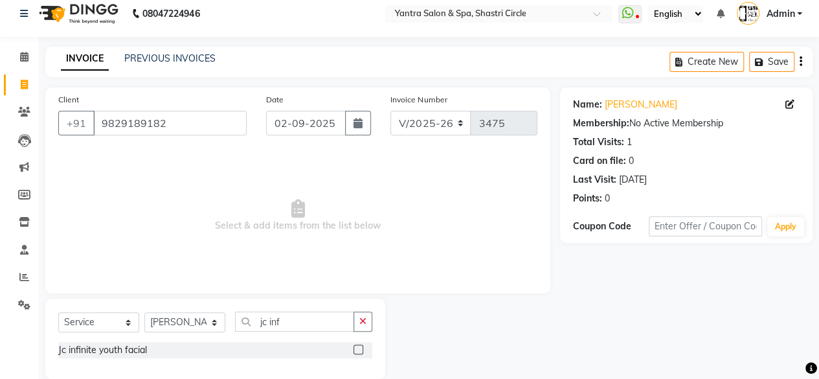
click at [359, 349] on label at bounding box center [358, 349] width 10 height 10
click at [359, 349] on input "checkbox" at bounding box center [357, 350] width 8 height 8
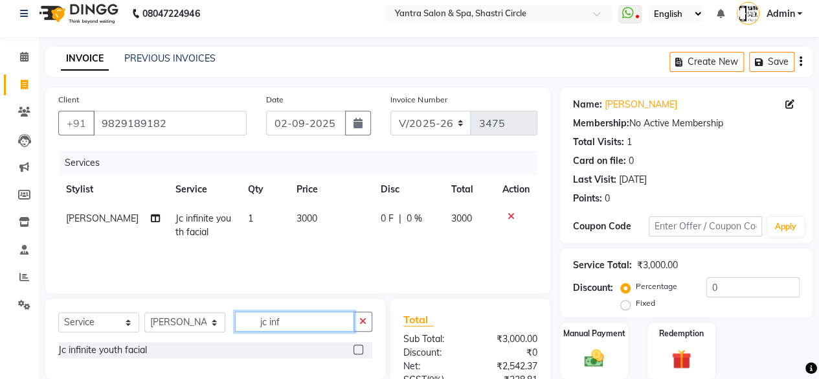
checkbox input "false"
click at [320, 323] on input "jc inf" at bounding box center [294, 321] width 119 height 20
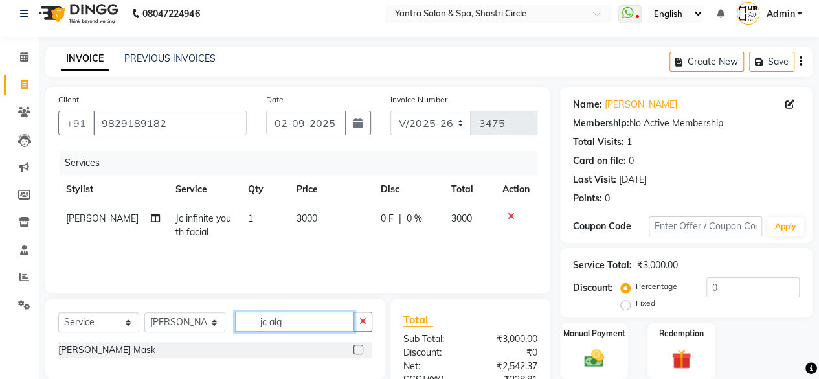
type input "jc alg"
click at [361, 348] on label at bounding box center [358, 349] width 10 height 10
click at [361, 348] on input "checkbox" at bounding box center [357, 350] width 8 height 8
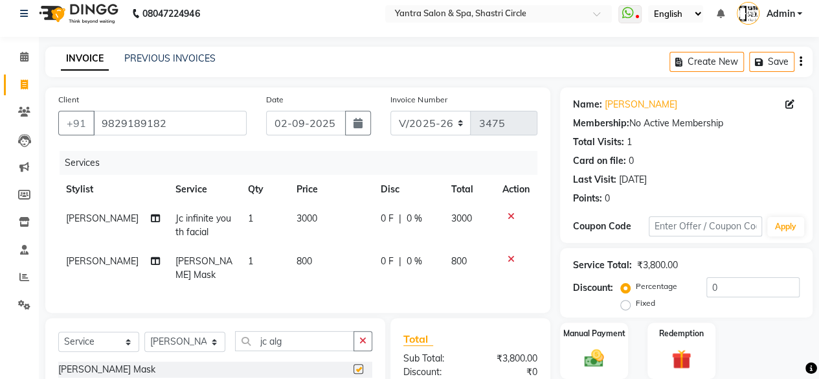
click at [322, 253] on td "800" at bounding box center [331, 268] width 84 height 43
checkbox input "false"
select select "4454"
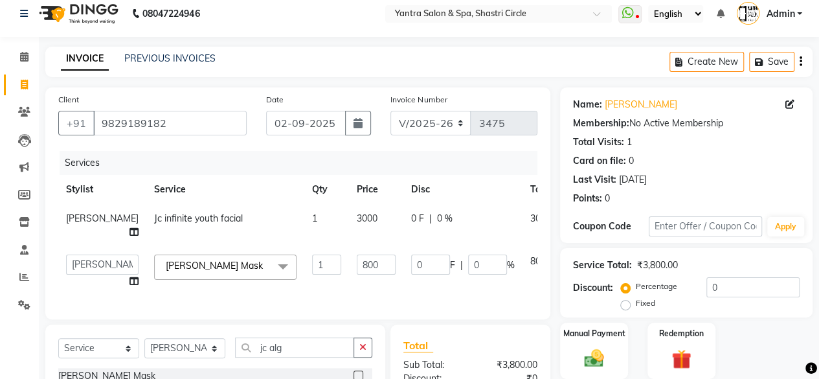
click at [357, 254] on input "800" at bounding box center [376, 264] width 39 height 20
type input "0"
click at [349, 225] on td "3000" at bounding box center [376, 225] width 54 height 43
select select "4454"
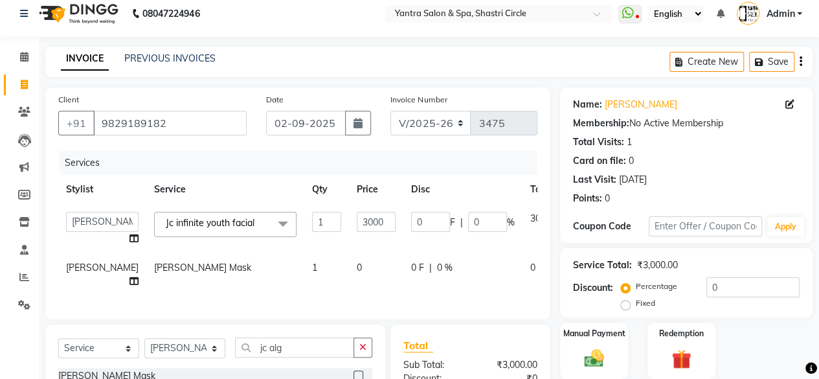
click at [357, 225] on input "3000" at bounding box center [376, 222] width 39 height 20
type input "4500"
click at [340, 246] on tbody "Arvind ASHA [PERSON_NAME] [PERSON_NAME] [PERSON_NAME] kajal [PERSON_NAME] lucky…" at bounding box center [330, 250] width 544 height 92
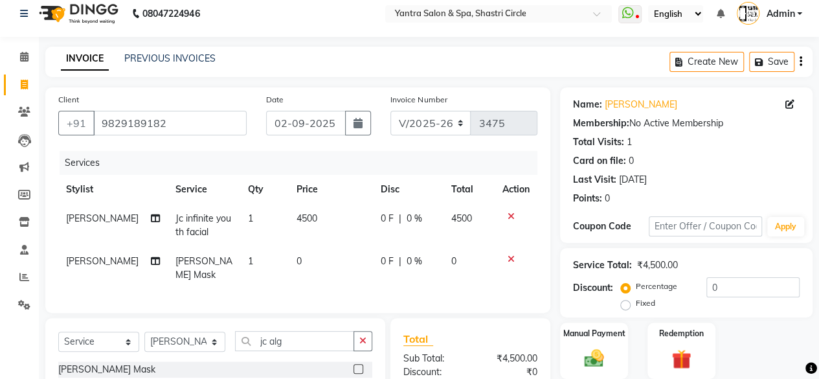
scroll to position [154, 0]
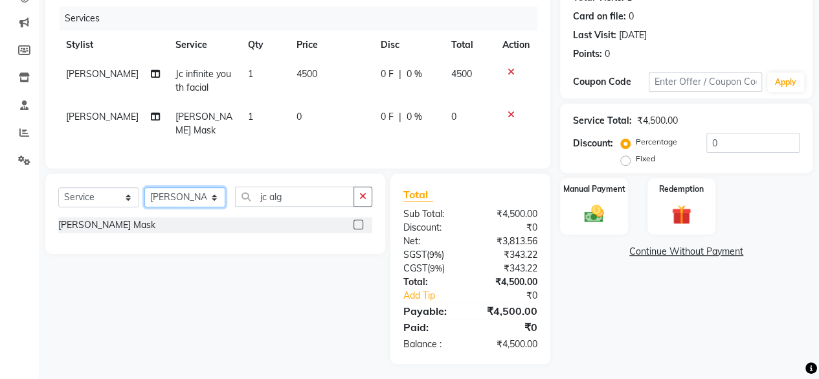
click at [203, 192] on select "Select Stylist [PERSON_NAME] [PERSON_NAME] [PERSON_NAME] [PERSON_NAME] kajal [P…" at bounding box center [184, 197] width 81 height 20
select select "12950"
click at [144, 187] on select "Select Stylist [PERSON_NAME] [PERSON_NAME] [PERSON_NAME] [PERSON_NAME] kajal [P…" at bounding box center [184, 197] width 81 height 20
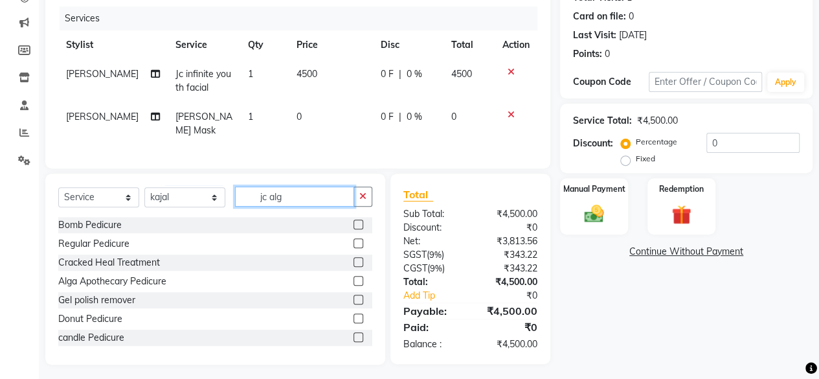
click at [283, 191] on input "jc alg" at bounding box center [294, 196] width 119 height 20
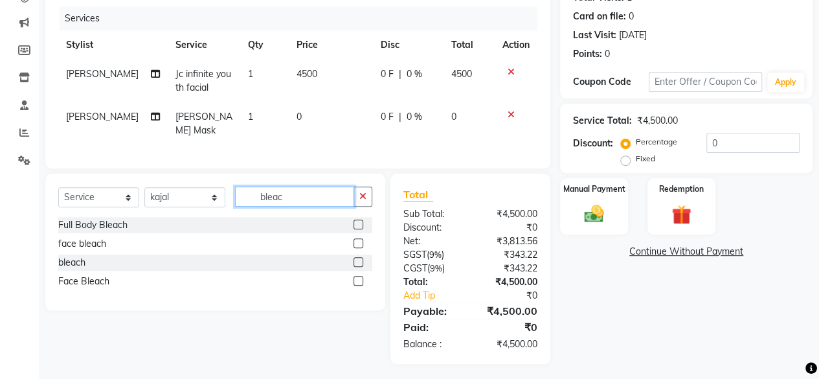
type input "bleac"
click at [357, 239] on label at bounding box center [358, 243] width 10 height 10
click at [357, 239] on input "checkbox" at bounding box center [357, 243] width 8 height 8
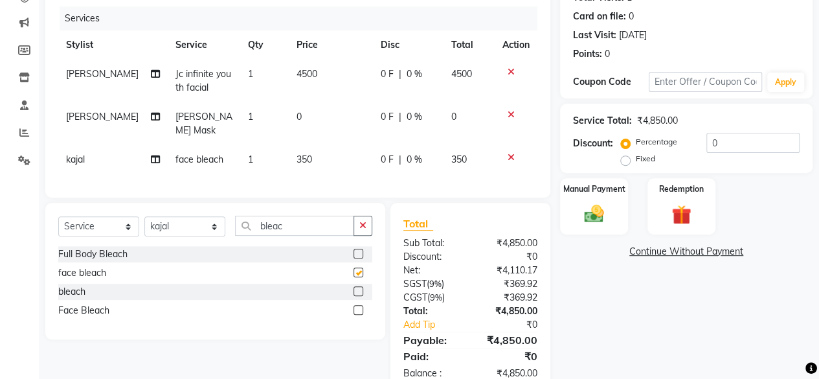
checkbox input "false"
click at [336, 145] on td "350" at bounding box center [331, 159] width 84 height 29
select select "12950"
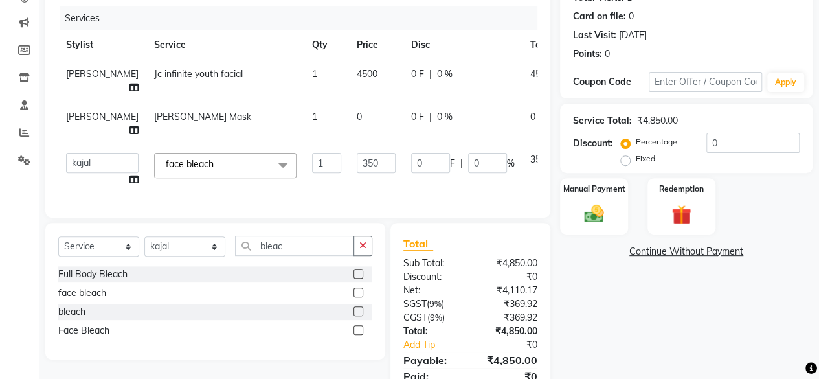
click at [349, 142] on td "0" at bounding box center [376, 123] width 54 height 43
select select "4454"
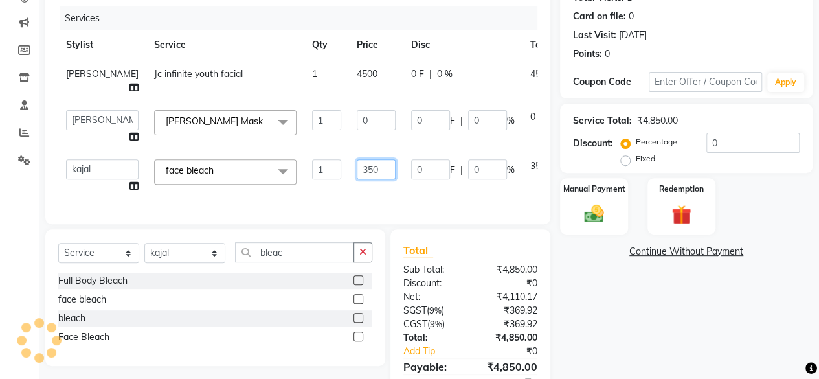
click at [349, 174] on td "350" at bounding box center [376, 175] width 54 height 49
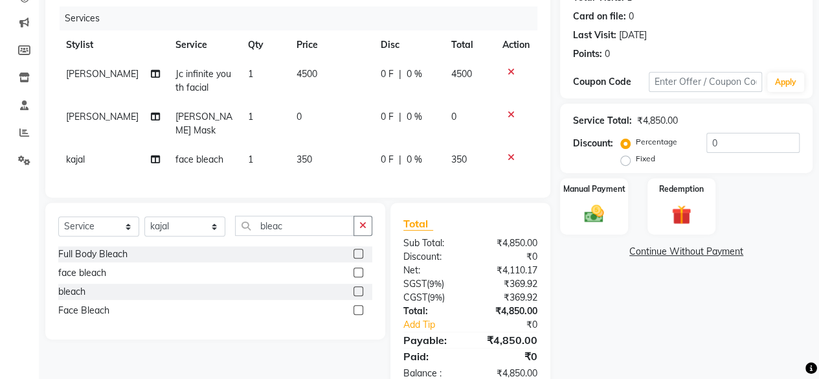
click at [319, 174] on div "Services Stylist Service Qty Price Disc Total Action [PERSON_NAME] Jc infinite …" at bounding box center [297, 95] width 479 height 178
click at [318, 154] on td "350" at bounding box center [331, 159] width 84 height 29
select select "12950"
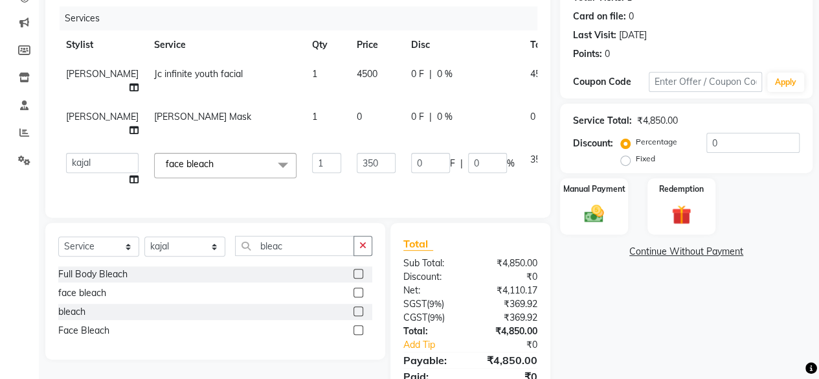
click at [357, 154] on input "350" at bounding box center [376, 163] width 39 height 20
type input "500"
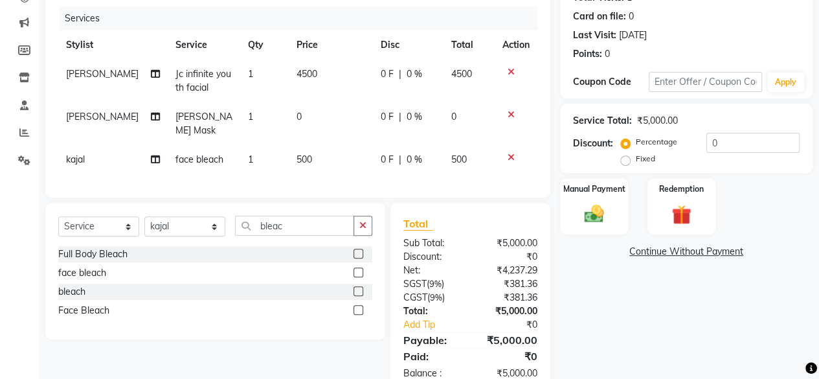
drag, startPoint x: 321, startPoint y: 178, endPoint x: 509, endPoint y: 184, distance: 188.4
click at [321, 179] on div "Services Stylist Service Qty Price Disc Total Action [PERSON_NAME] Jc infinite …" at bounding box center [297, 95] width 479 height 178
click at [603, 202] on img at bounding box center [593, 213] width 33 height 23
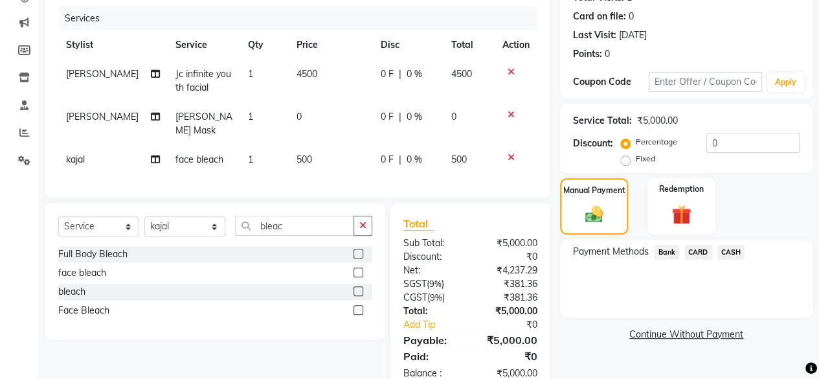
scroll to position [183, 0]
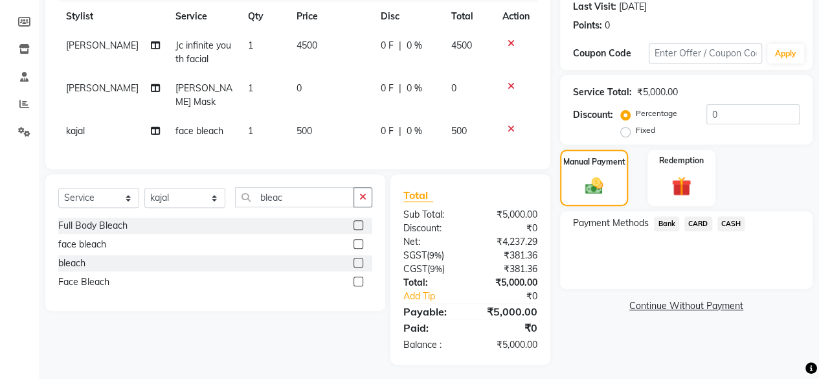
click at [735, 219] on span "CASH" at bounding box center [731, 223] width 28 height 15
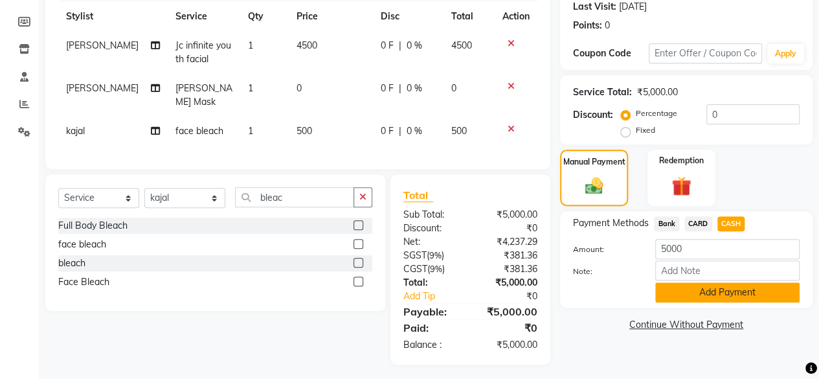
click at [722, 287] on button "Add Payment" at bounding box center [727, 292] width 144 height 20
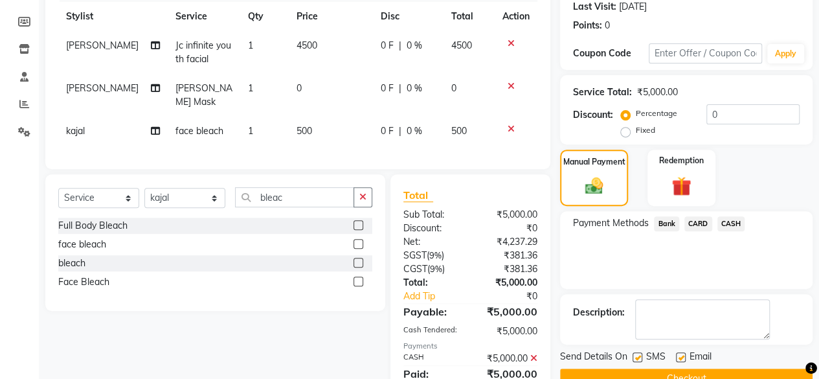
click at [743, 368] on button "Checkout" at bounding box center [686, 378] width 252 height 20
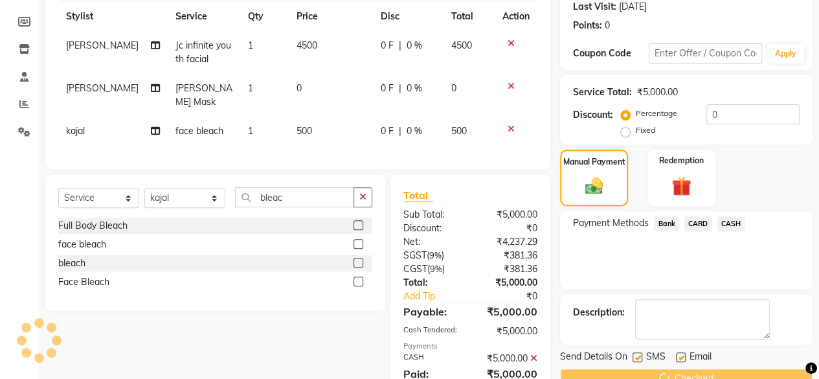
click at [740, 368] on div "Checkout" at bounding box center [686, 378] width 252 height 20
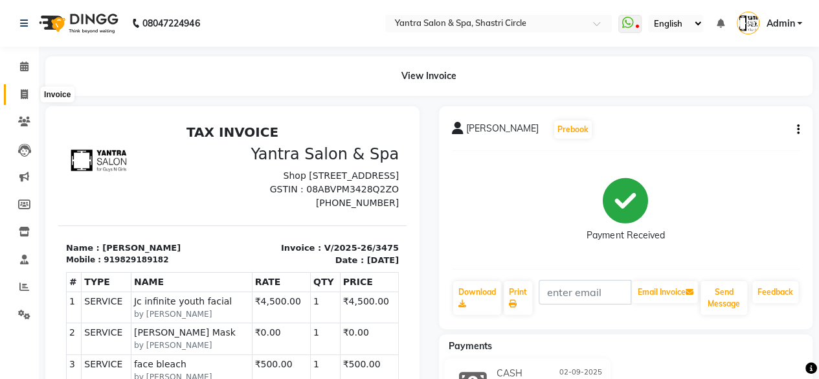
click at [29, 91] on span at bounding box center [24, 94] width 23 height 15
select select "service"
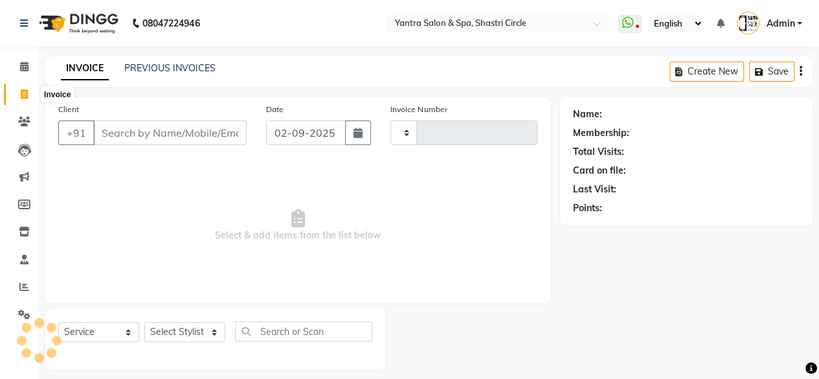
scroll to position [10, 0]
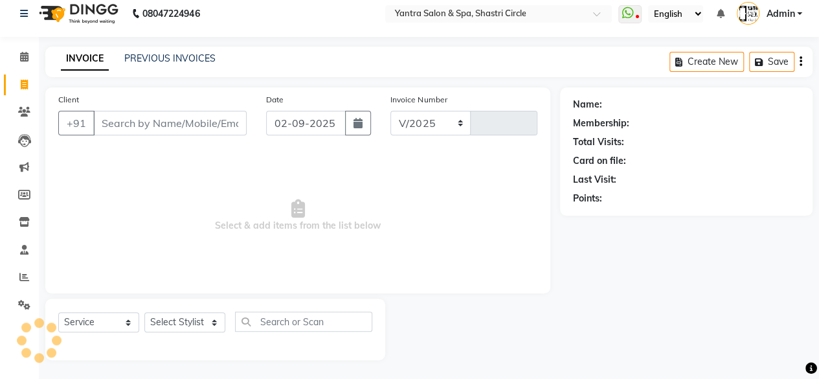
select select "154"
type input "3476"
click at [158, 117] on input "Client" at bounding box center [169, 123] width 153 height 25
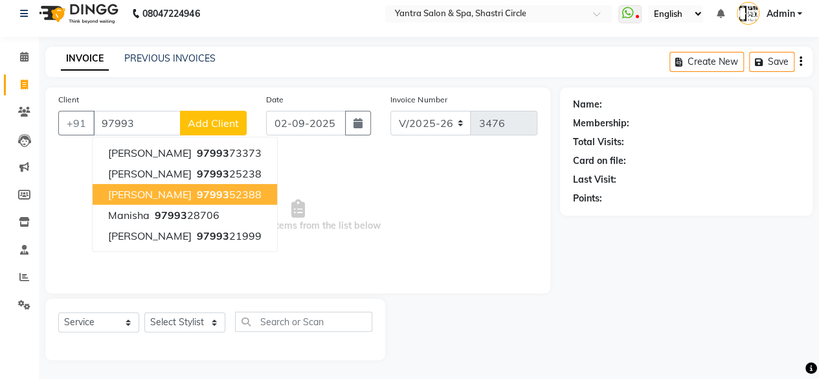
click at [197, 188] on span "97993" at bounding box center [213, 194] width 32 height 13
type input "9799352388"
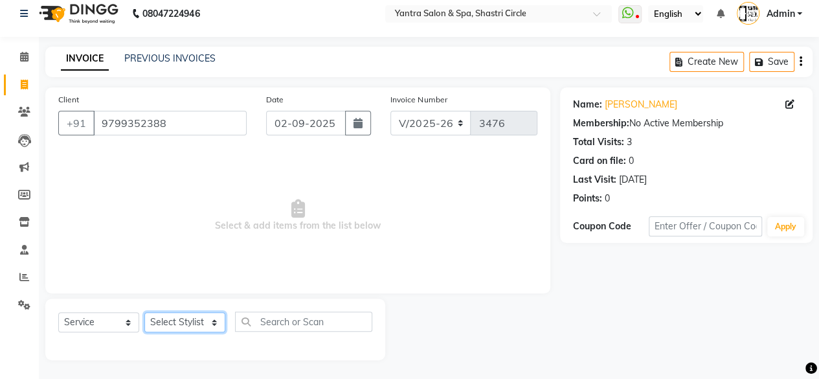
click at [179, 319] on select "Select Stylist [PERSON_NAME] [PERSON_NAME] [PERSON_NAME] [PERSON_NAME] kajal [P…" at bounding box center [184, 322] width 81 height 20
select select "15716"
click at [144, 312] on select "Select Stylist [PERSON_NAME] [PERSON_NAME] [PERSON_NAME] [PERSON_NAME] kajal [P…" at bounding box center [184, 322] width 81 height 20
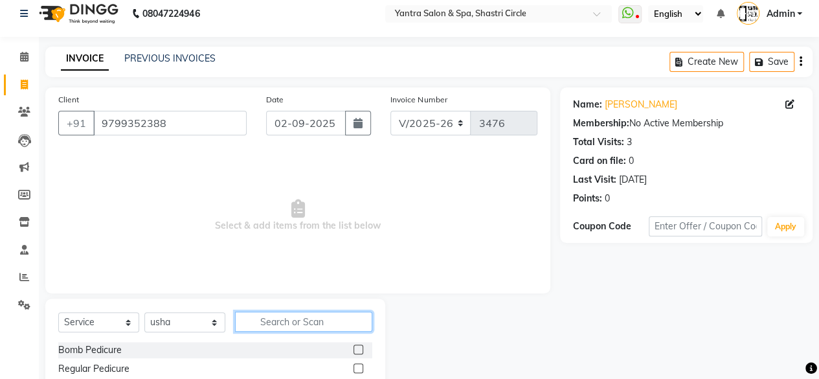
click at [266, 315] on input "text" at bounding box center [303, 321] width 137 height 20
type input "head"
click at [359, 350] on label at bounding box center [358, 349] width 10 height 10
click at [359, 350] on input "checkbox" at bounding box center [357, 350] width 8 height 8
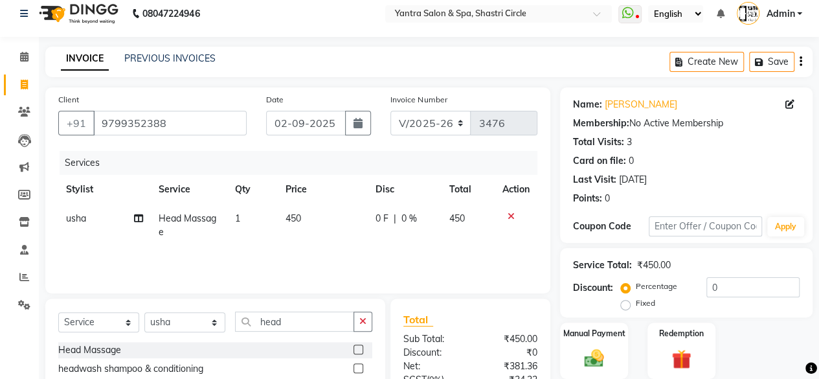
checkbox input "false"
click at [340, 216] on td "450" at bounding box center [323, 225] width 90 height 43
select select "15716"
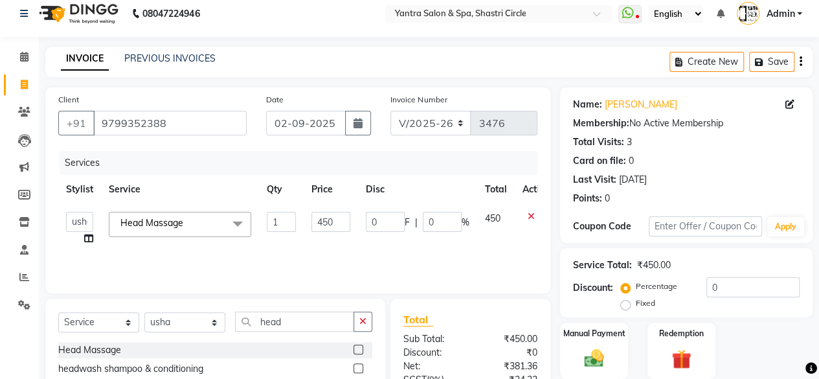
click at [340, 216] on input "450" at bounding box center [330, 222] width 39 height 20
type input "550"
click at [332, 236] on td "550" at bounding box center [331, 228] width 54 height 49
select select "15716"
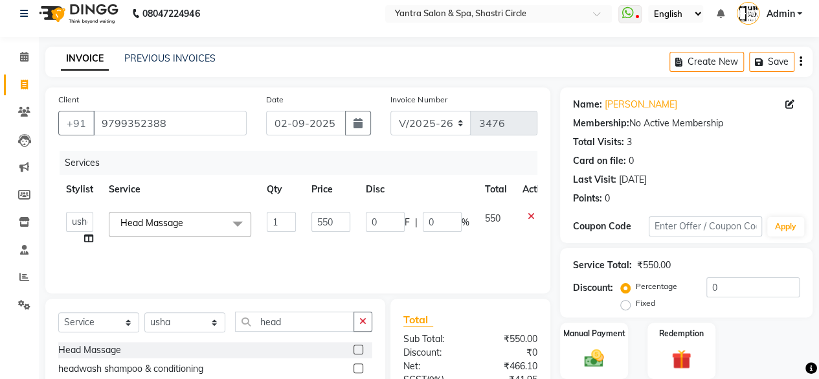
scroll to position [138, 0]
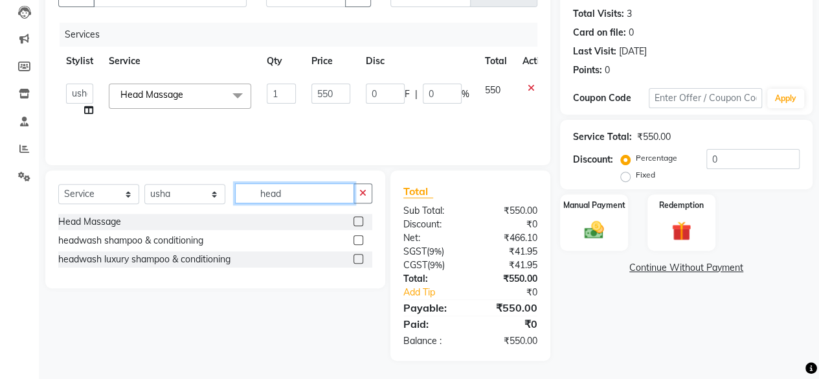
click at [293, 194] on input "head" at bounding box center [294, 193] width 119 height 20
click at [302, 195] on input "head" at bounding box center [294, 193] width 119 height 20
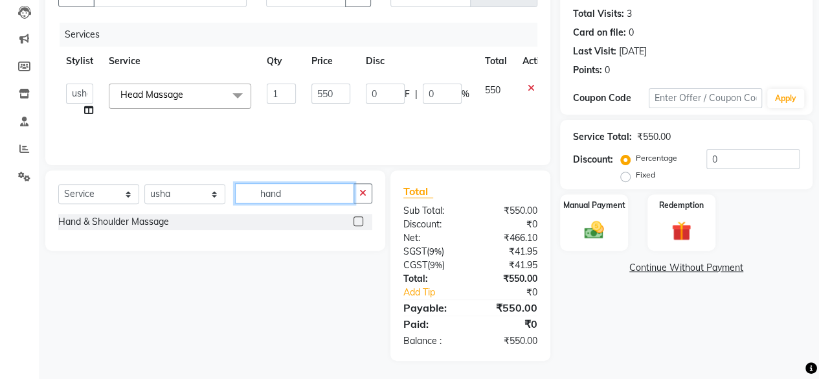
type input "hand"
click at [357, 221] on label at bounding box center [358, 221] width 10 height 10
click at [357, 221] on input "checkbox" at bounding box center [357, 221] width 8 height 8
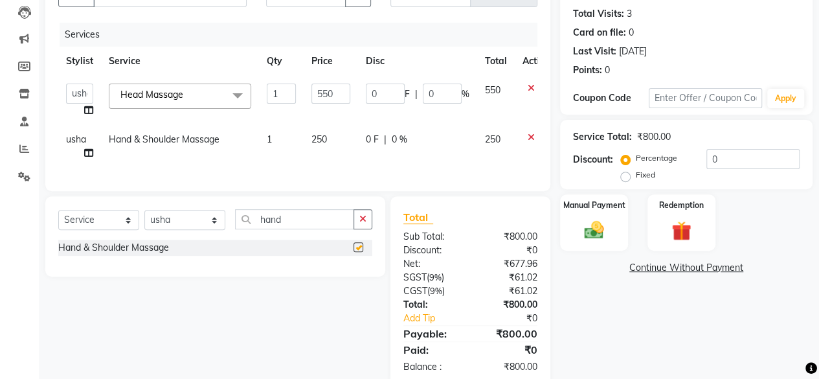
checkbox input "false"
click at [348, 140] on td "250" at bounding box center [331, 146] width 54 height 43
select select "15716"
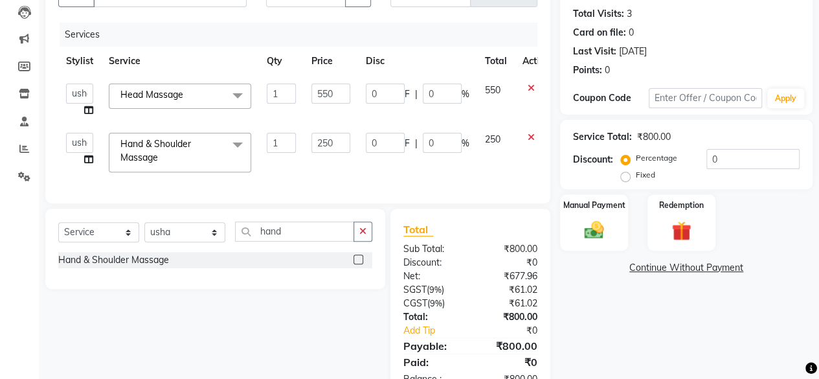
click at [348, 140] on input "250" at bounding box center [330, 143] width 39 height 20
type input "500"
click at [347, 153] on td "500" at bounding box center [331, 152] width 54 height 55
select select "15716"
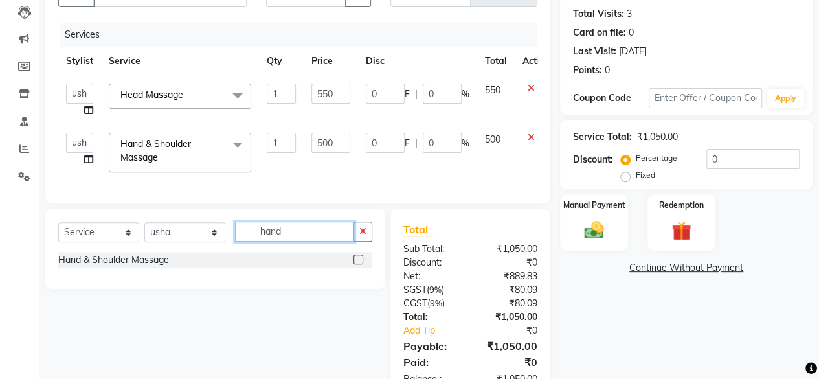
click at [296, 231] on input "hand" at bounding box center [294, 231] width 119 height 20
type input "mis"
click at [361, 264] on label at bounding box center [358, 259] width 10 height 10
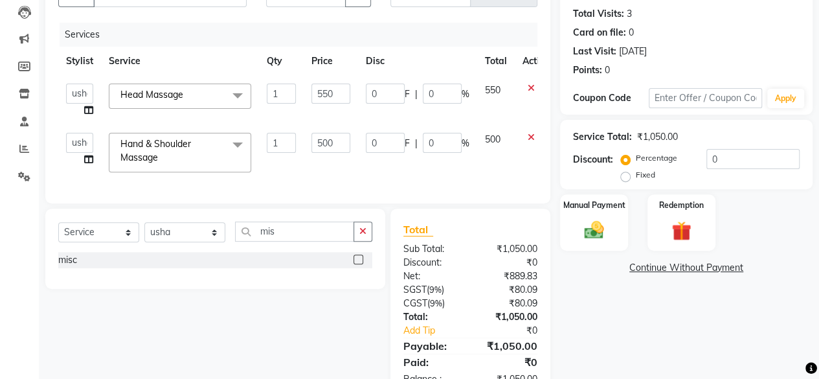
click at [361, 264] on input "checkbox" at bounding box center [357, 260] width 8 height 8
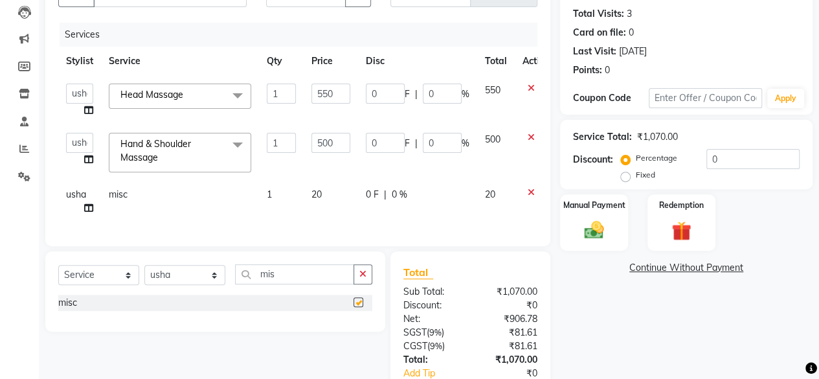
checkbox input "false"
click at [346, 203] on td "20" at bounding box center [331, 201] width 54 height 43
select select "15716"
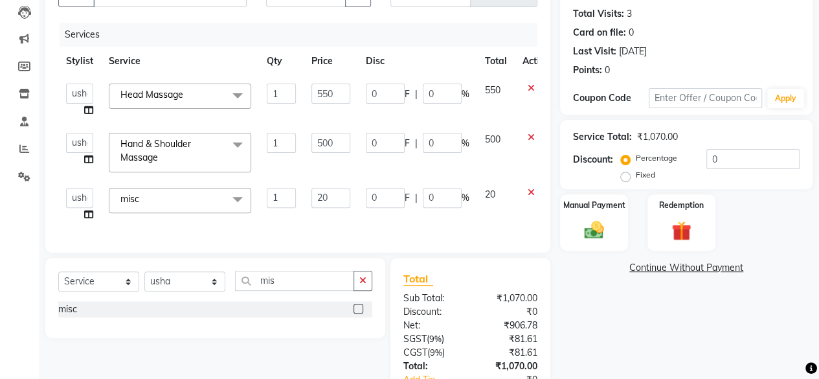
click at [346, 203] on input "20" at bounding box center [330, 198] width 39 height 20
type input "1000"
click at [346, 219] on td "1000" at bounding box center [331, 204] width 54 height 49
select select "15716"
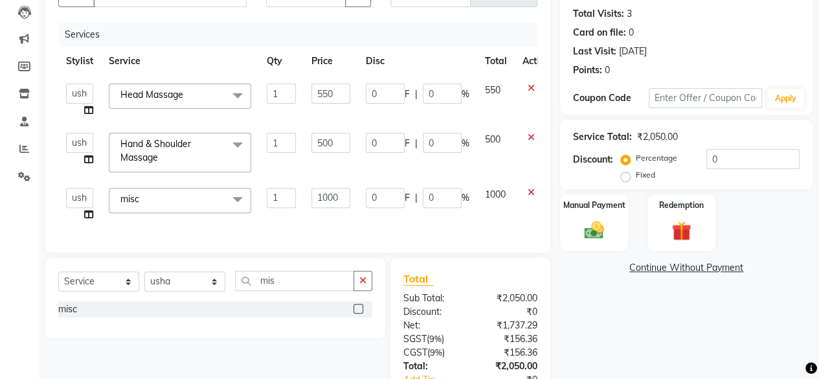
scroll to position [234, 0]
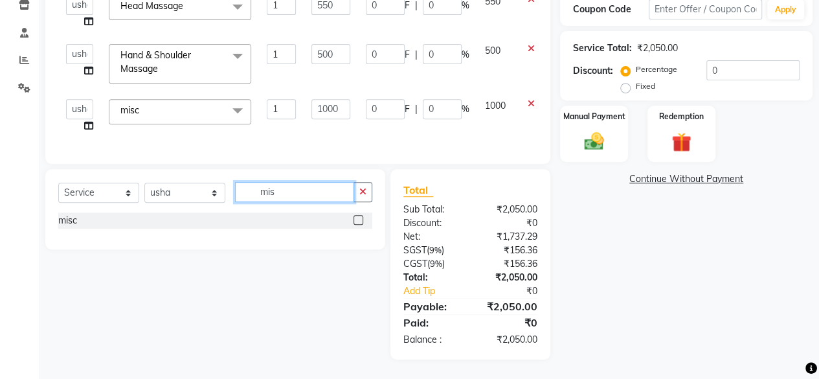
click at [298, 194] on input "mis" at bounding box center [294, 192] width 119 height 20
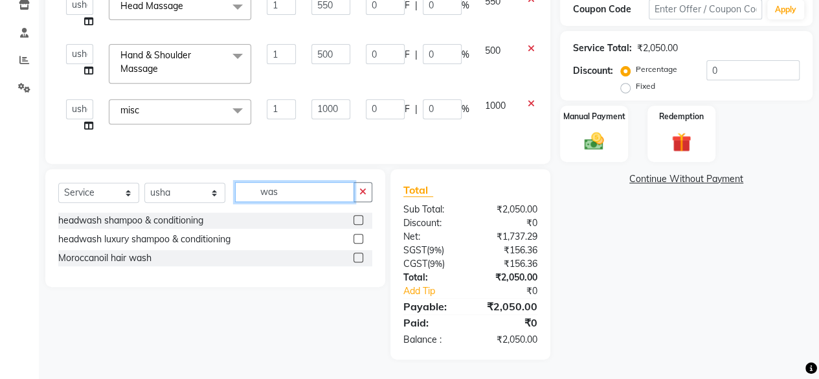
type input "was"
click at [362, 217] on label at bounding box center [358, 220] width 10 height 10
click at [362, 217] on input "checkbox" at bounding box center [357, 220] width 8 height 8
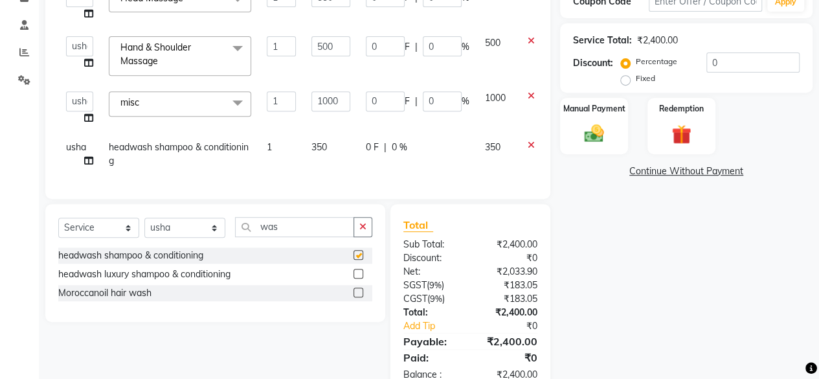
checkbox input "false"
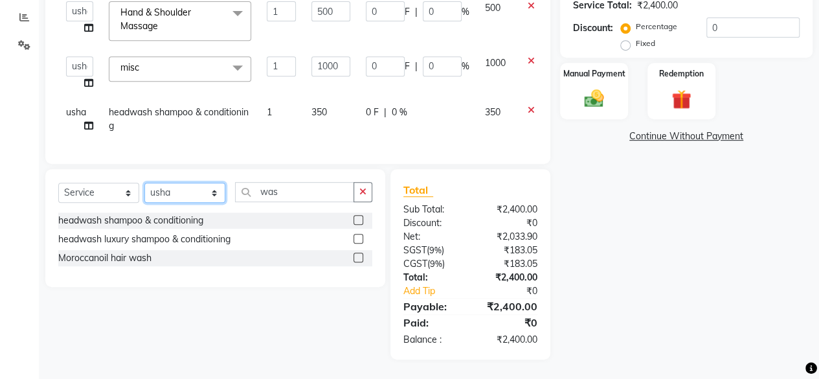
click at [195, 196] on select "Select Stylist [PERSON_NAME] [PERSON_NAME] [PERSON_NAME] [PERSON_NAME] kajal [P…" at bounding box center [184, 193] width 81 height 20
click at [144, 183] on select "Select Stylist [PERSON_NAME] [PERSON_NAME] [PERSON_NAME] [PERSON_NAME] kajal [P…" at bounding box center [184, 193] width 81 height 20
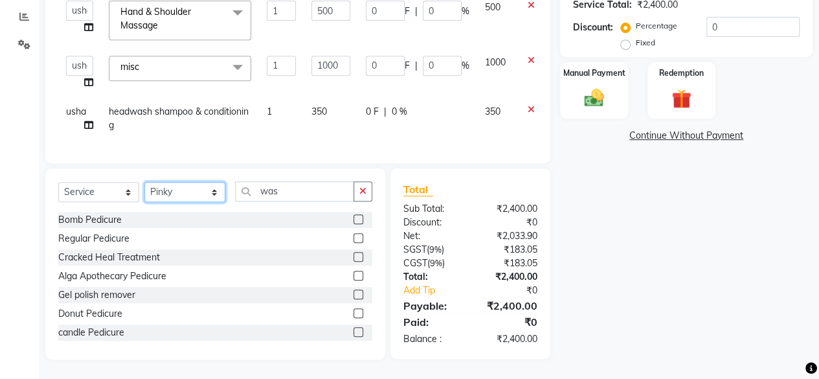
click at [207, 199] on select "Select Stylist [PERSON_NAME] [PERSON_NAME] [PERSON_NAME] [PERSON_NAME] kajal [P…" at bounding box center [184, 192] width 81 height 20
select select "15716"
click at [144, 183] on select "Select Stylist [PERSON_NAME] [PERSON_NAME] [PERSON_NAME] [PERSON_NAME] kajal [P…" at bounding box center [184, 192] width 81 height 20
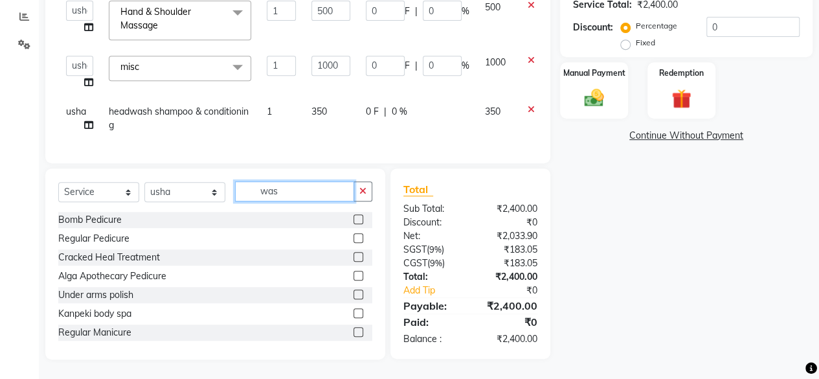
click at [284, 196] on input "was" at bounding box center [294, 191] width 119 height 20
type input "was"
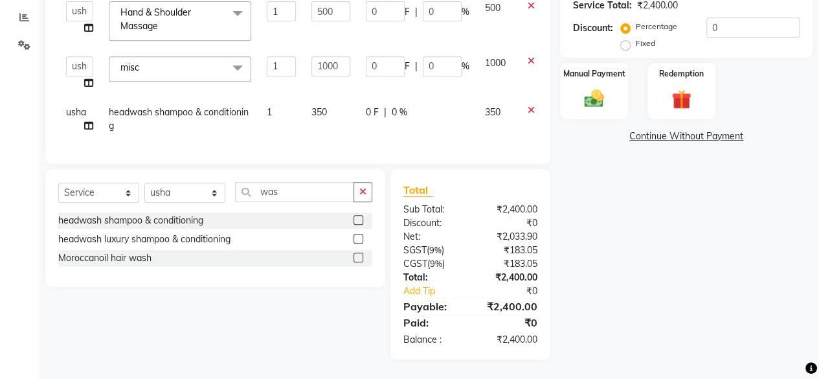
click at [357, 253] on label at bounding box center [358, 257] width 10 height 10
click at [357, 254] on input "checkbox" at bounding box center [357, 258] width 8 height 8
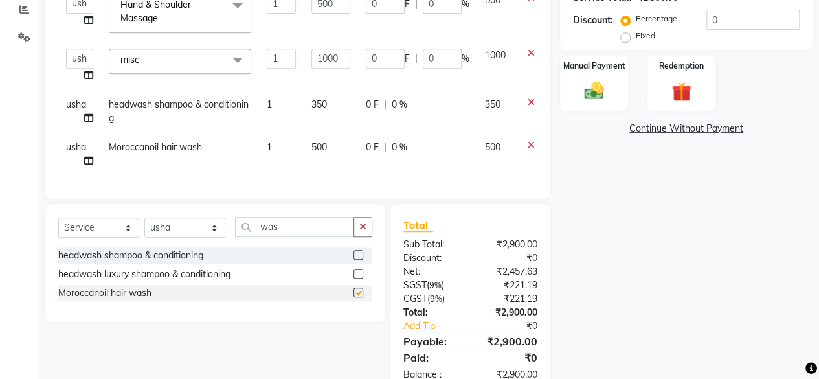
checkbox input "false"
click at [168, 233] on select "Select Stylist [PERSON_NAME] [PERSON_NAME] [PERSON_NAME] [PERSON_NAME] kajal [P…" at bounding box center [184, 227] width 81 height 20
select select "4414"
click at [144, 226] on select "Select Stylist [PERSON_NAME] [PERSON_NAME] [PERSON_NAME] [PERSON_NAME] kajal [P…" at bounding box center [184, 227] width 81 height 20
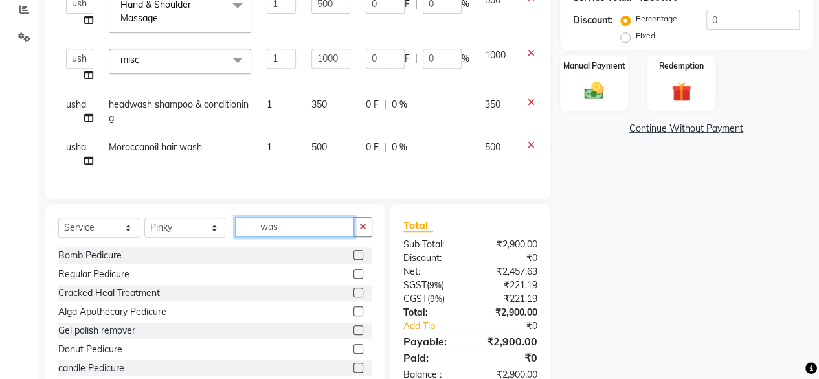
click at [260, 230] on input "was" at bounding box center [294, 227] width 119 height 20
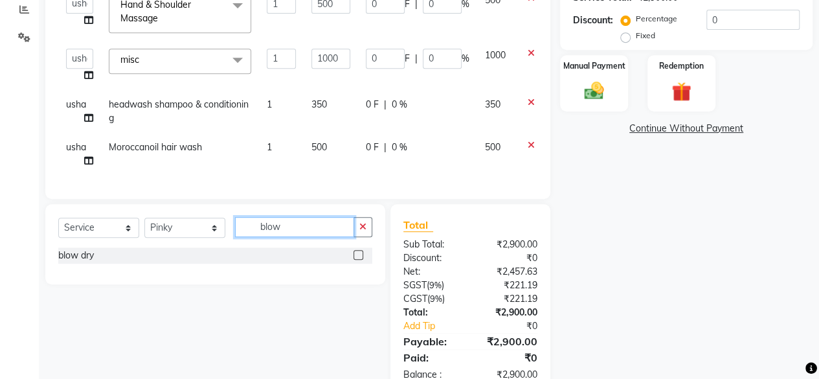
type input "blow"
click at [357, 260] on label at bounding box center [358, 255] width 10 height 10
click at [357, 260] on input "checkbox" at bounding box center [357, 255] width 8 height 8
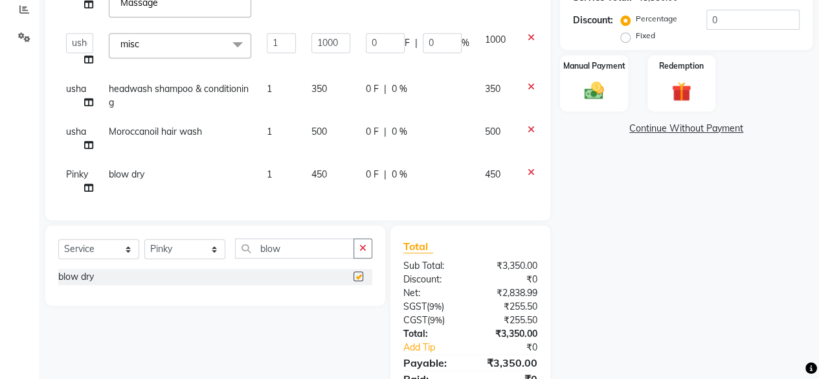
scroll to position [30, 0]
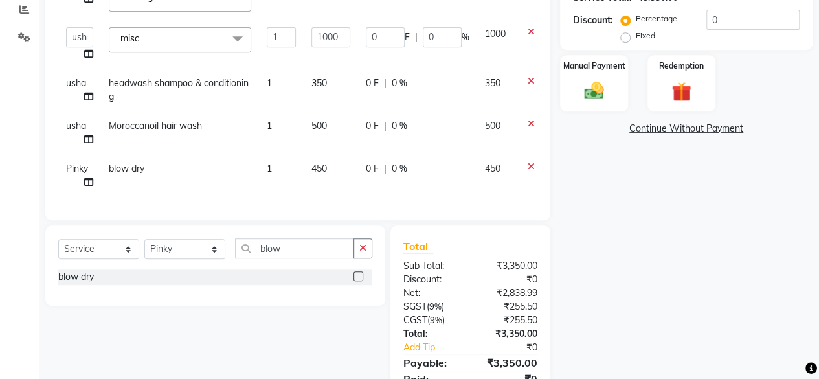
checkbox input "false"
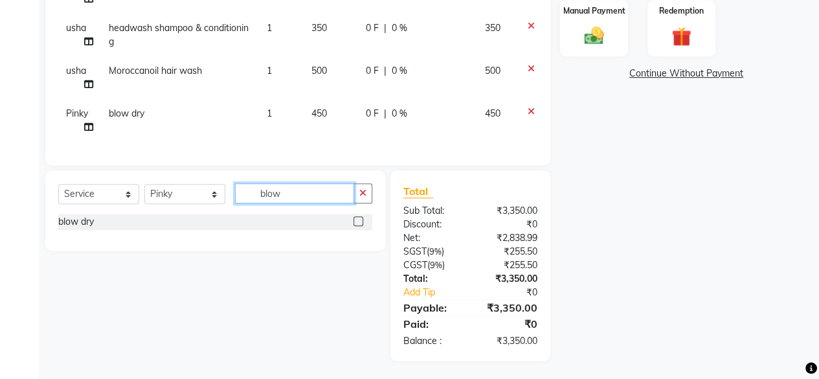
click at [310, 196] on input "blow" at bounding box center [294, 193] width 119 height 20
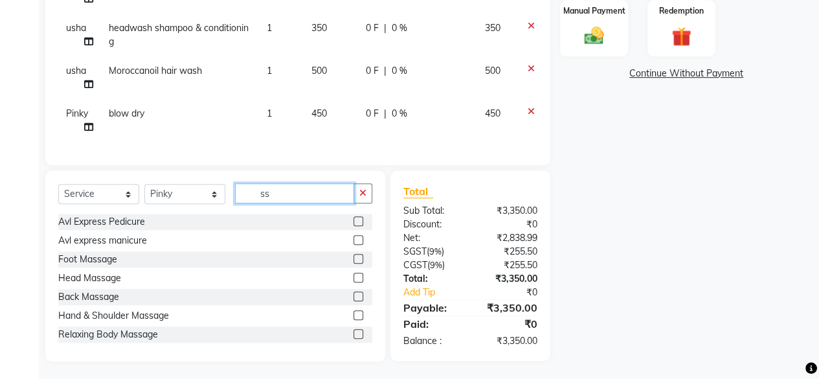
type input "ss"
click at [353, 260] on label at bounding box center [358, 259] width 10 height 10
click at [353, 260] on input "checkbox" at bounding box center [357, 259] width 8 height 8
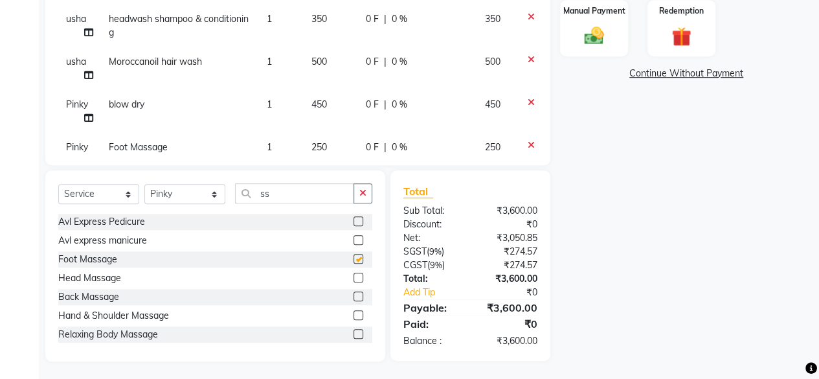
checkbox input "false"
click at [328, 99] on td "450" at bounding box center [331, 111] width 54 height 43
select select "4414"
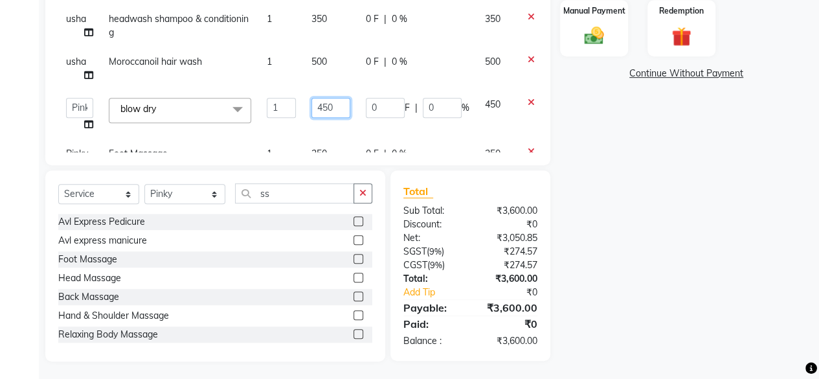
click at [328, 99] on input "450" at bounding box center [330, 108] width 39 height 20
type input "500"
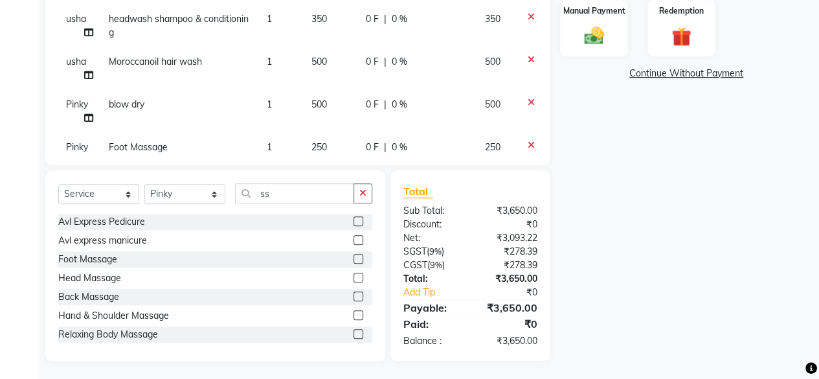
click at [346, 128] on td "500" at bounding box center [331, 111] width 54 height 43
select select "4414"
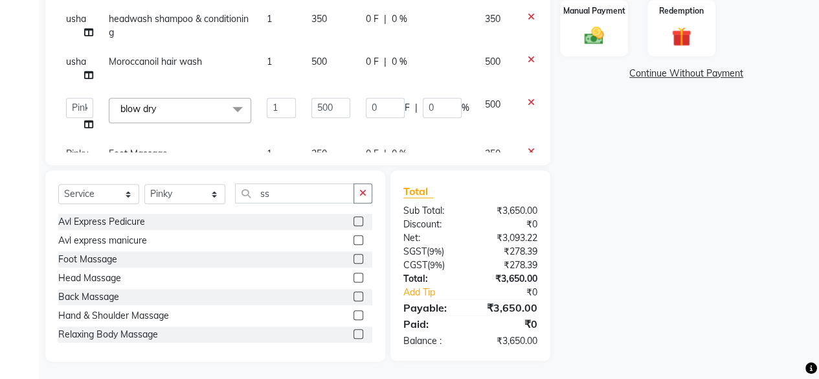
scroll to position [333, 0]
click at [601, 46] on div "Manual Payment" at bounding box center [594, 26] width 71 height 59
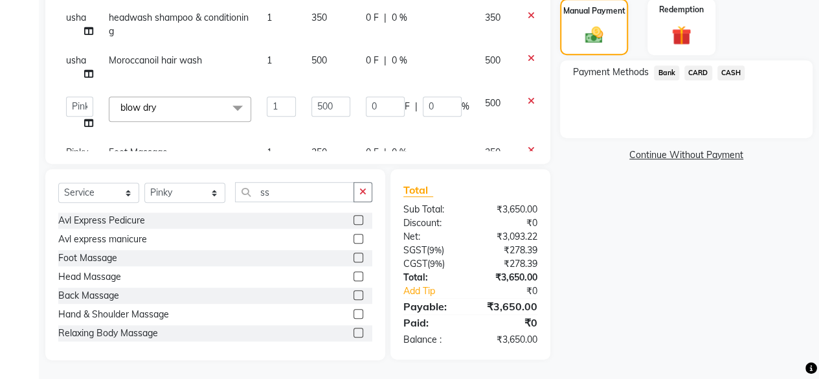
click at [722, 74] on span "CASH" at bounding box center [731, 72] width 28 height 15
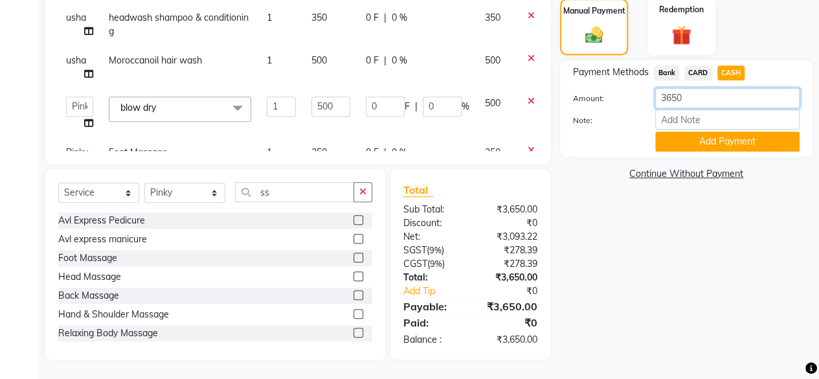
click at [715, 107] on input "3650" at bounding box center [727, 98] width 144 height 20
type input "3400"
click at [713, 148] on button "Add Payment" at bounding box center [727, 141] width 144 height 20
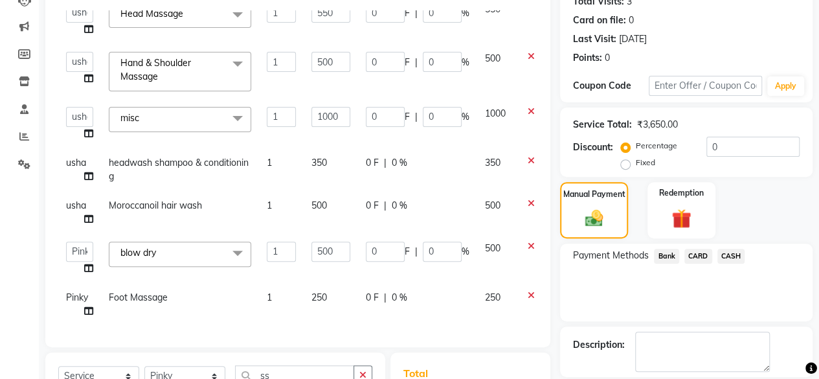
scroll to position [80, 0]
click at [337, 297] on td "250" at bounding box center [331, 302] width 54 height 43
select select "4414"
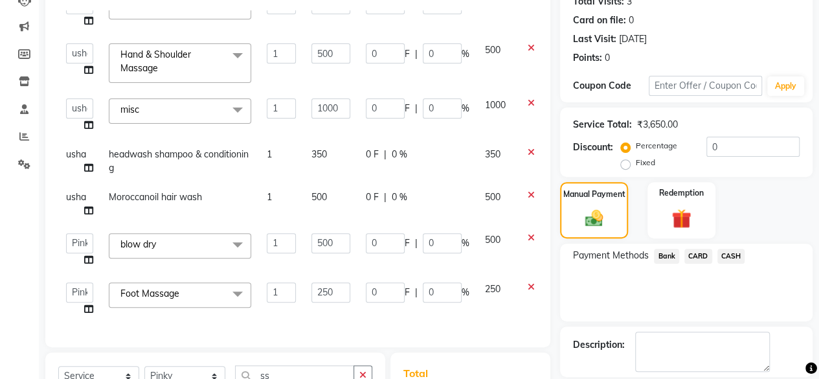
click at [337, 297] on input "250" at bounding box center [330, 292] width 39 height 20
type input "5"
type input "500"
click at [338, 307] on td "500" at bounding box center [331, 298] width 54 height 49
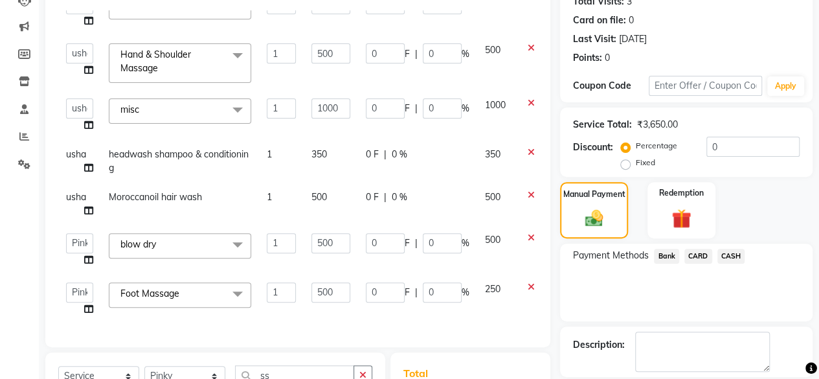
select select "4414"
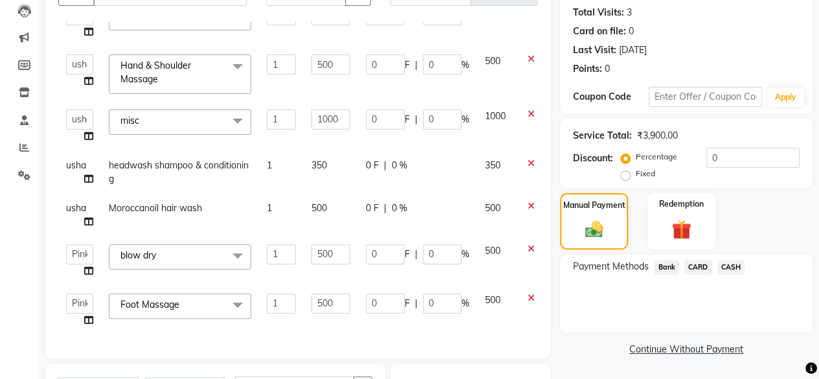
scroll to position [204, 0]
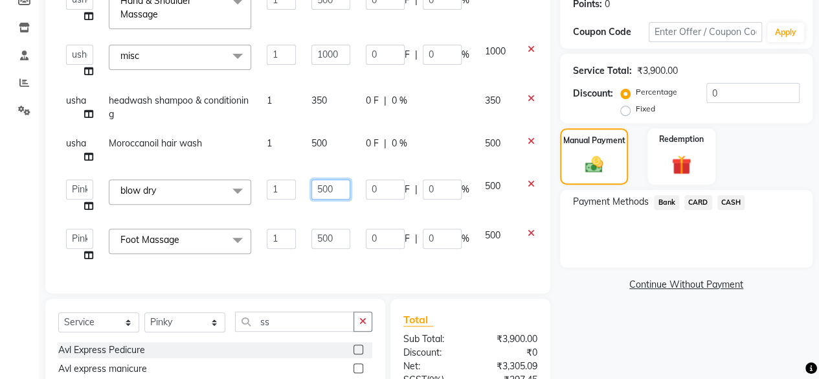
click at [329, 179] on input "500" at bounding box center [330, 189] width 39 height 20
type input "450"
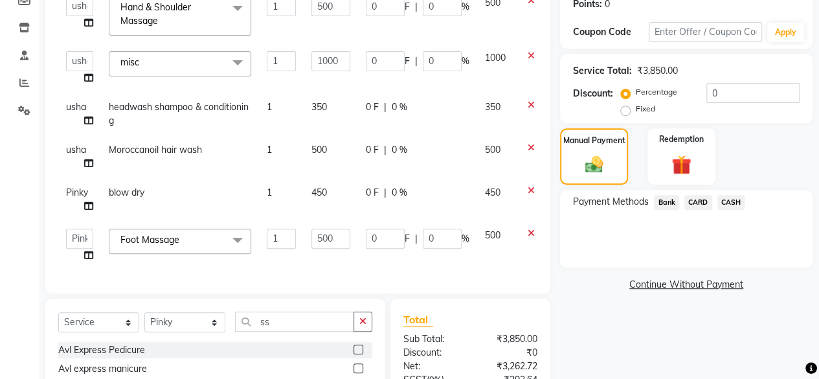
click at [339, 195] on td "450" at bounding box center [331, 199] width 54 height 43
select select "4414"
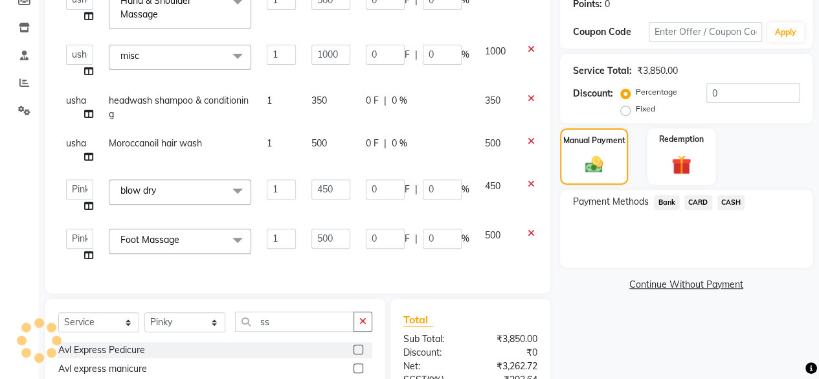
scroll to position [333, 0]
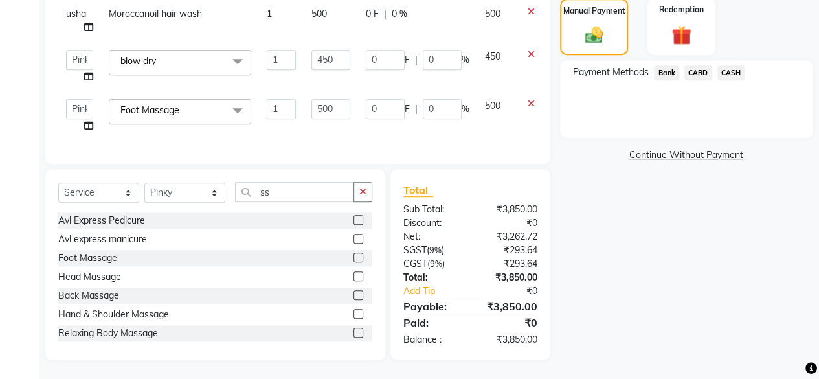
click at [728, 73] on span "CASH" at bounding box center [731, 72] width 28 height 15
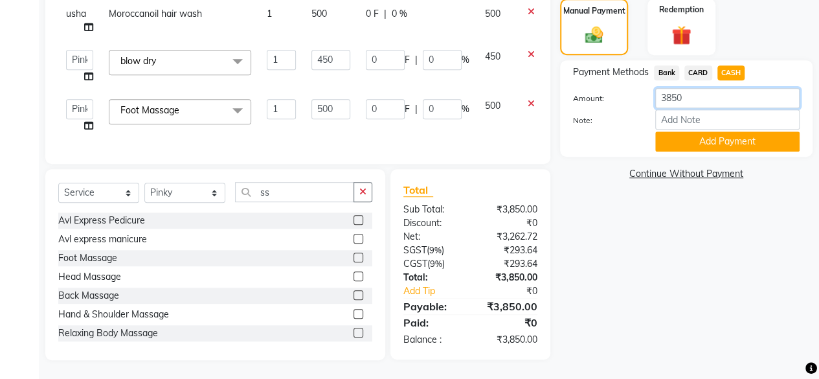
click at [717, 107] on input "3850" at bounding box center [727, 98] width 144 height 20
type input "3400"
click at [709, 145] on button "Add Payment" at bounding box center [727, 141] width 144 height 20
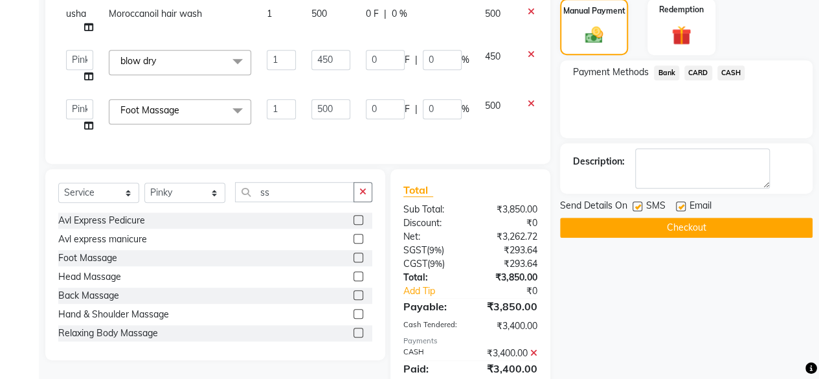
click at [663, 71] on span "Bank" at bounding box center [666, 72] width 25 height 15
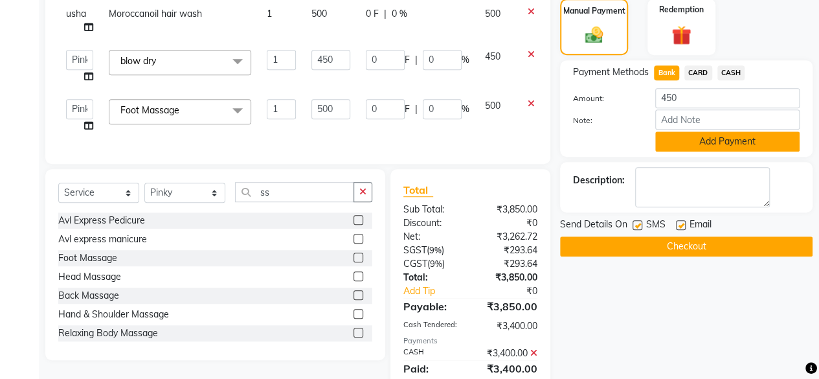
click at [700, 146] on button "Add Payment" at bounding box center [727, 141] width 144 height 20
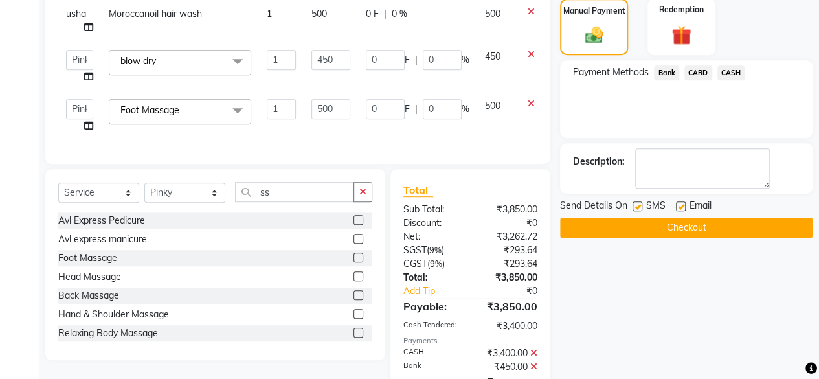
scroll to position [392, 0]
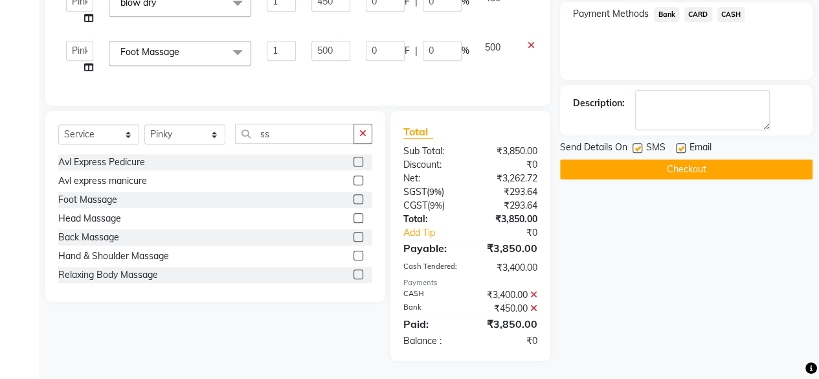
click at [714, 160] on button "Checkout" at bounding box center [686, 169] width 252 height 20
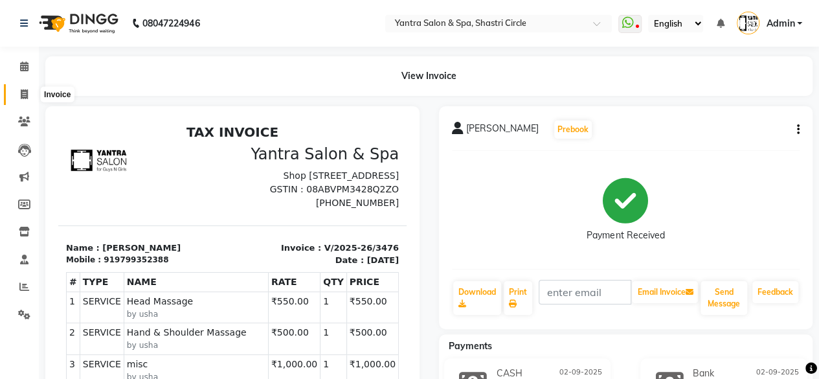
click at [28, 95] on span at bounding box center [24, 94] width 23 height 15
select select "154"
select select "service"
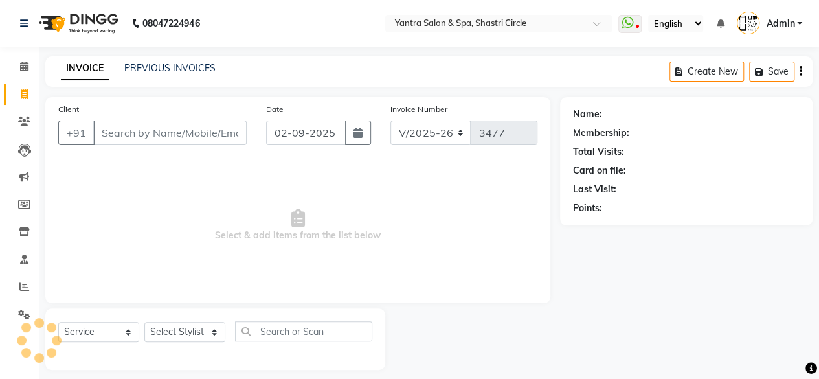
click at [148, 120] on input "Client" at bounding box center [169, 132] width 153 height 25
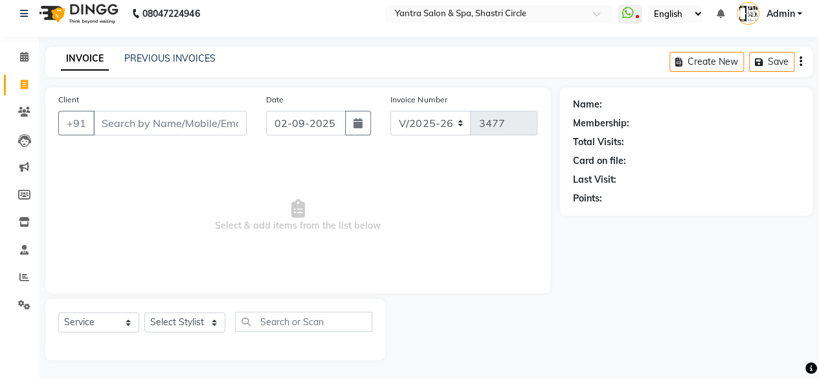
click at [148, 118] on input "Client" at bounding box center [169, 123] width 153 height 25
click at [148, 126] on input "Client" at bounding box center [169, 123] width 153 height 25
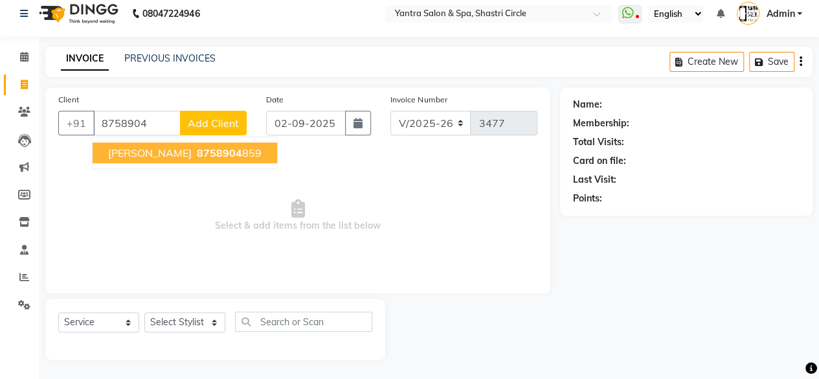
click at [194, 153] on ngb-highlight "8758904 859" at bounding box center [227, 152] width 67 height 13
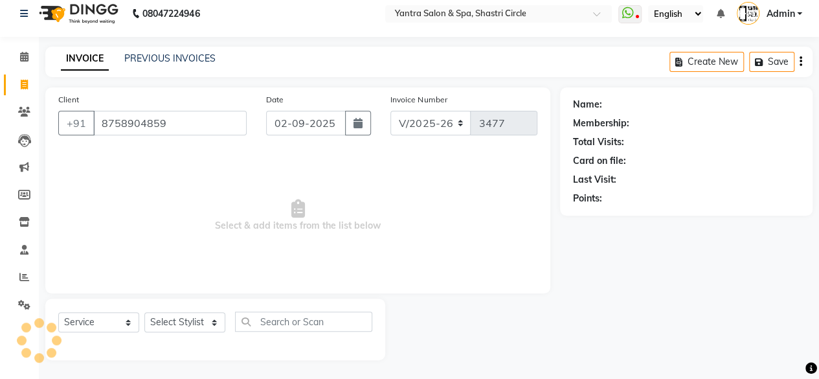
type input "8758904859"
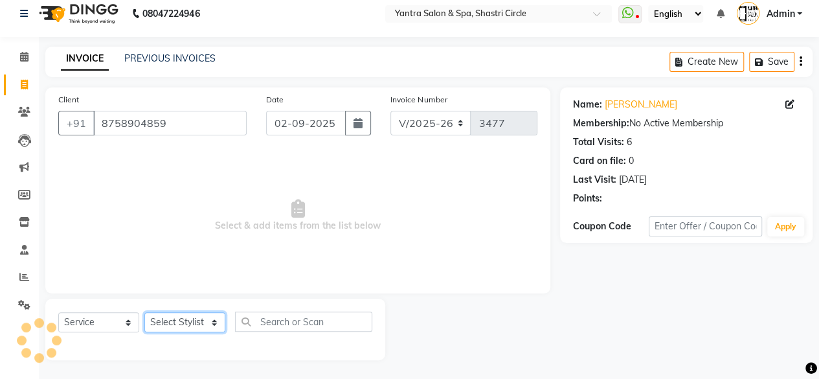
click at [203, 316] on select "Select Stylist [PERSON_NAME] [PERSON_NAME] [PERSON_NAME] [PERSON_NAME] kajal [P…" at bounding box center [184, 322] width 81 height 20
select select "4458"
click at [144, 312] on select "Select Stylist [PERSON_NAME] [PERSON_NAME] [PERSON_NAME] [PERSON_NAME] kajal [P…" at bounding box center [184, 322] width 81 height 20
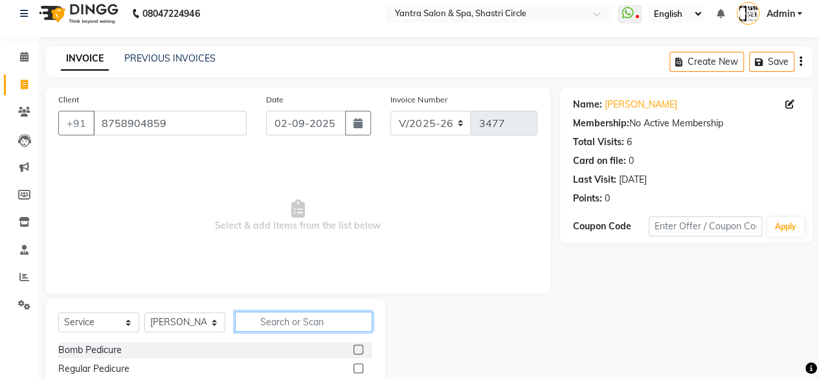
click at [277, 322] on input "text" at bounding box center [303, 321] width 137 height 20
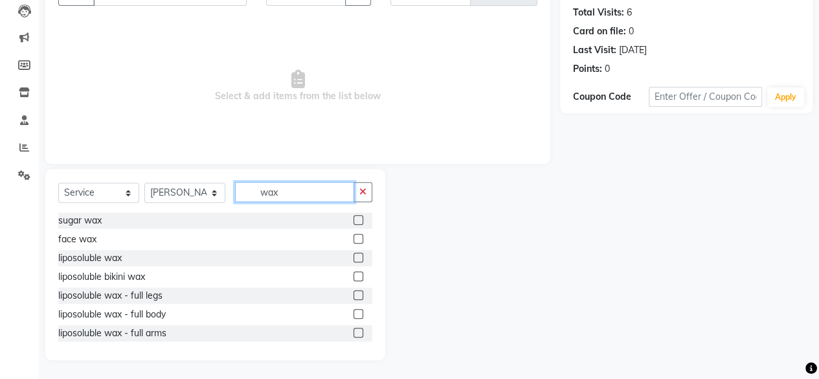
type input "wax"
click at [353, 258] on label at bounding box center [358, 257] width 10 height 10
click at [353, 258] on input "checkbox" at bounding box center [357, 258] width 8 height 8
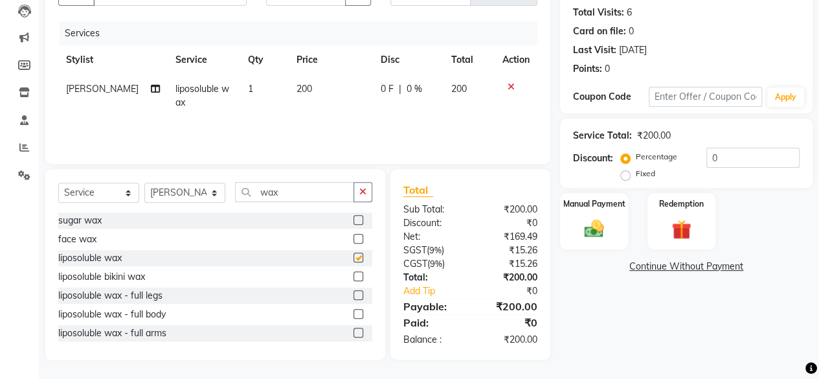
checkbox input "false"
click at [329, 101] on td "200" at bounding box center [331, 95] width 84 height 43
select select "4458"
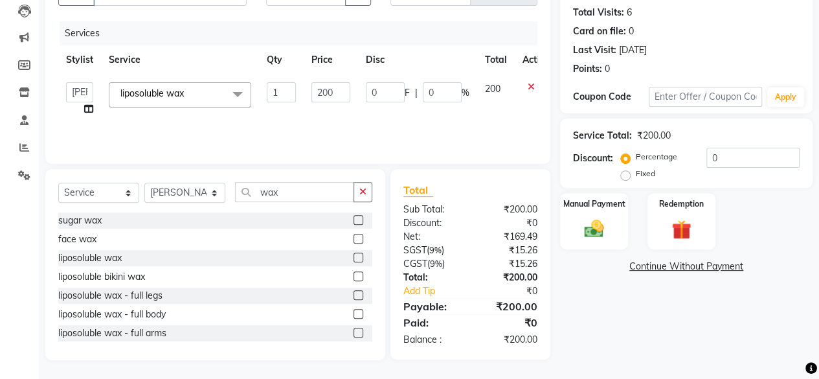
click at [329, 101] on input "200" at bounding box center [330, 92] width 39 height 20
type input "550"
click at [330, 115] on td "550" at bounding box center [331, 98] width 54 height 49
click at [592, 226] on img at bounding box center [593, 228] width 33 height 23
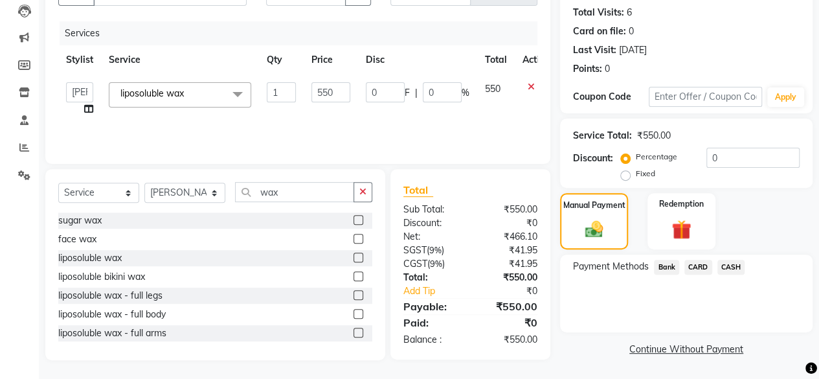
click at [729, 265] on span "CASH" at bounding box center [731, 267] width 28 height 15
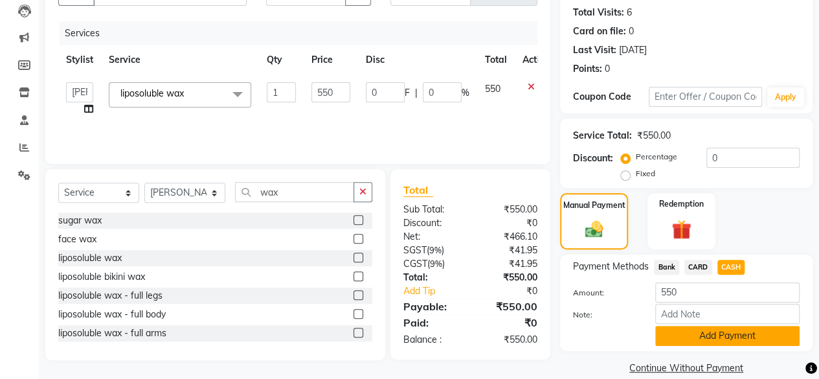
click at [696, 338] on button "Add Payment" at bounding box center [727, 336] width 144 height 20
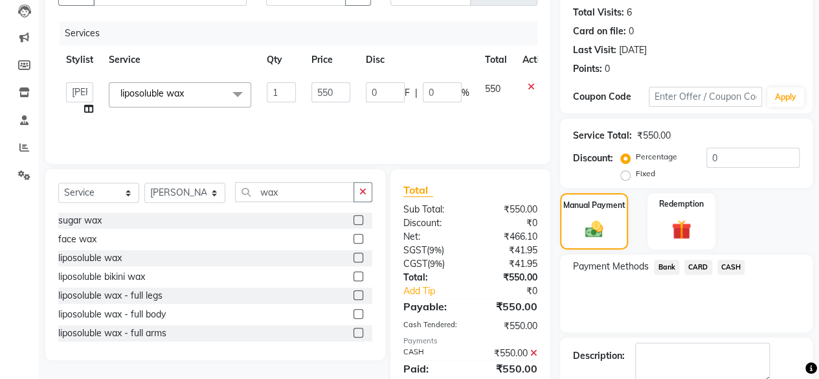
scroll to position [210, 0]
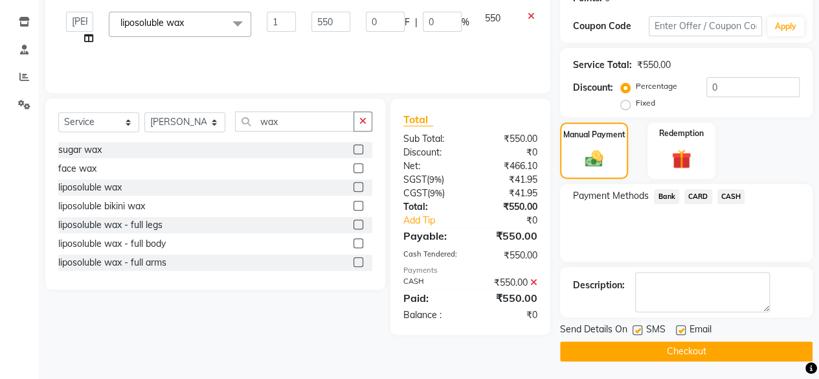
click at [720, 351] on button "Checkout" at bounding box center [686, 351] width 252 height 20
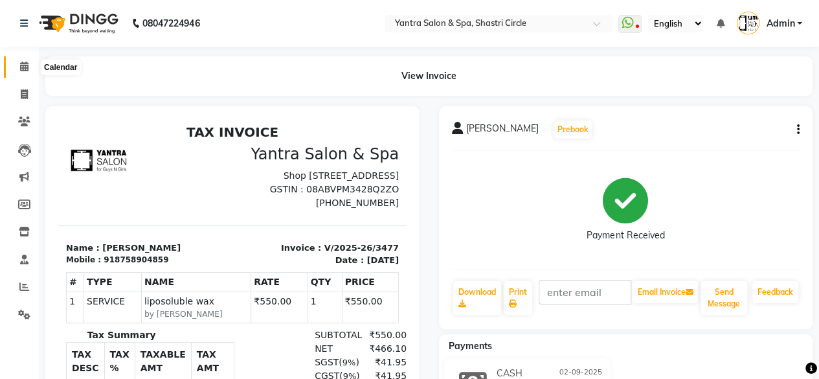
click at [28, 65] on span at bounding box center [24, 67] width 23 height 15
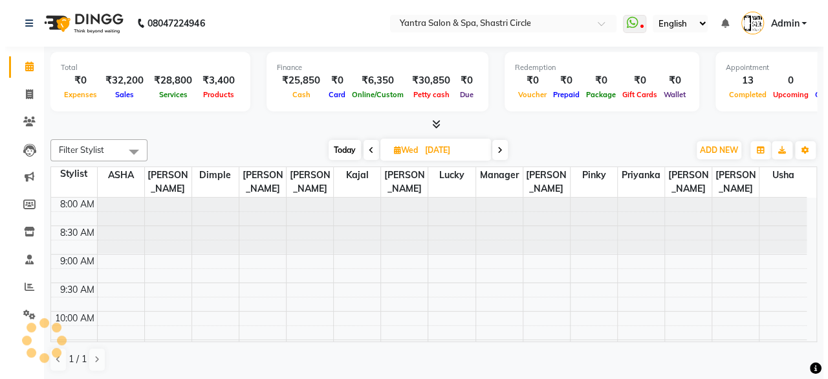
scroll to position [504, 0]
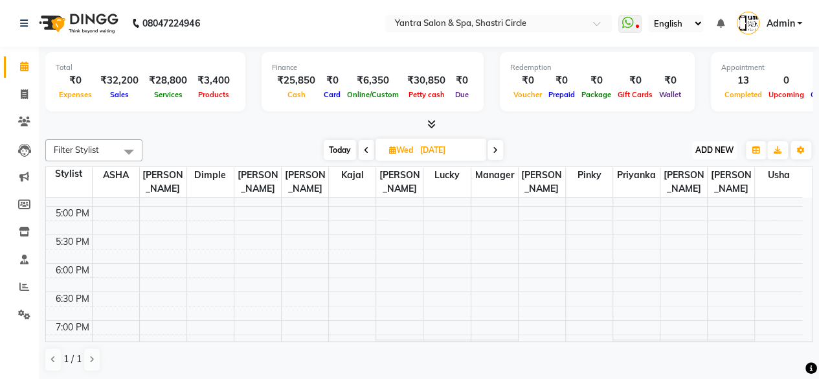
click at [707, 145] on span "ADD NEW" at bounding box center [714, 150] width 38 height 10
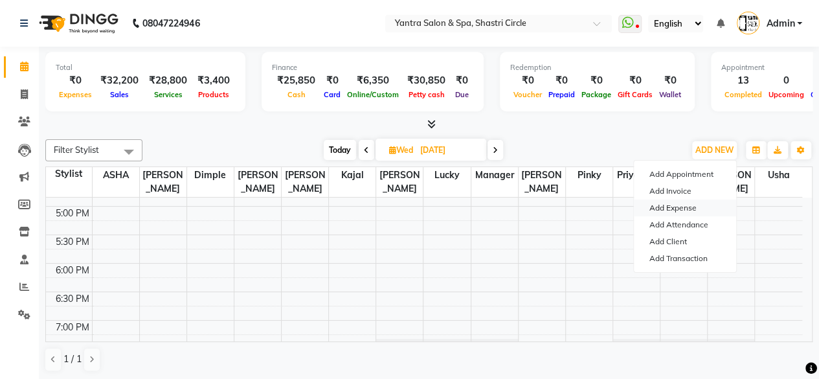
click at [680, 205] on link "Add Expense" at bounding box center [685, 207] width 102 height 17
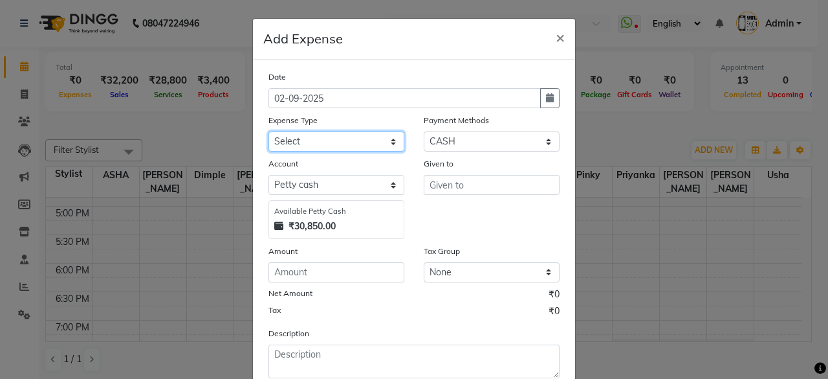
click at [325, 140] on select "Select Advance Salary Bank charges Car maintenance Cash transfer to bank Cash t…" at bounding box center [337, 141] width 136 height 20
click at [269, 131] on select "Select Advance Salary Bank charges Car maintenance Cash transfer to bank Cash t…" at bounding box center [337, 141] width 136 height 20
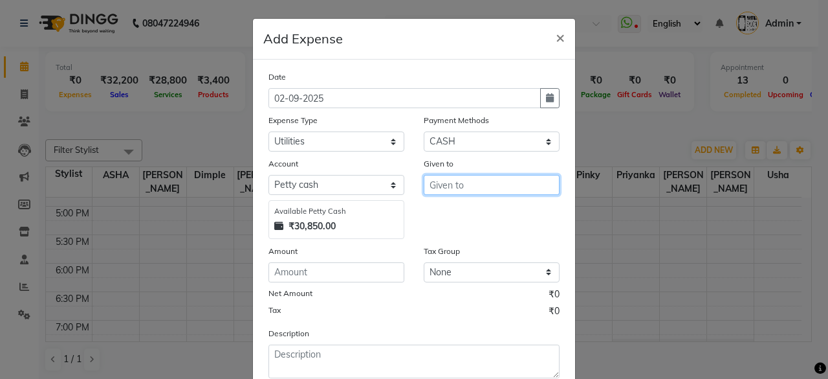
click at [489, 182] on input "text" at bounding box center [492, 185] width 136 height 20
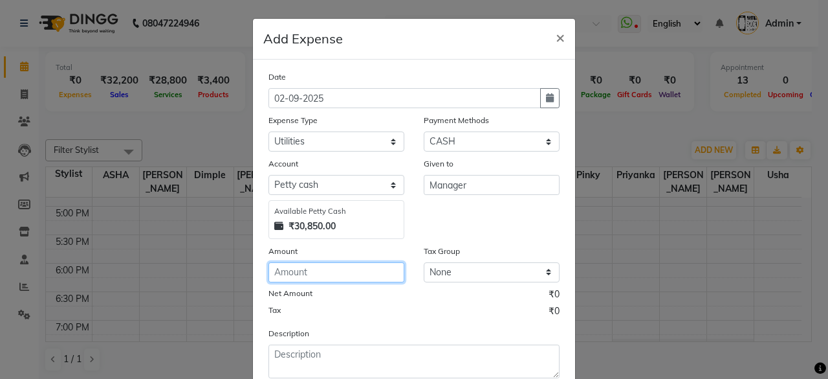
click at [342, 262] on input "number" at bounding box center [337, 272] width 136 height 20
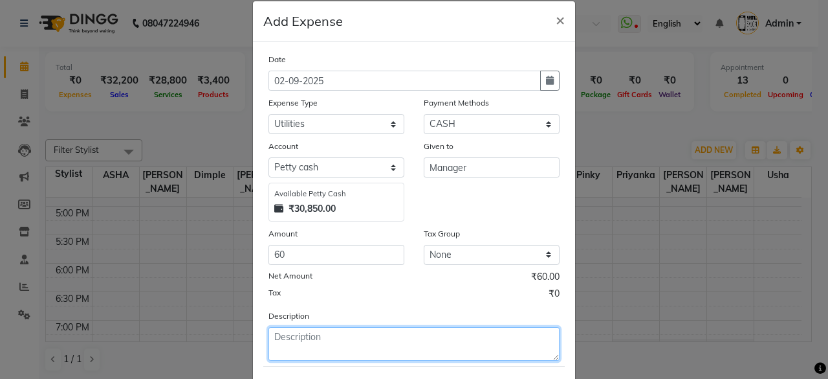
click at [317, 328] on textarea at bounding box center [414, 344] width 291 height 34
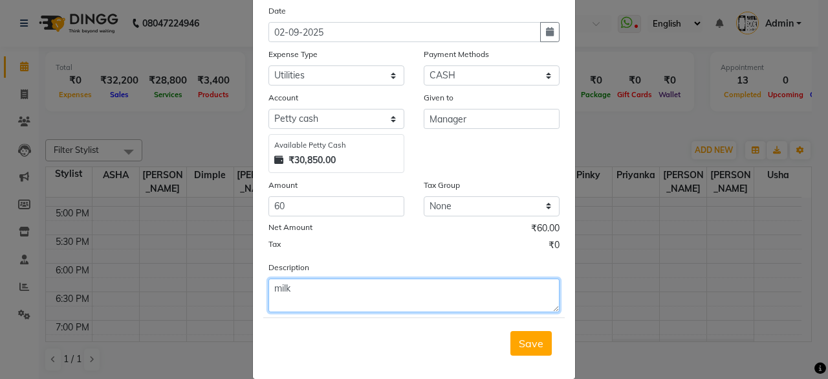
scroll to position [82, 0]
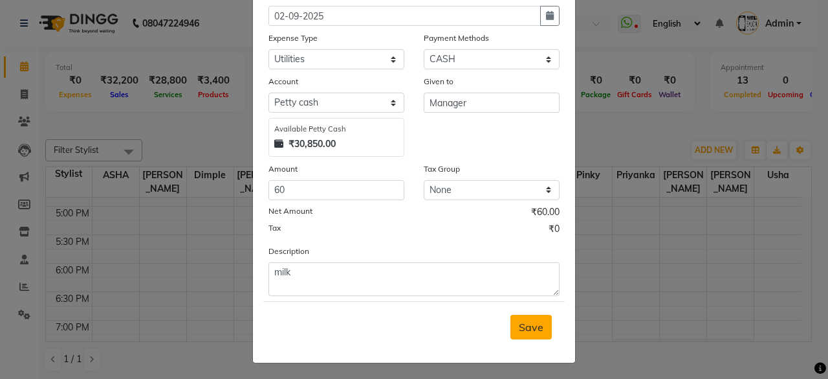
click at [535, 322] on span "Save" at bounding box center [531, 326] width 25 height 13
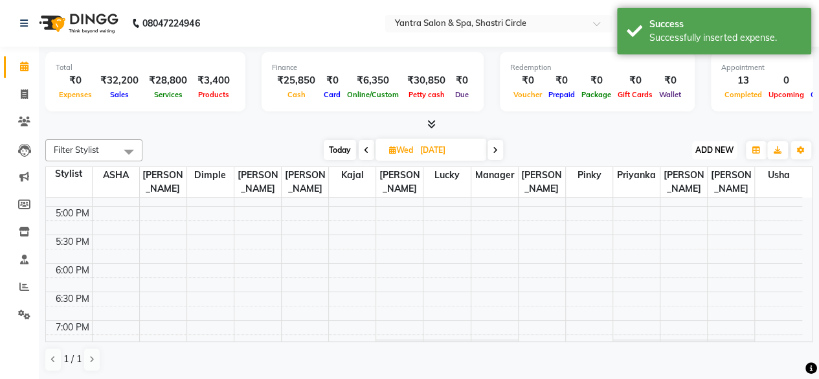
click at [718, 157] on button "ADD NEW Toggle Dropdown" at bounding box center [714, 150] width 45 height 18
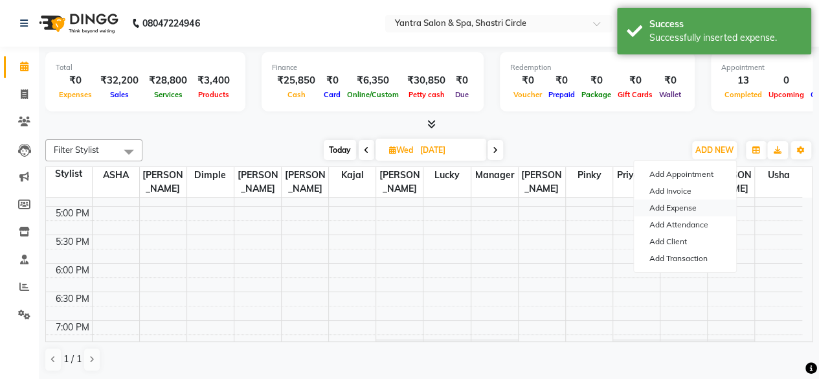
click at [668, 208] on link "Add Expense" at bounding box center [685, 207] width 102 height 17
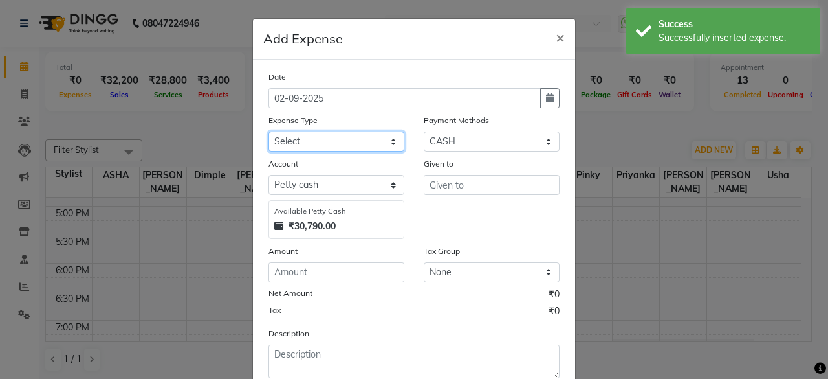
click at [322, 143] on select "Select Advance Salary Bank charges Car maintenance Cash transfer to bank Cash t…" at bounding box center [337, 141] width 136 height 20
click at [269, 131] on select "Select Advance Salary Bank charges Car maintenance Cash transfer to bank Cash t…" at bounding box center [337, 141] width 136 height 20
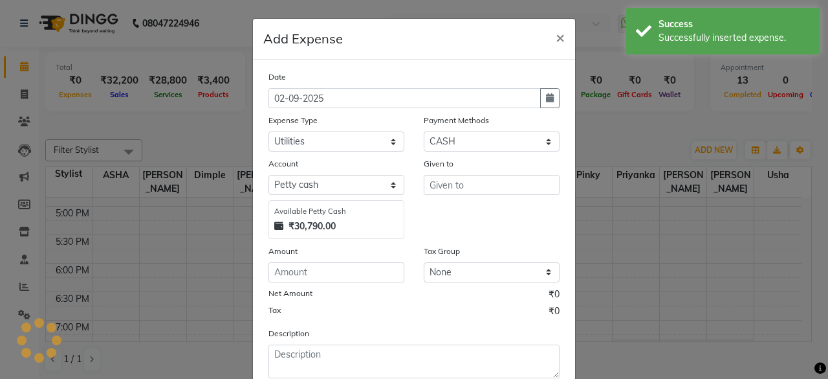
click at [456, 172] on div "Given to" at bounding box center [492, 166] width 136 height 18
click at [456, 173] on div "Given to" at bounding box center [492, 166] width 136 height 18
click at [456, 186] on input "text" at bounding box center [492, 185] width 136 height 20
click at [342, 282] on div "Date [DATE] Expense Type Select Advance Salary Bank charges Car maintenance Cas…" at bounding box center [414, 224] width 291 height 308
click at [345, 270] on input "number" at bounding box center [337, 272] width 136 height 20
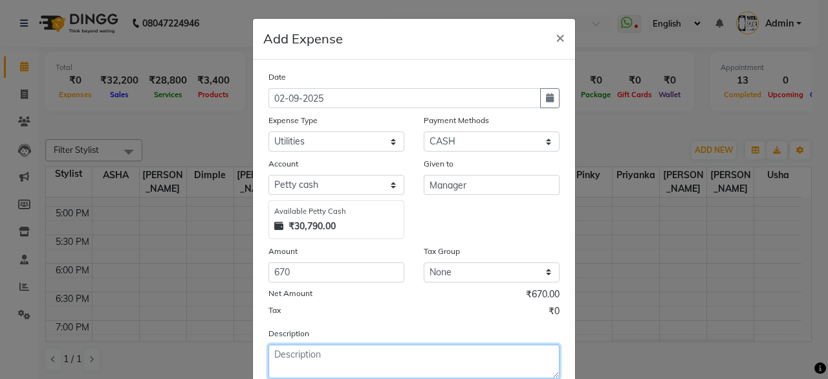
click at [320, 353] on textarea at bounding box center [414, 361] width 291 height 34
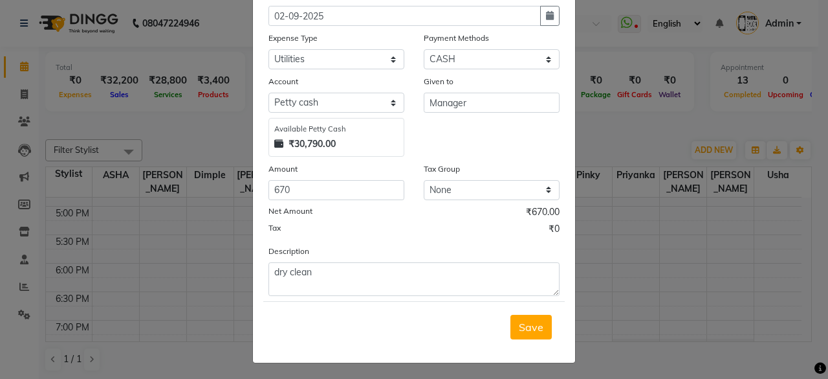
click at [548, 327] on div "Save" at bounding box center [414, 326] width 302 height 51
click at [545, 326] on button "Save" at bounding box center [531, 327] width 41 height 25
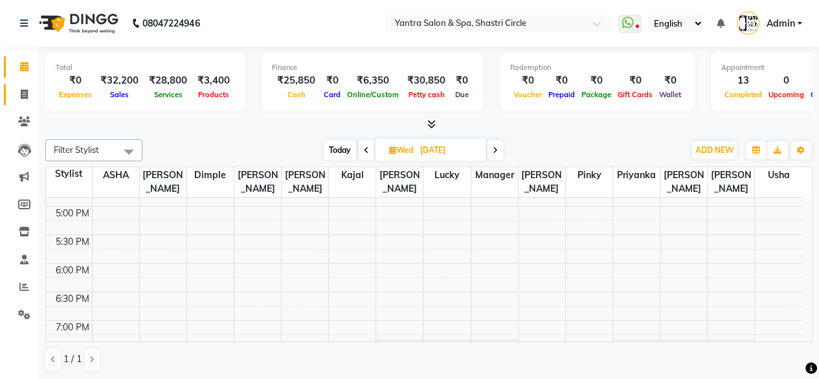
click at [18, 102] on link "Invoice" at bounding box center [19, 94] width 31 height 21
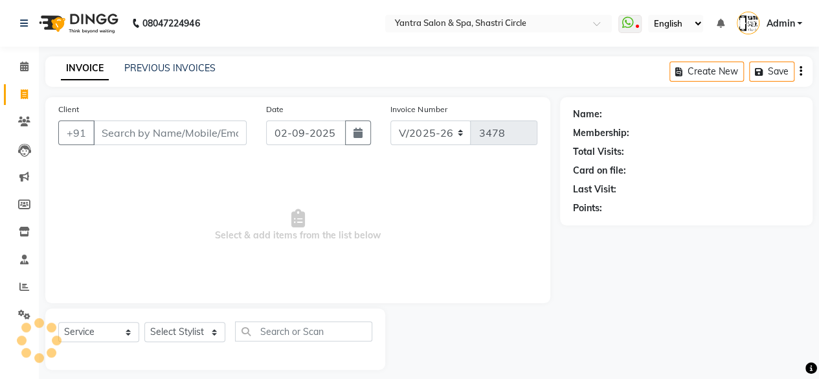
click at [158, 121] on input "Client" at bounding box center [169, 132] width 153 height 25
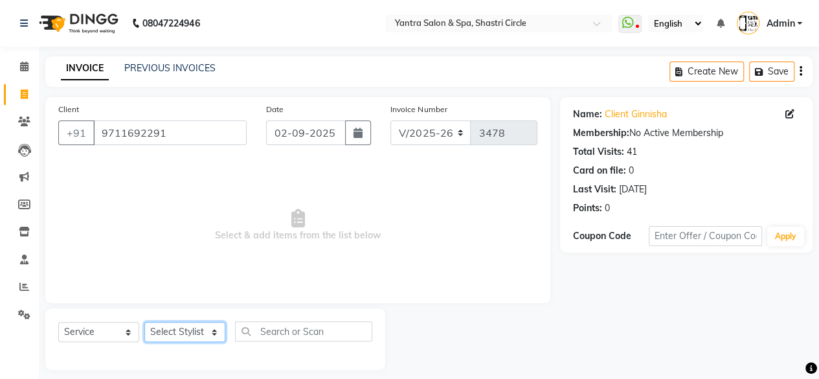
click at [199, 328] on select "Select Stylist [PERSON_NAME] [PERSON_NAME] [PERSON_NAME] [PERSON_NAME] kajal [P…" at bounding box center [184, 332] width 81 height 20
click at [144, 322] on select "Select Stylist [PERSON_NAME] [PERSON_NAME] [PERSON_NAME] [PERSON_NAME] kajal [P…" at bounding box center [184, 332] width 81 height 20
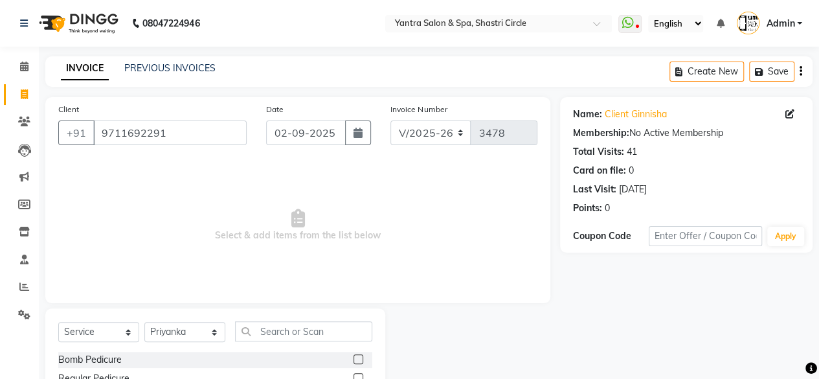
click at [277, 332] on input "text" at bounding box center [303, 331] width 137 height 20
click at [355, 359] on label at bounding box center [358, 359] width 10 height 10
click at [355, 359] on input "checkbox" at bounding box center [357, 359] width 8 height 8
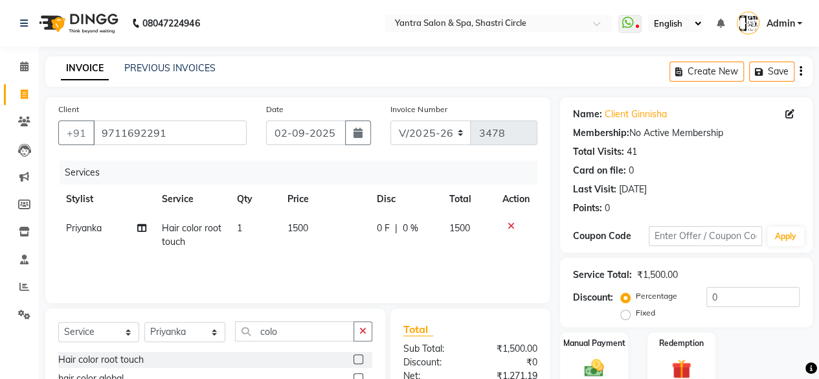
click at [324, 225] on td "1500" at bounding box center [324, 235] width 89 height 43
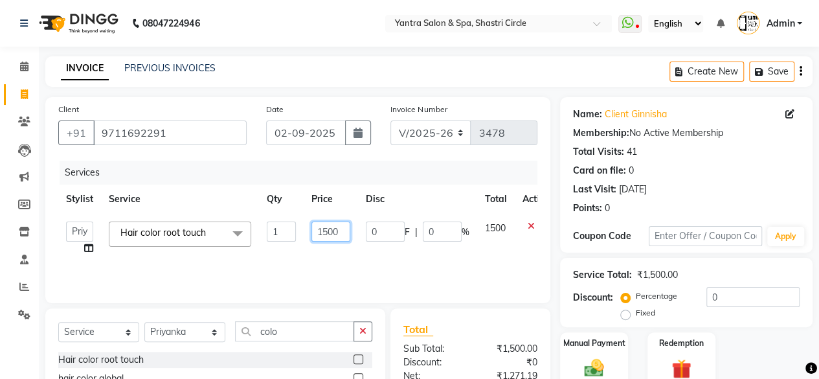
click at [324, 225] on input "1500" at bounding box center [330, 231] width 39 height 20
click at [324, 268] on div "Services Stylist Service Qty Price Disc Total Action Arvind ASHA [PERSON_NAME] …" at bounding box center [297, 225] width 479 height 129
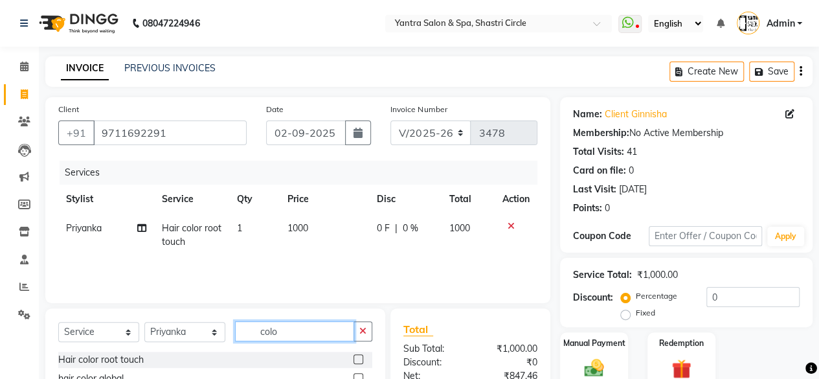
click at [281, 321] on input "colo" at bounding box center [294, 331] width 119 height 20
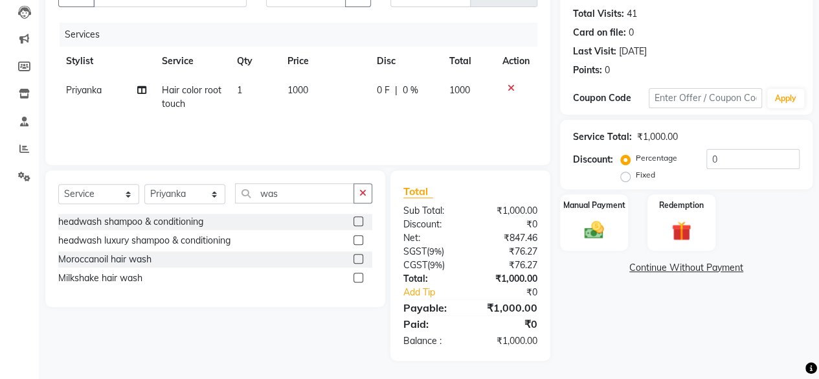
click at [357, 221] on label at bounding box center [358, 221] width 10 height 10
click at [357, 221] on input "checkbox" at bounding box center [357, 221] width 8 height 8
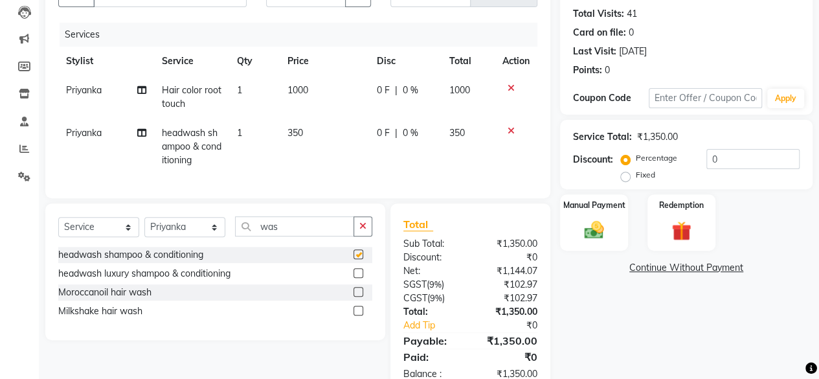
click at [323, 134] on td "350" at bounding box center [324, 146] width 89 height 56
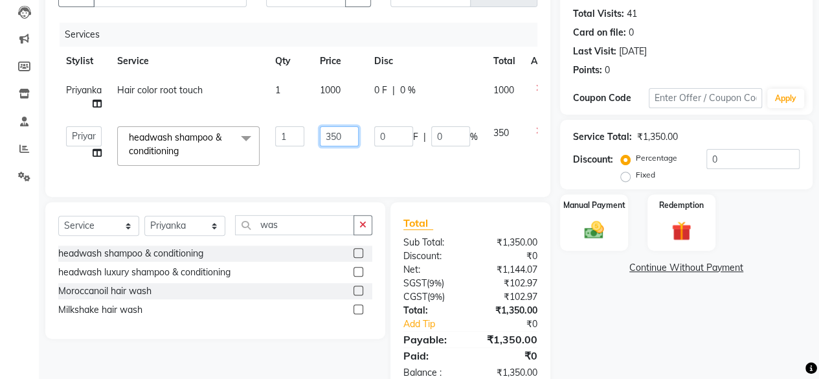
click at [323, 134] on input "350" at bounding box center [339, 136] width 39 height 20
click at [272, 223] on div "Select Service Product Membership Package Voucher Prepaid Gift Card Select Styl…" at bounding box center [215, 270] width 340 height 137
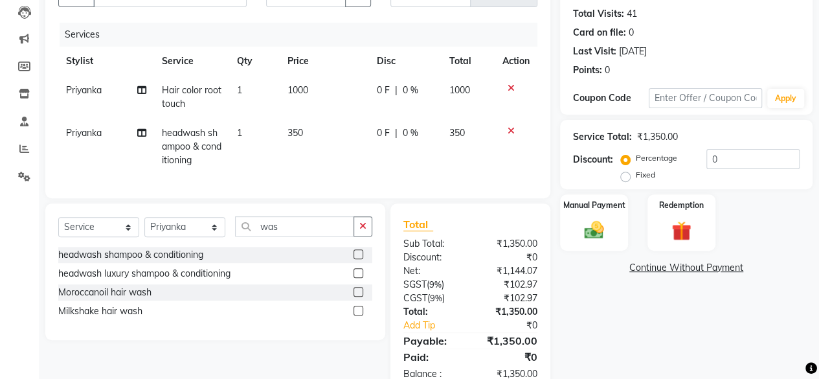
click at [272, 223] on div "Select Service Product Membership Package Voucher Prepaid Gift Card Select Styl…" at bounding box center [215, 271] width 340 height 137
click at [282, 247] on div "Select Service Product Membership Package Voucher Prepaid Gift Card Select Styl…" at bounding box center [215, 231] width 314 height 30
click at [293, 234] on input "was" at bounding box center [294, 226] width 119 height 20
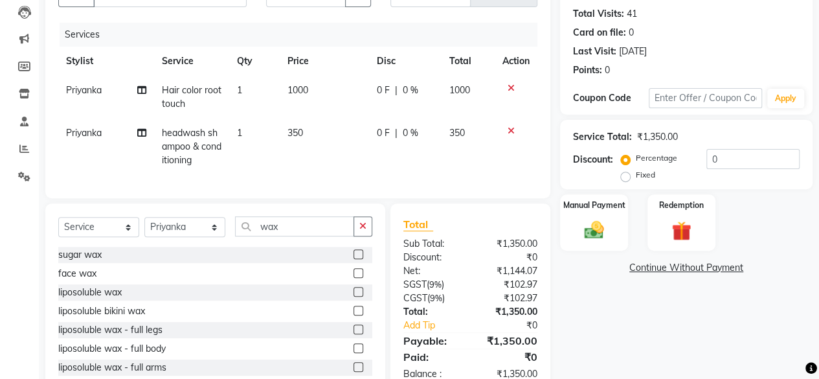
drag, startPoint x: 347, startPoint y: 299, endPoint x: 362, endPoint y: 235, distance: 65.9
click at [353, 296] on label at bounding box center [358, 292] width 10 height 10
click at [353, 296] on input "checkbox" at bounding box center [357, 292] width 8 height 8
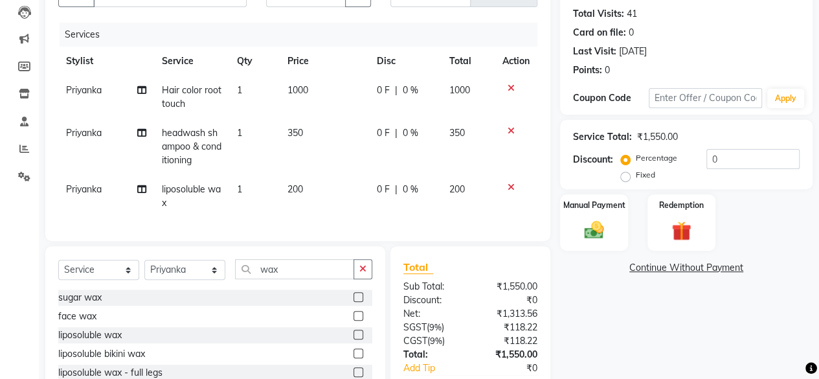
click at [348, 198] on td "200" at bounding box center [324, 196] width 89 height 43
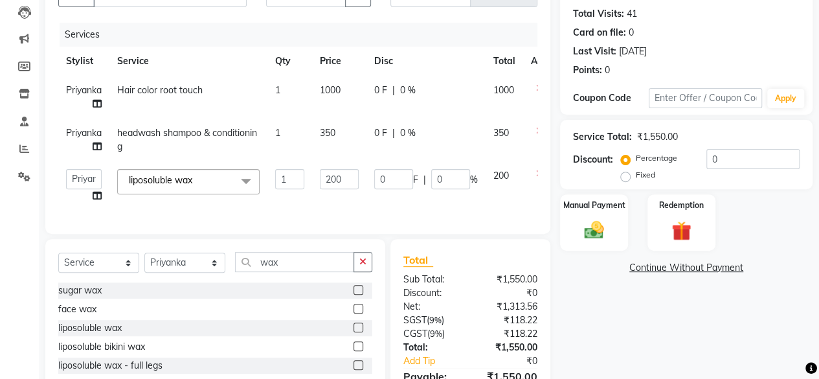
click at [348, 198] on td "200" at bounding box center [339, 185] width 54 height 49
click at [348, 190] on td "200" at bounding box center [339, 185] width 54 height 49
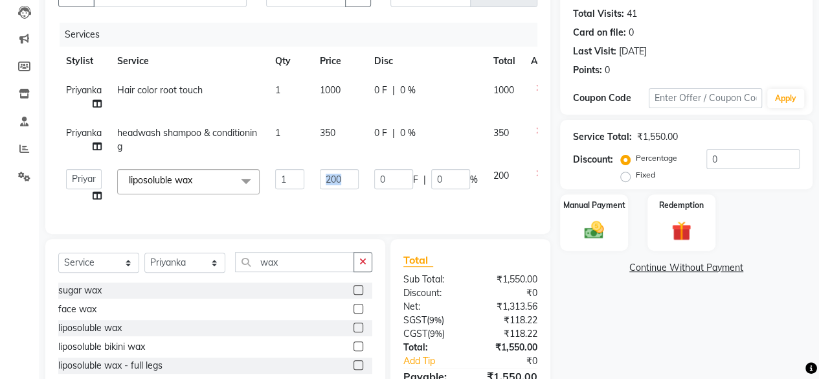
click at [348, 188] on td "200" at bounding box center [339, 185] width 54 height 49
click at [347, 183] on input "200" at bounding box center [339, 179] width 39 height 20
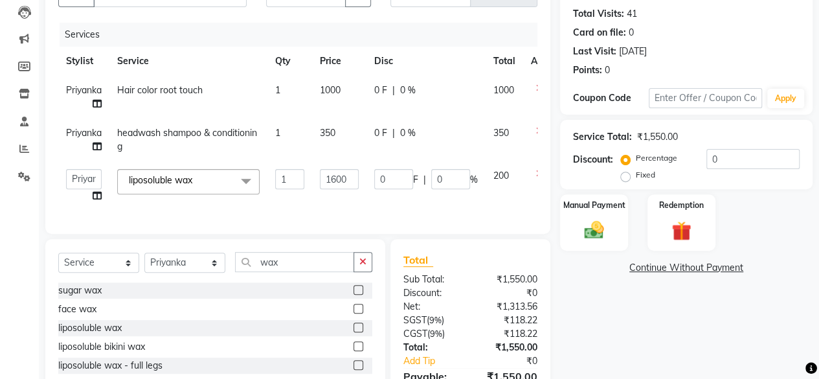
click at [351, 200] on td "1600" at bounding box center [339, 185] width 54 height 49
click at [287, 265] on input "wax" at bounding box center [294, 262] width 119 height 20
click at [366, 297] on div at bounding box center [362, 290] width 19 height 16
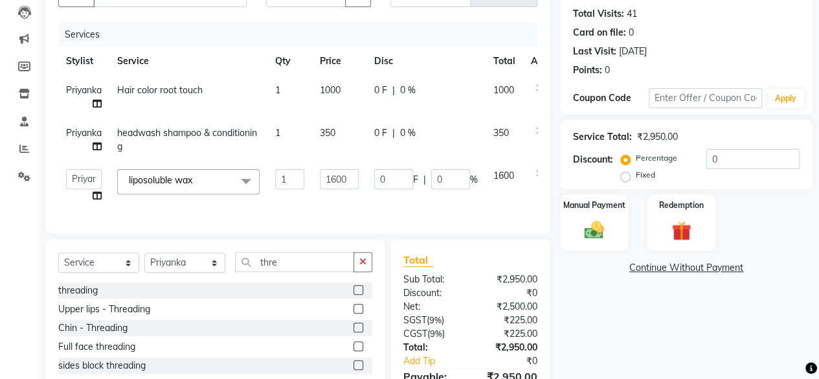
click at [356, 294] on label at bounding box center [358, 290] width 10 height 10
click at [356, 294] on input "checkbox" at bounding box center [357, 290] width 8 height 8
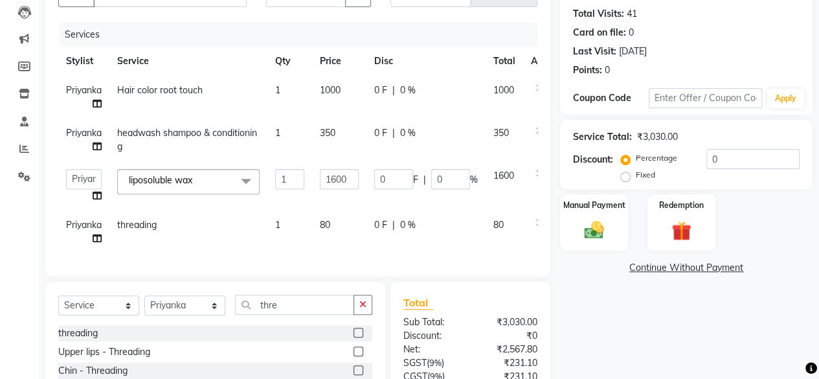
click at [359, 218] on td "80" at bounding box center [339, 231] width 54 height 43
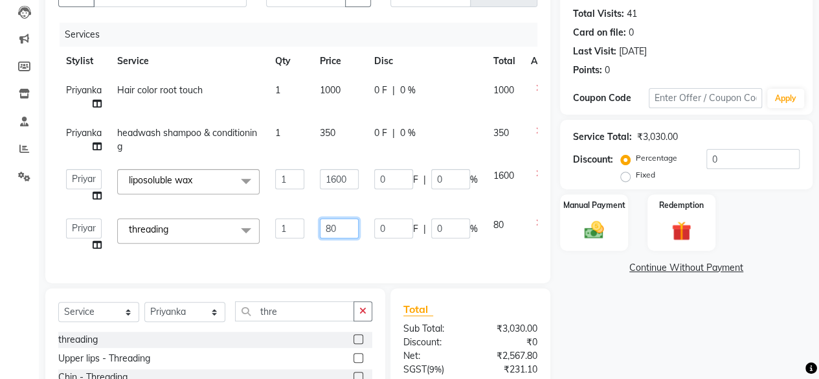
click at [354, 231] on input "80" at bounding box center [339, 228] width 39 height 20
click at [354, 239] on td "200" at bounding box center [339, 234] width 54 height 49
click at [608, 218] on img at bounding box center [593, 229] width 33 height 23
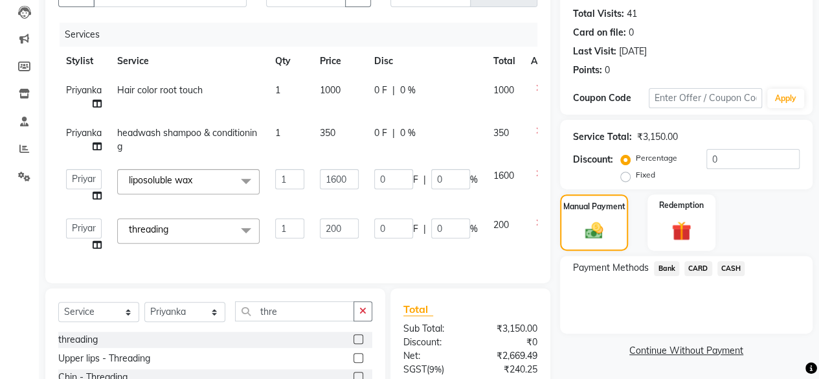
scroll to position [265, 0]
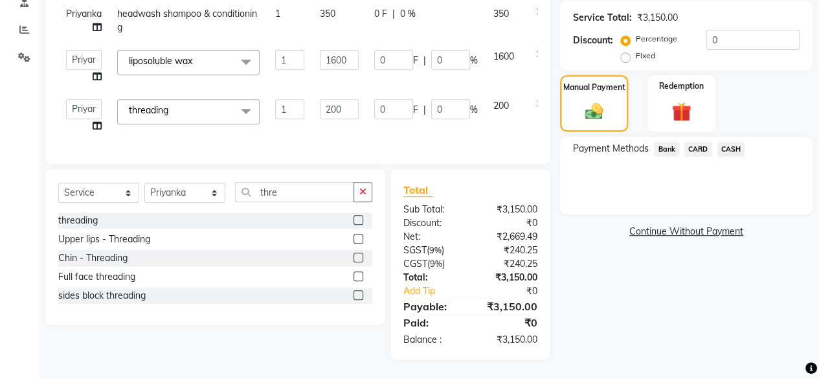
click at [731, 144] on span "CASH" at bounding box center [731, 149] width 28 height 15
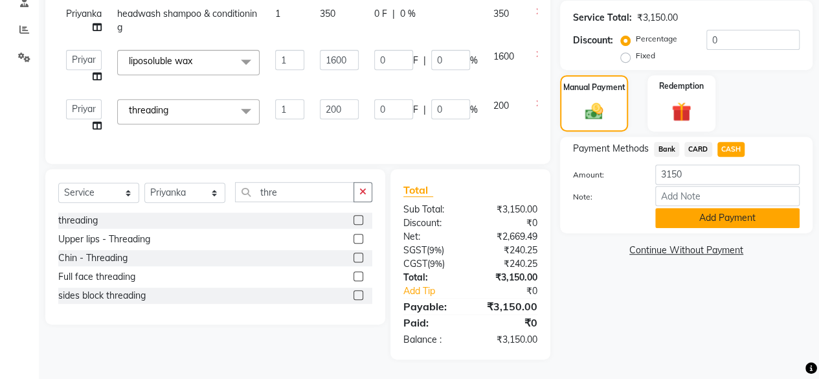
click at [711, 208] on button "Add Payment" at bounding box center [727, 218] width 144 height 20
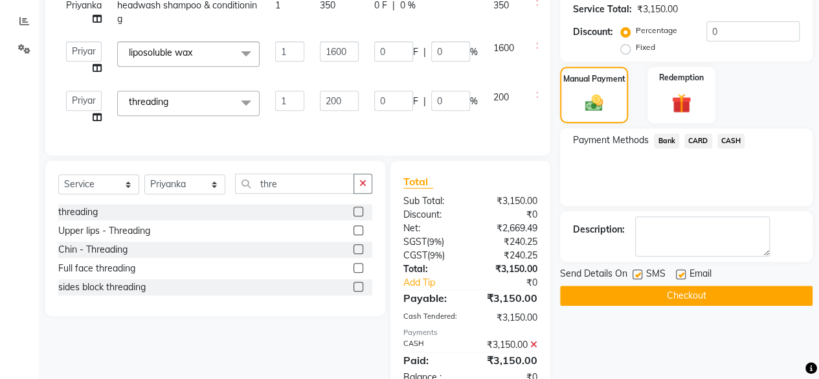
click at [718, 258] on div "Name: Client Ginnisha Membership: No Active Membership Total Visits: 41 Card on…" at bounding box center [691, 114] width 262 height 565
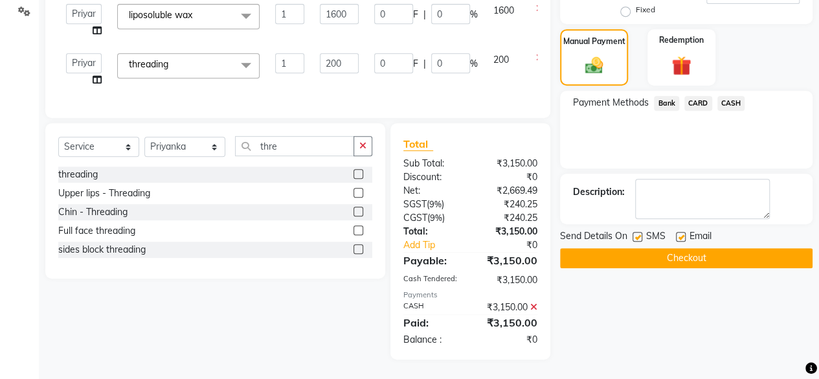
click at [717, 254] on button "Checkout" at bounding box center [686, 258] width 252 height 20
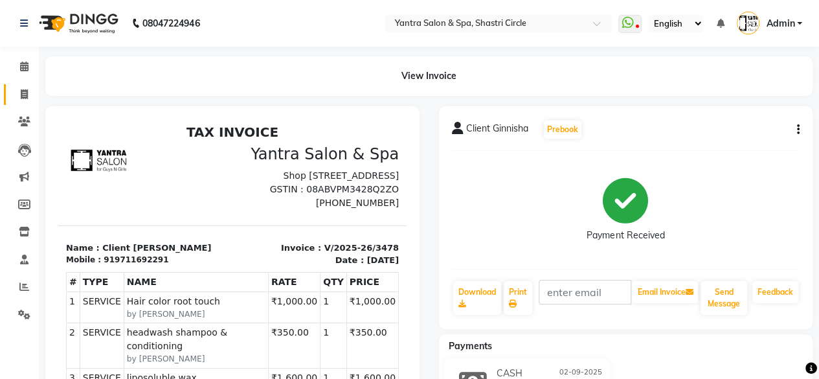
click at [23, 104] on link "Invoice" at bounding box center [19, 94] width 31 height 21
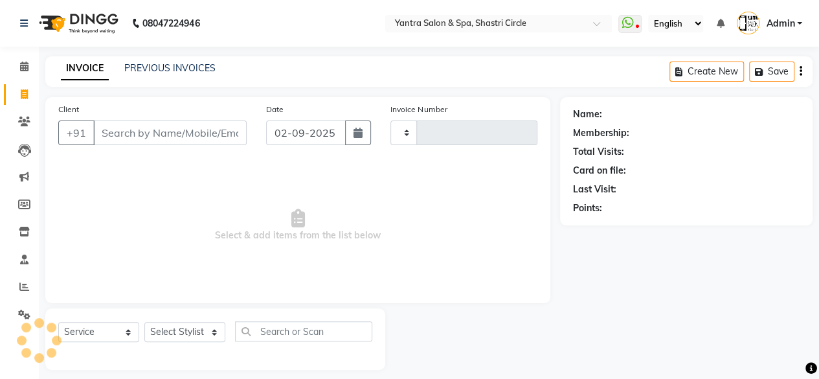
click at [154, 122] on input "Client" at bounding box center [169, 132] width 153 height 25
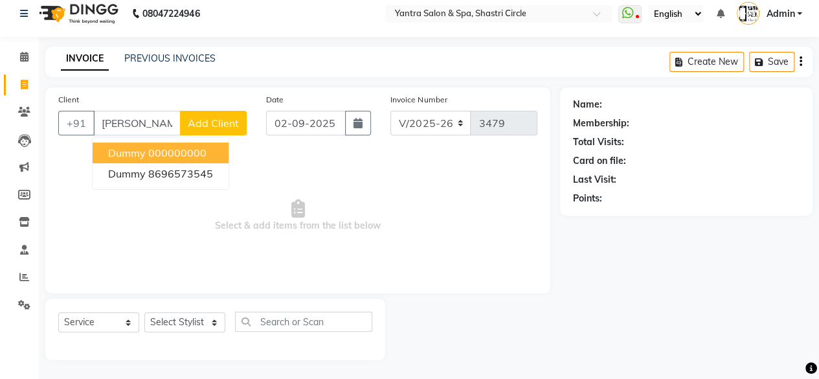
click at [157, 150] on ngb-highlight "000000000" at bounding box center [177, 152] width 58 height 13
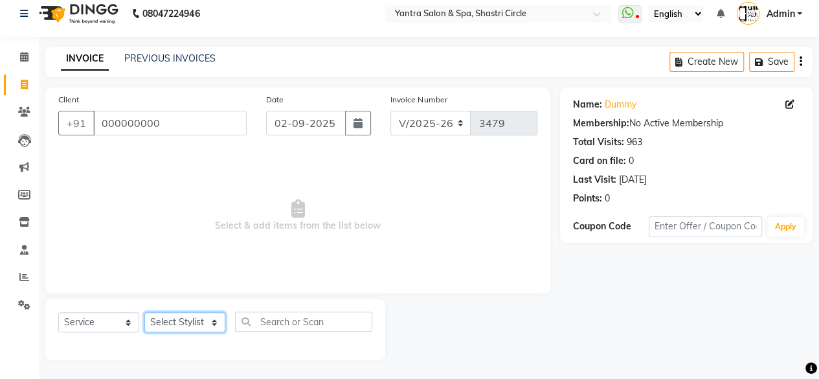
click at [195, 323] on select "Select Stylist [PERSON_NAME] [PERSON_NAME] [PERSON_NAME] [PERSON_NAME] kajal [P…" at bounding box center [184, 322] width 81 height 20
click at [144, 312] on select "Select Stylist [PERSON_NAME] [PERSON_NAME] [PERSON_NAME] [PERSON_NAME] kajal [P…" at bounding box center [184, 322] width 81 height 20
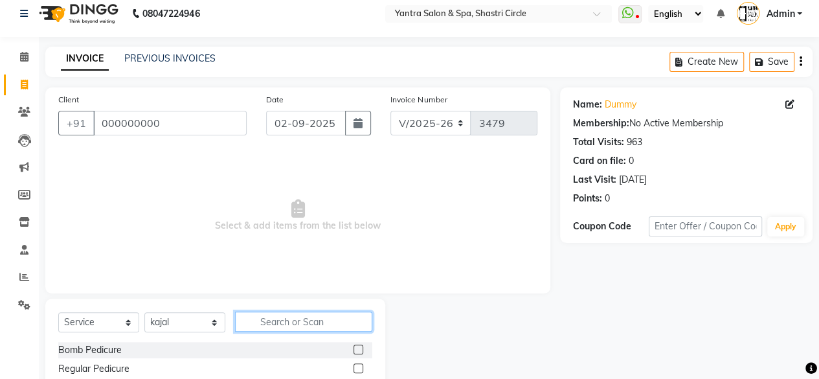
click at [297, 324] on input "text" at bounding box center [303, 321] width 137 height 20
click at [357, 348] on label at bounding box center [358, 349] width 10 height 10
click at [357, 348] on input "checkbox" at bounding box center [357, 350] width 8 height 8
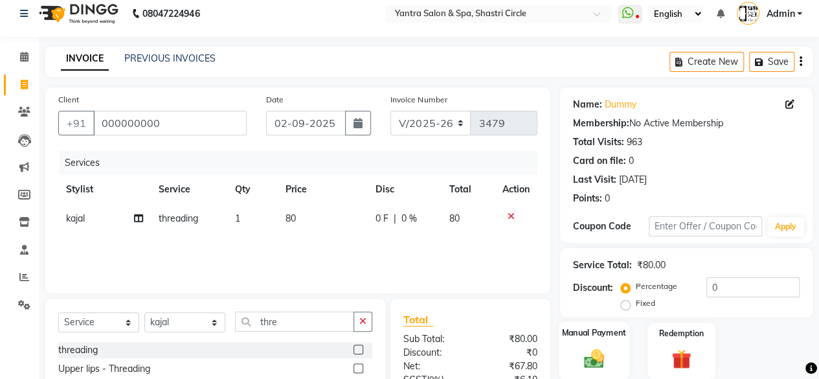
click at [585, 335] on label "Manual Payment" at bounding box center [594, 332] width 65 height 12
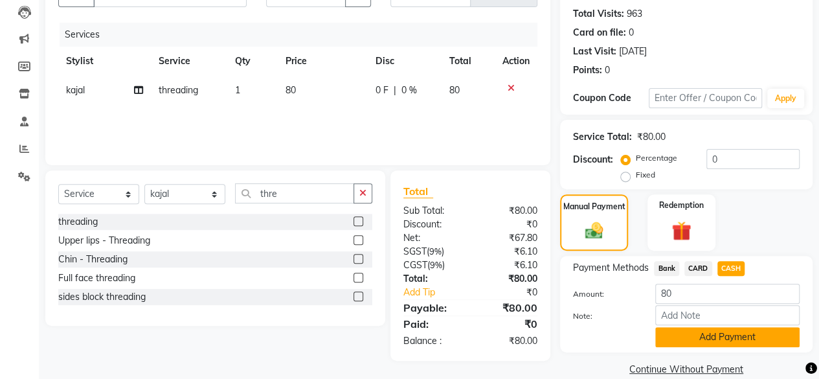
click at [712, 340] on button "Add Payment" at bounding box center [727, 337] width 144 height 20
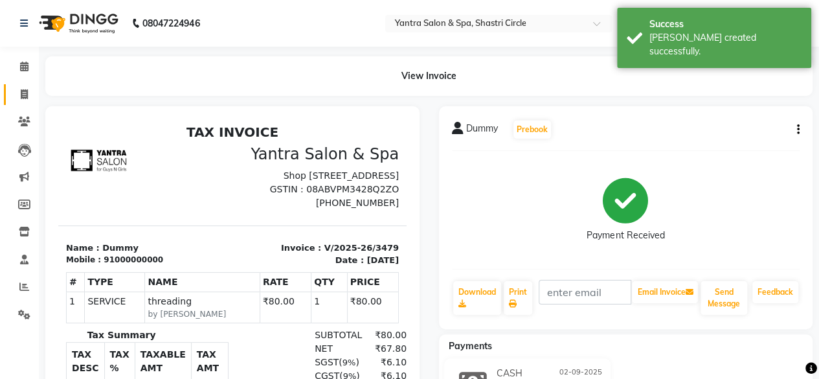
click at [10, 92] on link "Invoice" at bounding box center [19, 94] width 31 height 21
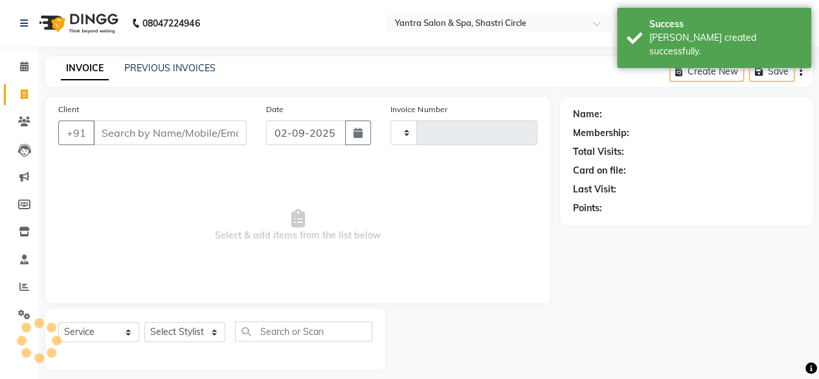
click at [151, 126] on input "Client" at bounding box center [169, 132] width 153 height 25
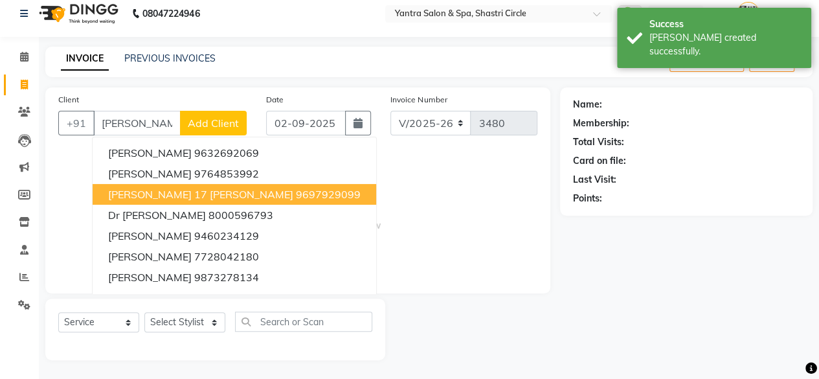
click at [192, 199] on span "[PERSON_NAME] 17 [PERSON_NAME]" at bounding box center [200, 194] width 185 height 13
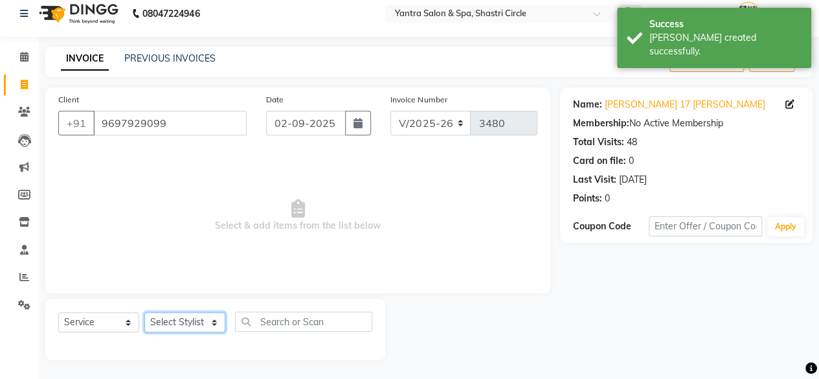
click at [183, 320] on select "Select Stylist [PERSON_NAME] [PERSON_NAME] [PERSON_NAME] [PERSON_NAME] kajal [P…" at bounding box center [184, 322] width 81 height 20
click at [144, 312] on select "Select Stylist [PERSON_NAME] [PERSON_NAME] [PERSON_NAME] [PERSON_NAME] kajal [P…" at bounding box center [184, 322] width 81 height 20
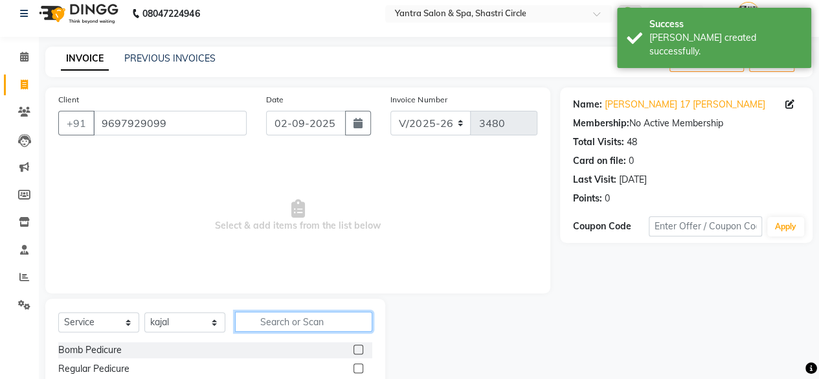
click at [289, 326] on input "text" at bounding box center [303, 321] width 137 height 20
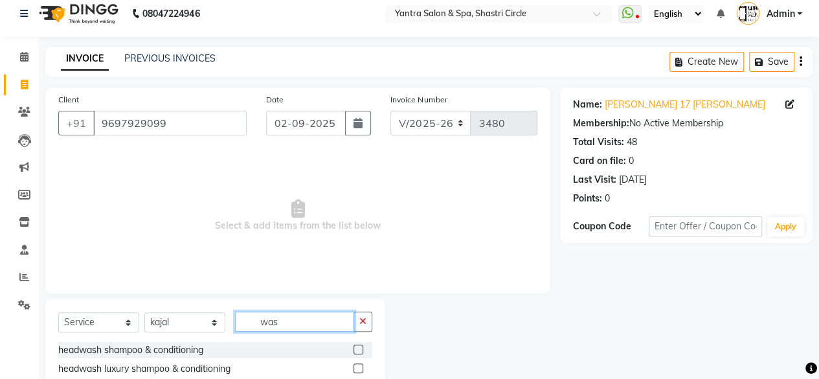
scroll to position [85, 0]
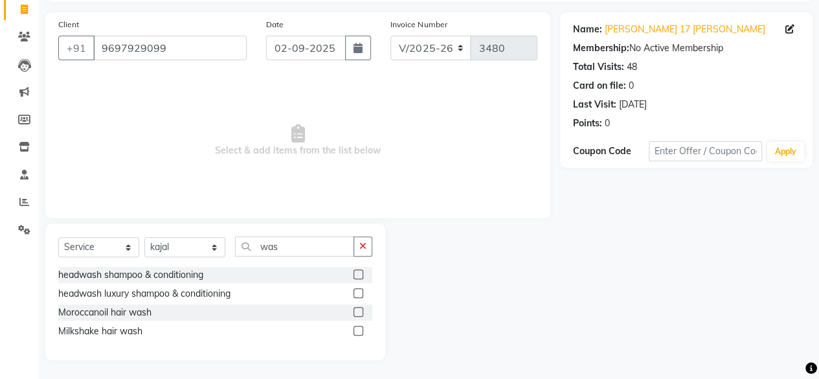
click at [356, 311] on label at bounding box center [358, 312] width 10 height 10
click at [356, 311] on input "checkbox" at bounding box center [357, 312] width 8 height 8
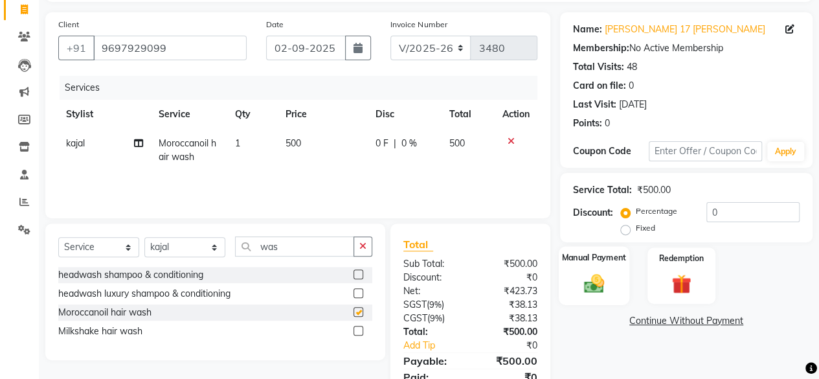
click at [603, 271] on img at bounding box center [593, 282] width 33 height 23
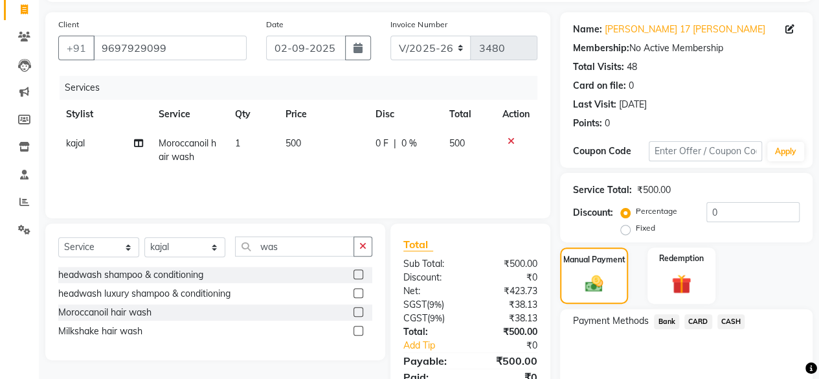
scroll to position [138, 0]
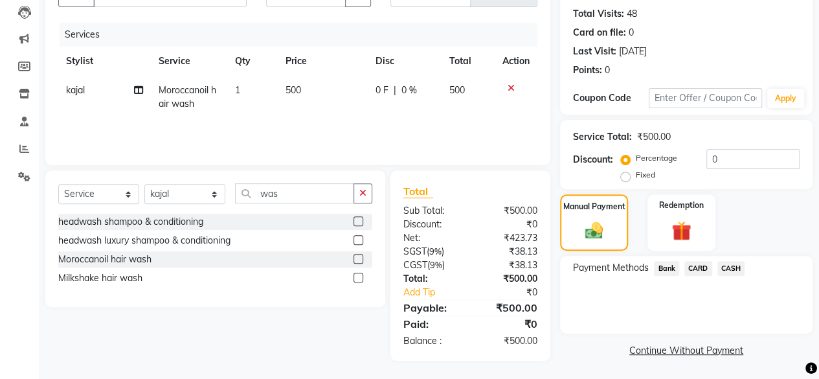
click at [733, 269] on span "CASH" at bounding box center [731, 268] width 28 height 15
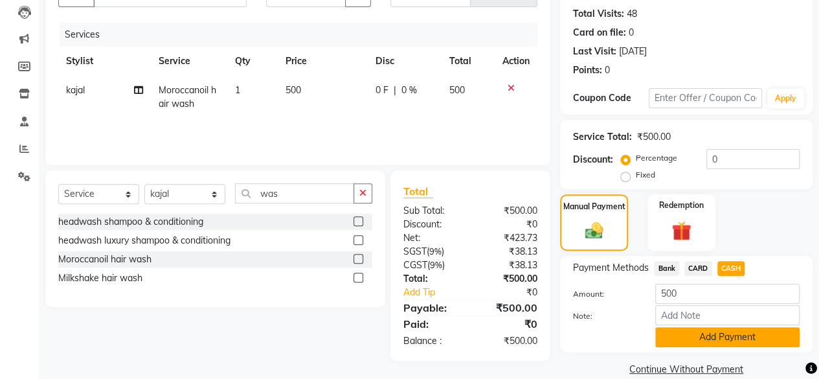
click at [707, 333] on button "Add Payment" at bounding box center [727, 337] width 144 height 20
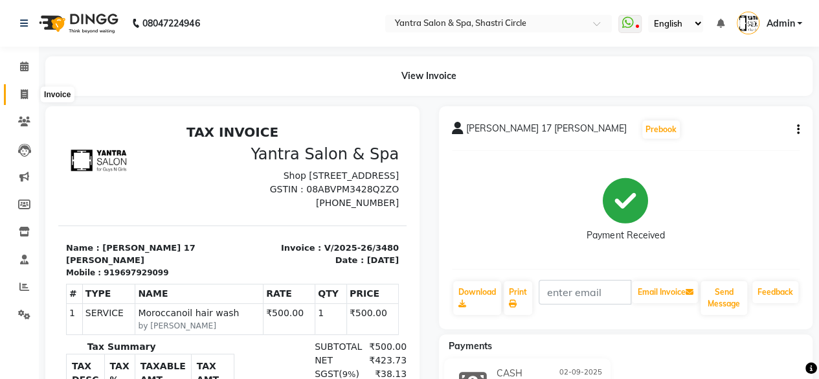
click at [17, 95] on span at bounding box center [24, 94] width 23 height 15
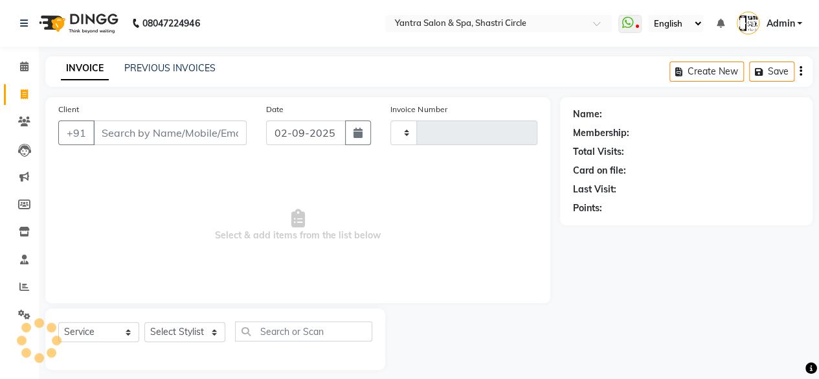
click at [179, 122] on input "Client" at bounding box center [169, 132] width 153 height 25
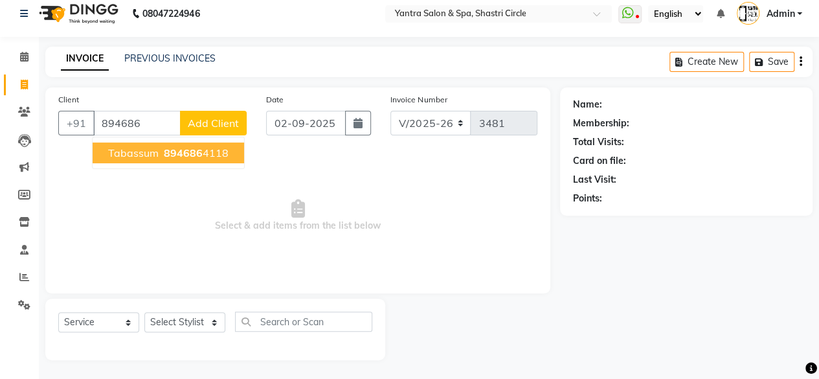
click at [208, 157] on ngb-highlight "894686 4118" at bounding box center [194, 152] width 67 height 13
